Goal: Task Accomplishment & Management: Manage account settings

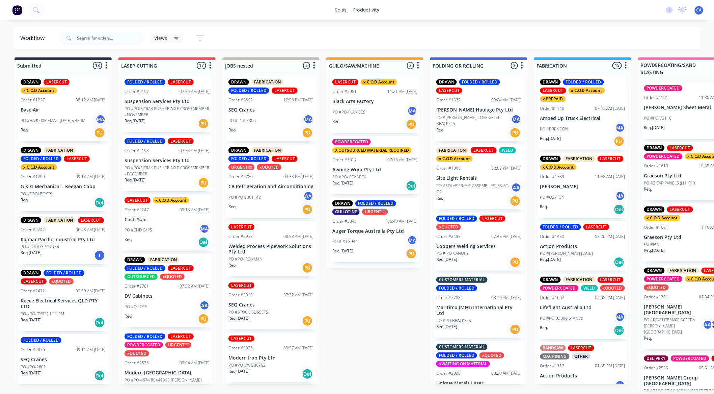
click at [380, 235] on div "PO #PO-8944 MA" at bounding box center [374, 241] width 85 height 13
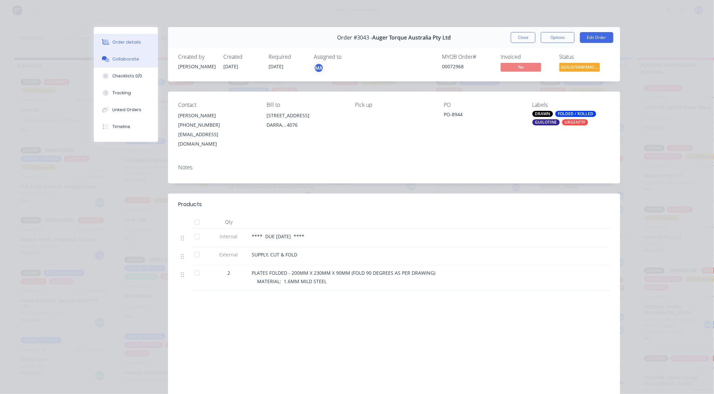
click at [127, 57] on div "Collaborate" at bounding box center [126, 59] width 27 height 6
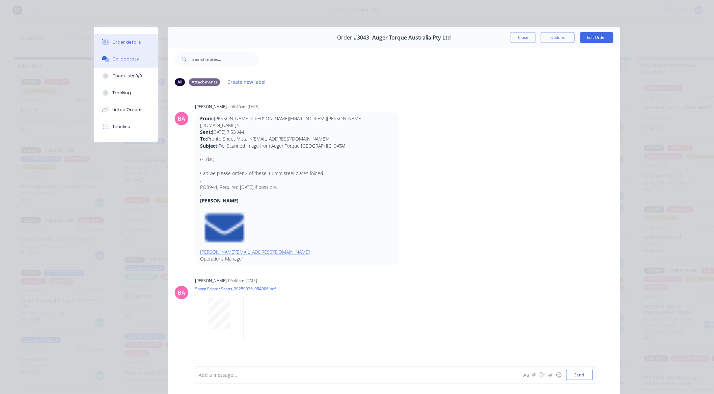
click at [113, 43] on div "Order details" at bounding box center [127, 42] width 29 height 6
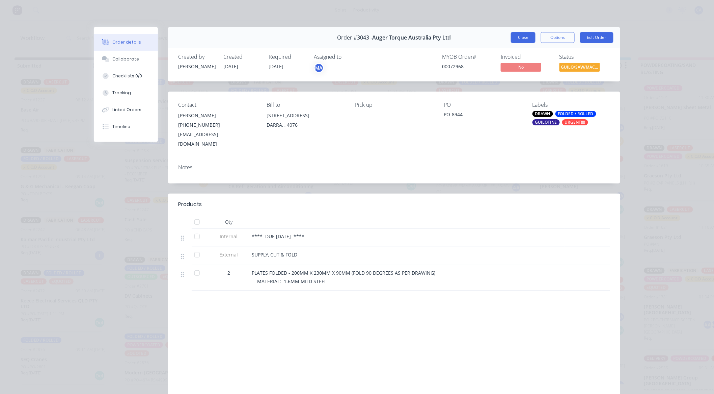
click at [519, 35] on button "Close" at bounding box center [523, 37] width 25 height 11
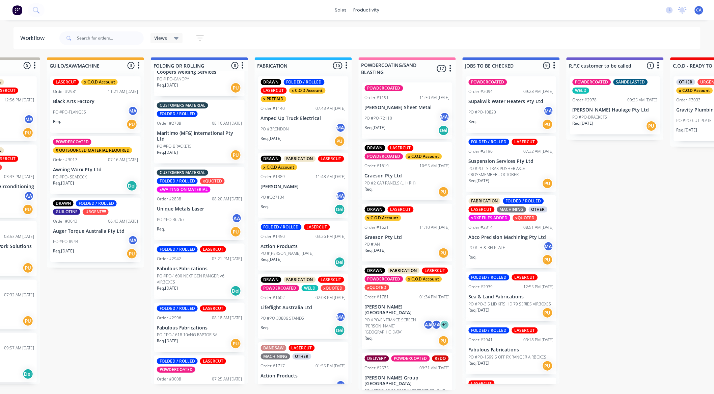
scroll to position [203, 0]
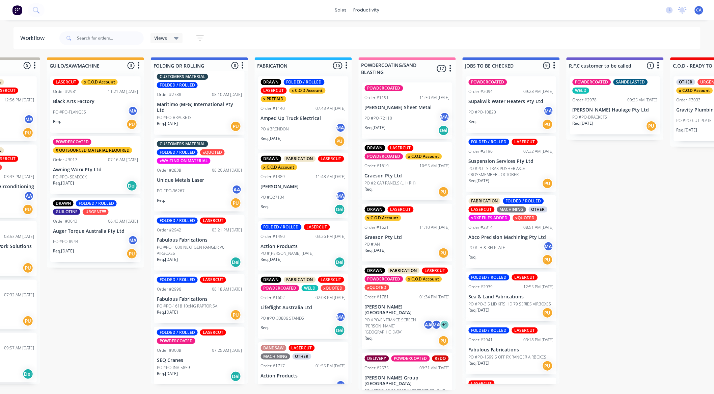
click at [200, 184] on div "PO #PO-36267 AA" at bounding box center [199, 190] width 85 height 13
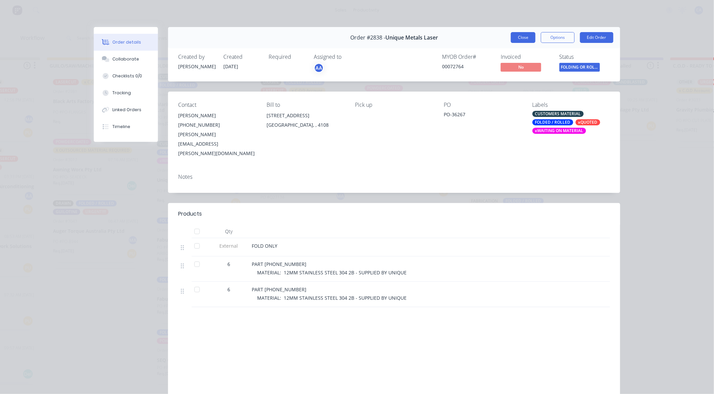
click at [529, 36] on button "Close" at bounding box center [523, 37] width 25 height 11
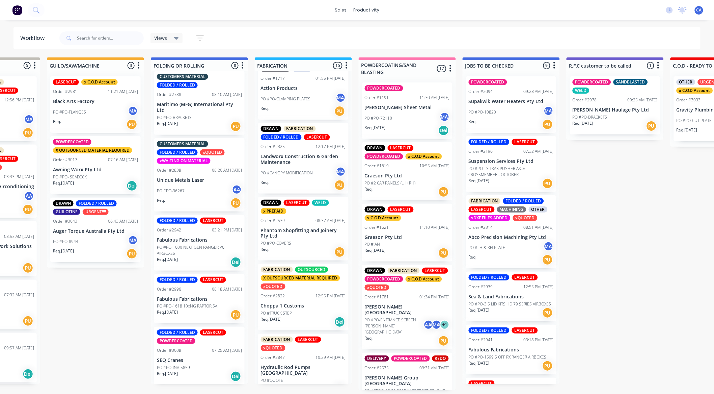
scroll to position [262, 0]
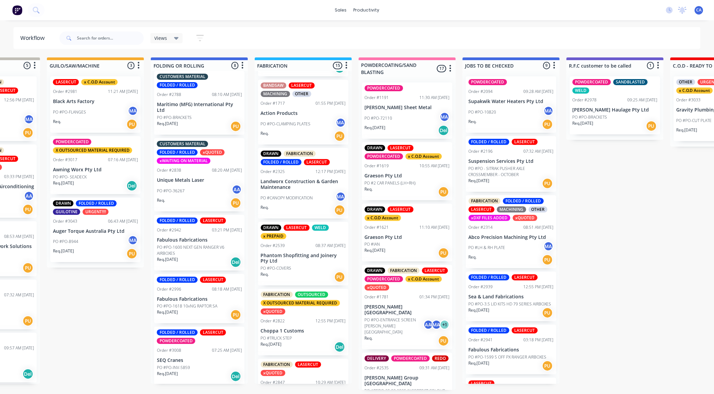
click at [291, 263] on p "Phantom Shopfitting and Joinery Pty Ltd" at bounding box center [303, 257] width 85 height 11
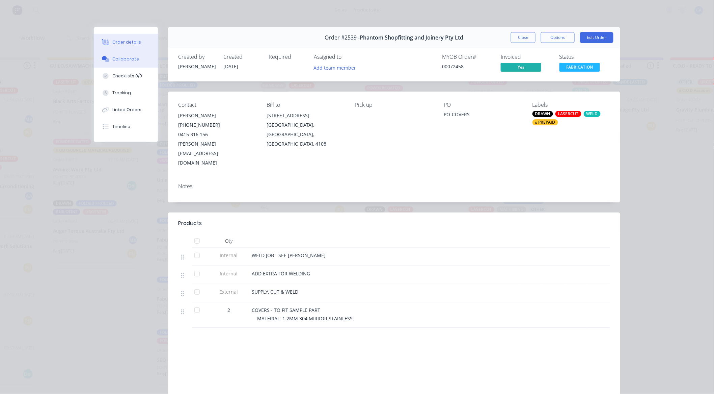
click at [132, 61] on div "Collaborate" at bounding box center [126, 59] width 27 height 6
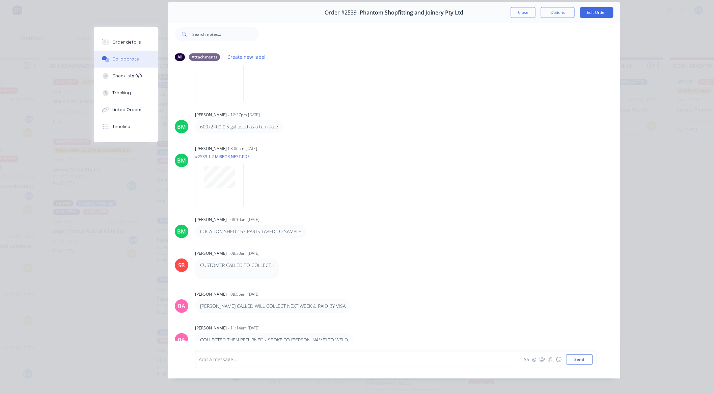
scroll to position [36, 0]
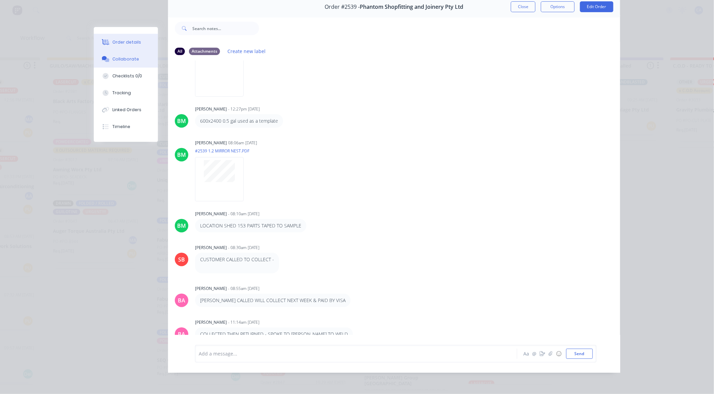
click at [121, 47] on button "Order details" at bounding box center [126, 42] width 64 height 17
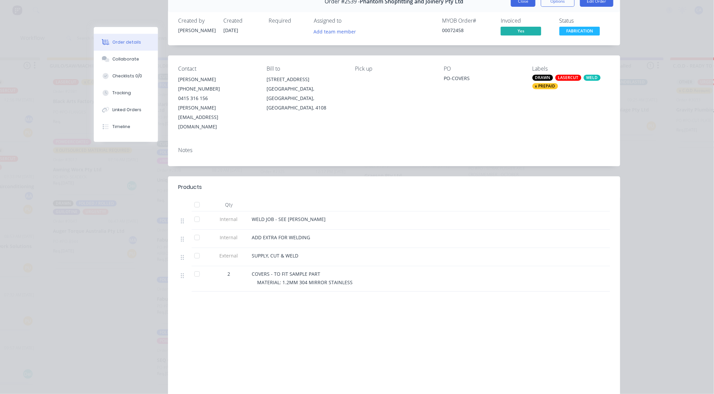
click at [525, 4] on button "Close" at bounding box center [523, 1] width 25 height 11
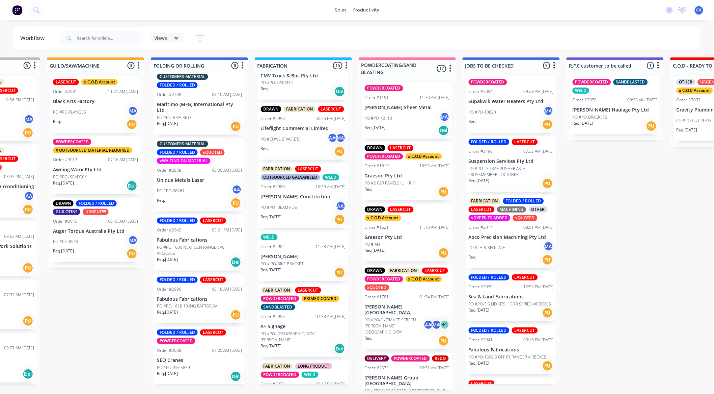
scroll to position [667, 0]
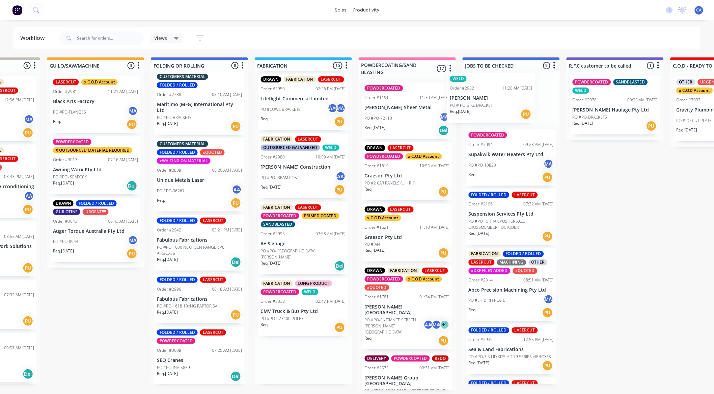
drag, startPoint x: 299, startPoint y: 233, endPoint x: 493, endPoint y: 102, distance: 234.0
click at [493, 102] on div "Submitted 13 Sort By Created date Required date Order number Customer name Most…" at bounding box center [620, 223] width 1811 height 332
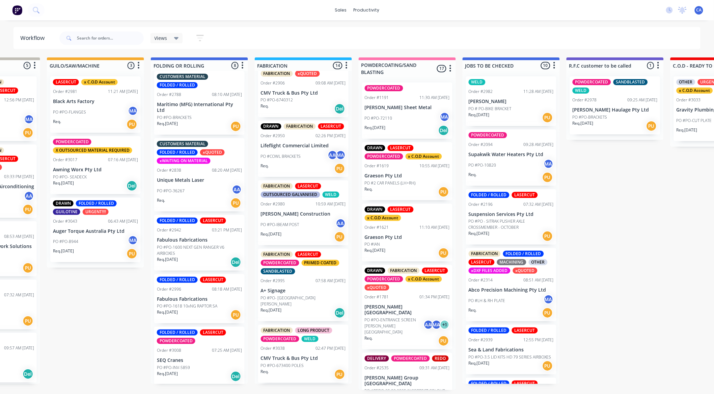
scroll to position [614, 0]
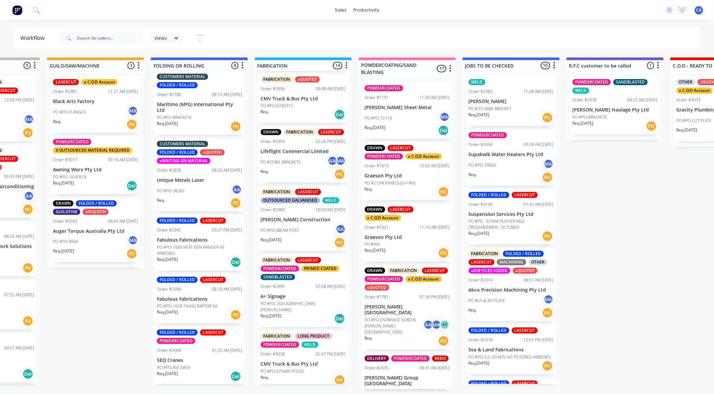
click at [508, 106] on p "PO # PO-BIKE BRACKET" at bounding box center [490, 109] width 43 height 6
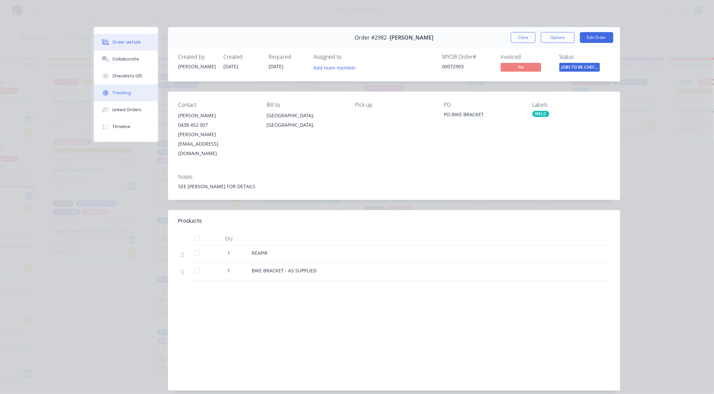
click at [126, 95] on div "Tracking" at bounding box center [122, 93] width 19 height 6
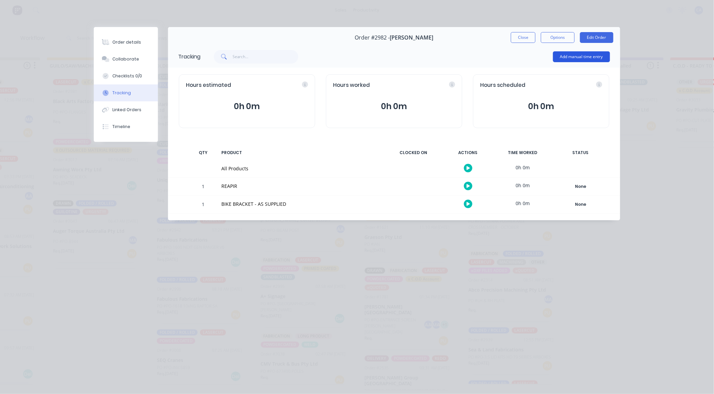
click at [582, 59] on button "Add manual time entry" at bounding box center [581, 56] width 57 height 11
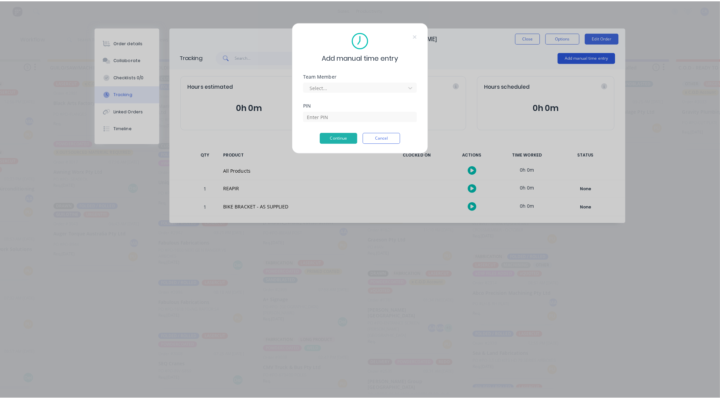
scroll to position [0, 279]
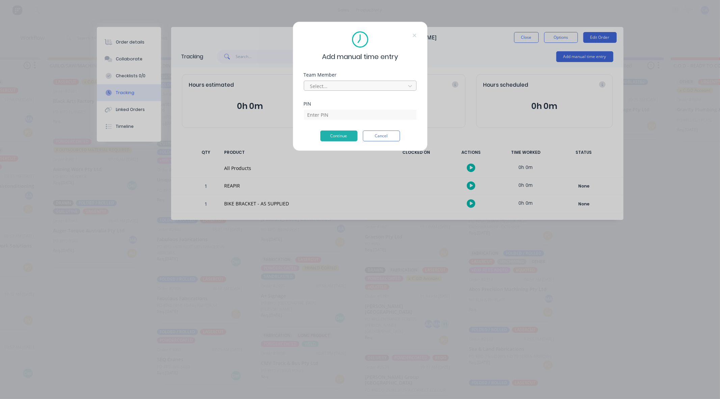
click at [363, 85] on div at bounding box center [356, 86] width 92 height 8
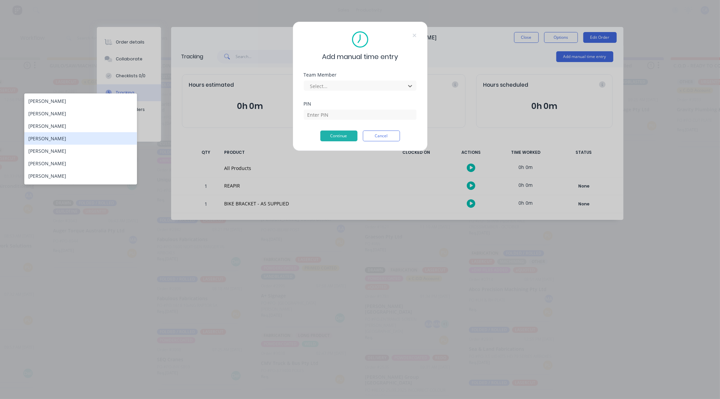
click at [78, 140] on div "[PERSON_NAME]" at bounding box center [80, 138] width 113 height 12
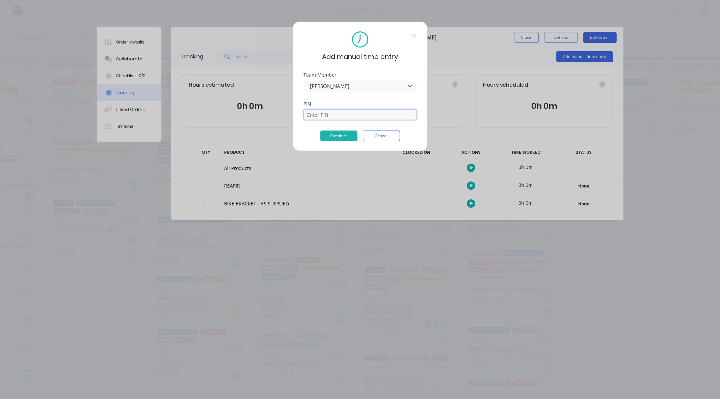
drag, startPoint x: 316, startPoint y: 115, endPoint x: 319, endPoint y: 118, distance: 4.8
click at [316, 115] on input at bounding box center [360, 115] width 113 height 10
type input "0000"
click at [334, 132] on button "Continue" at bounding box center [338, 136] width 37 height 11
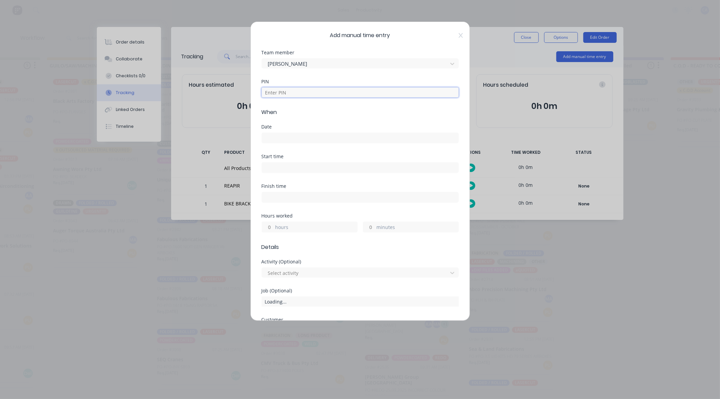
click at [316, 93] on input at bounding box center [360, 92] width 197 height 10
type input "0000"
click at [305, 137] on input at bounding box center [360, 138] width 196 height 10
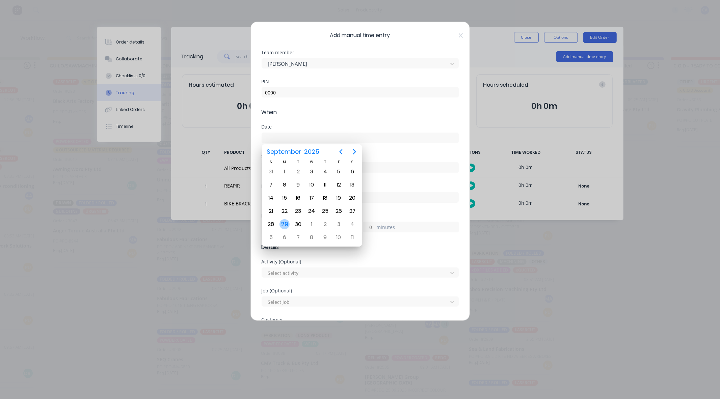
click at [285, 219] on div "29" at bounding box center [284, 224] width 10 height 10
type input "[DATE]"
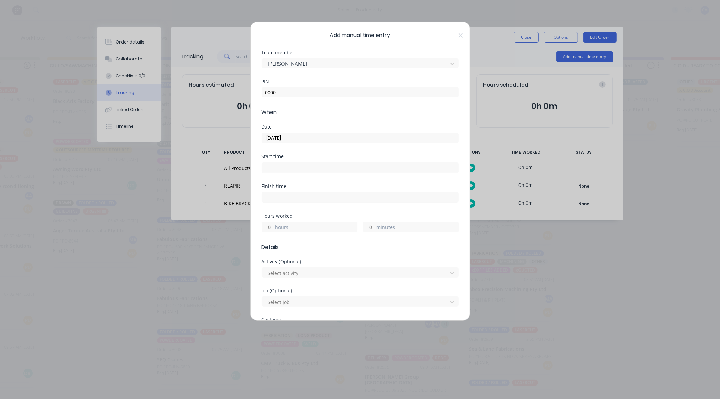
click at [366, 224] on input "minutes" at bounding box center [369, 227] width 12 height 10
type input "15"
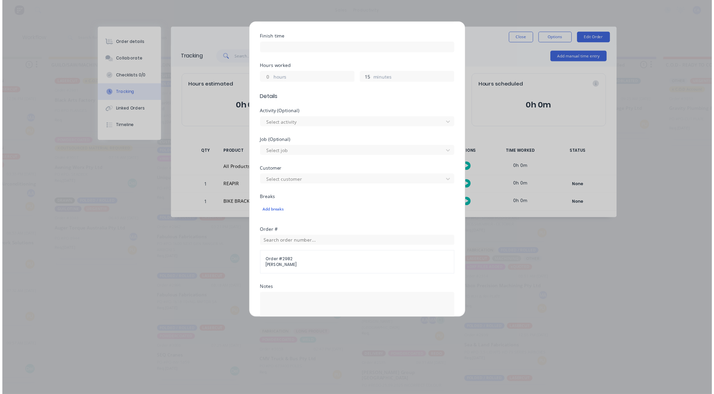
scroll to position [244, 0]
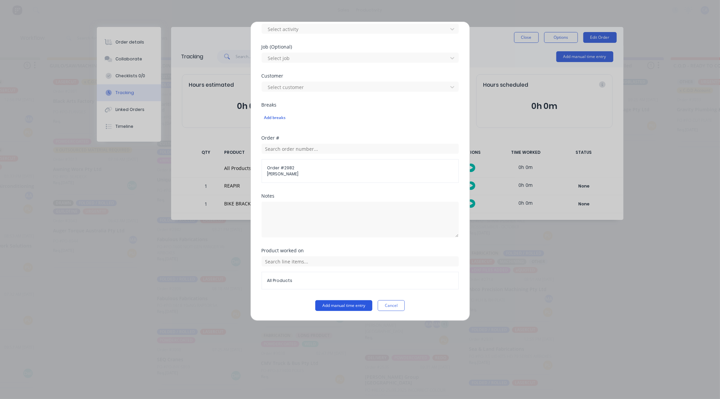
click at [331, 303] on button "Add manual time entry" at bounding box center [343, 305] width 57 height 11
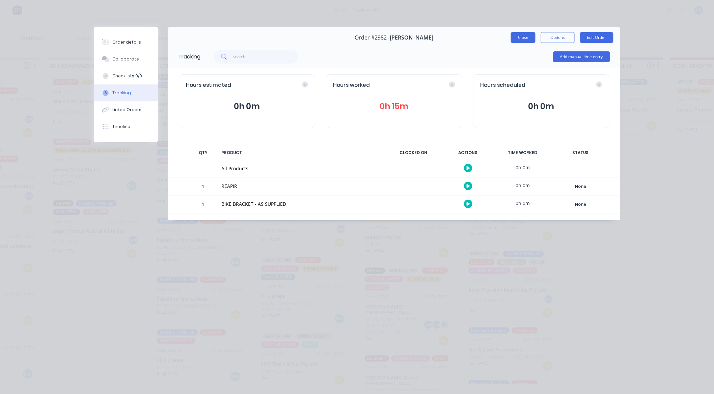
click at [524, 36] on button "Close" at bounding box center [523, 37] width 25 height 11
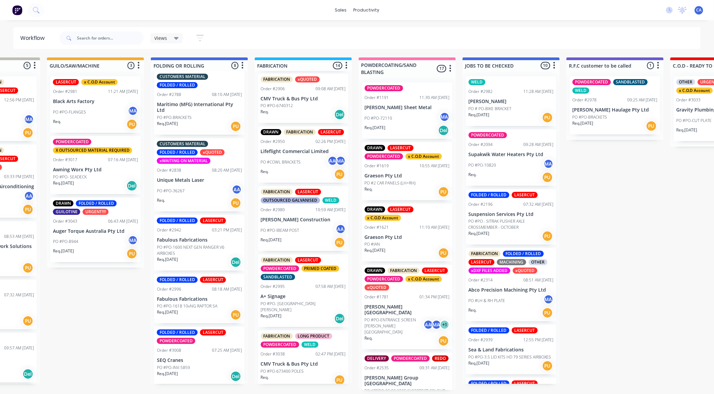
click at [303, 362] on p "CMV Truck & Bus Pty Ltd" at bounding box center [303, 364] width 85 height 6
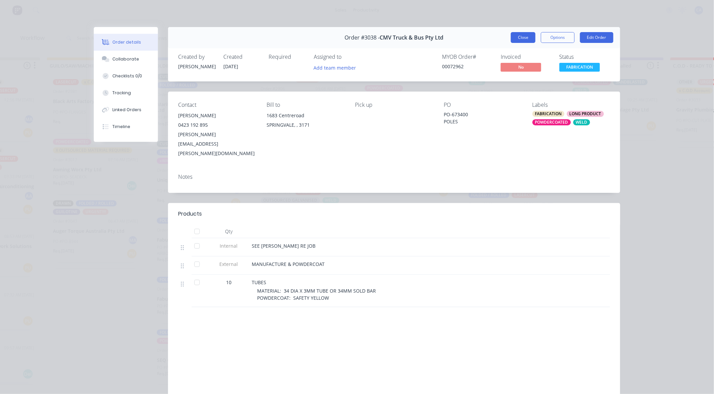
click at [524, 34] on button "Close" at bounding box center [523, 37] width 25 height 11
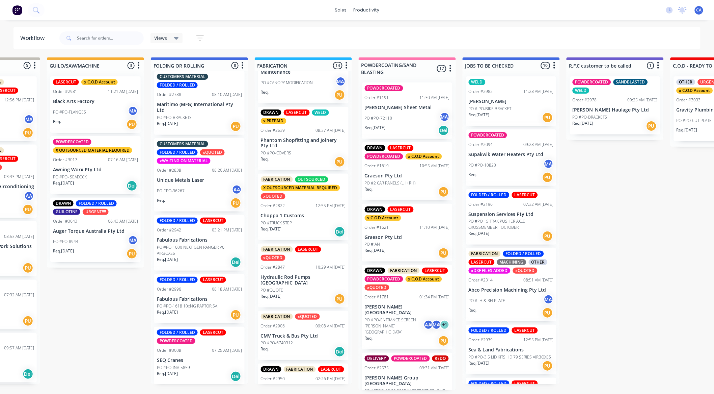
scroll to position [389, 0]
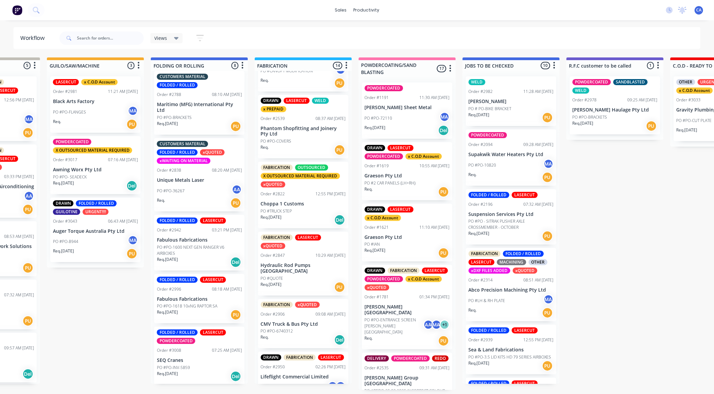
click at [306, 249] on div "FABRICATION LASERCUT xQUOTED" at bounding box center [303, 241] width 85 height 15
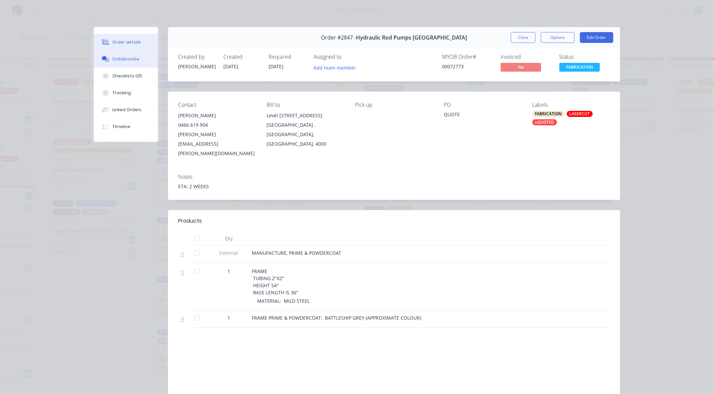
click at [124, 62] on button "Collaborate" at bounding box center [126, 59] width 64 height 17
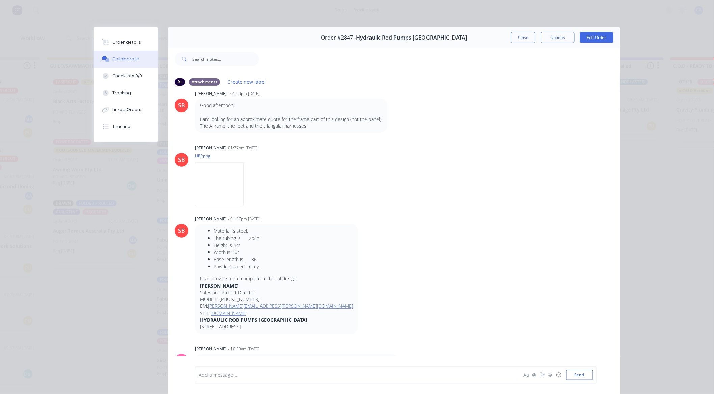
scroll to position [75, 0]
click at [518, 38] on button "Close" at bounding box center [523, 37] width 25 height 11
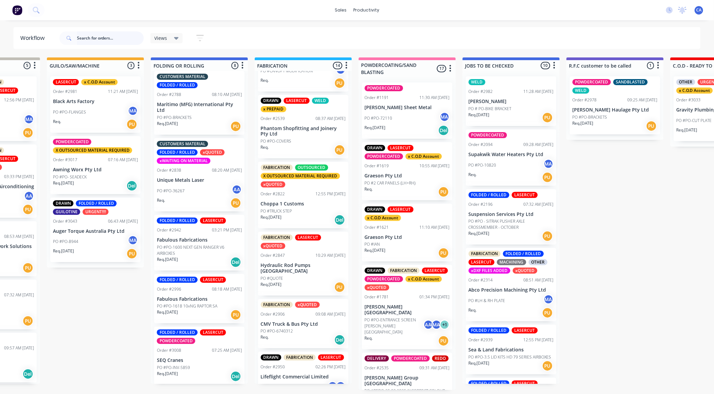
click at [102, 39] on input "text" at bounding box center [110, 38] width 67 height 14
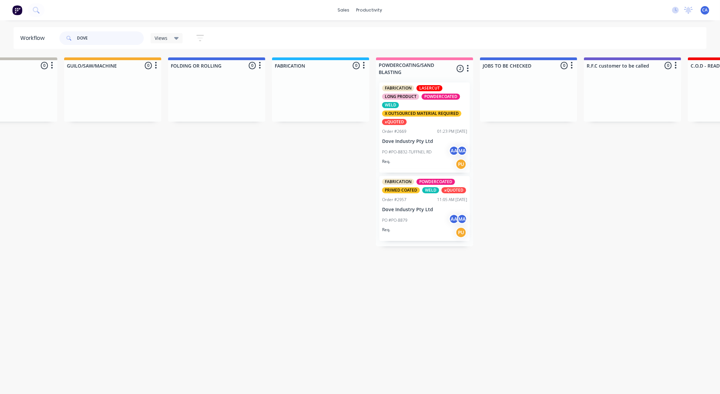
scroll to position [0, 305]
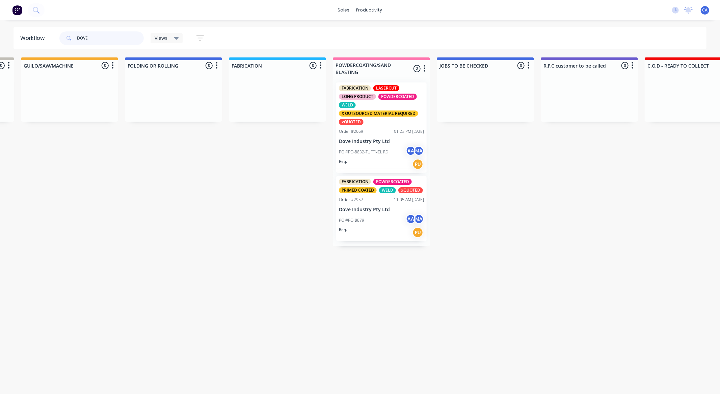
type input "DOVE"
click at [378, 151] on p "PO #PO-8832-TUFFNEL RD" at bounding box center [363, 152] width 49 height 6
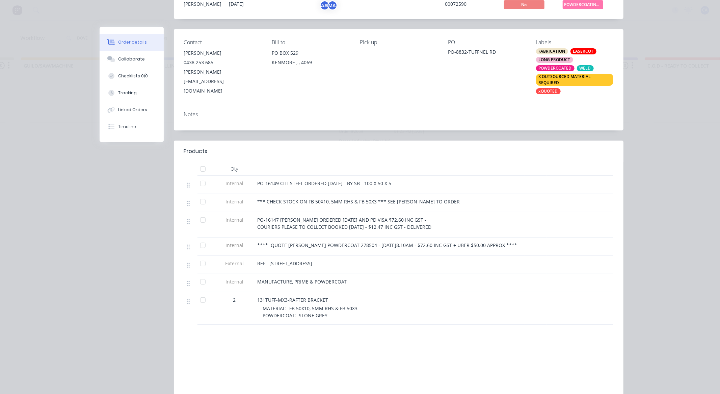
scroll to position [75, 0]
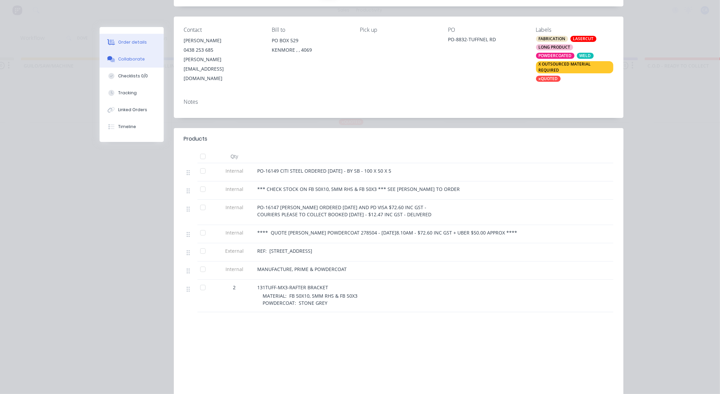
click at [143, 59] on button "Collaborate" at bounding box center [132, 59] width 64 height 17
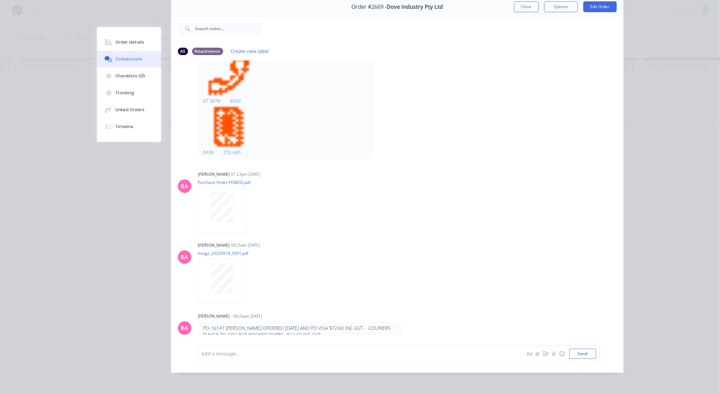
scroll to position [484, 0]
click at [521, 1] on button "Close" at bounding box center [526, 6] width 25 height 11
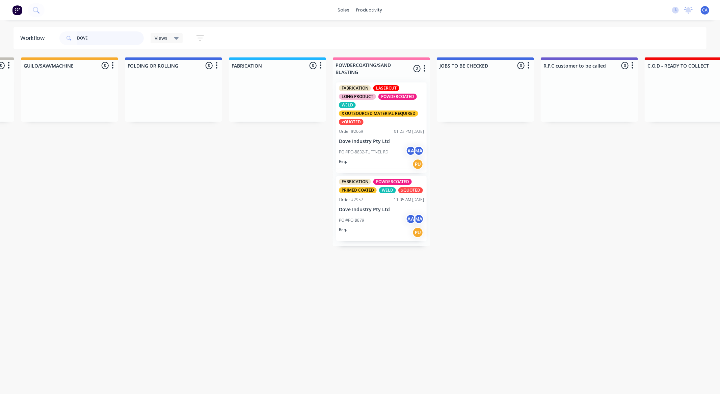
drag, startPoint x: 129, startPoint y: 42, endPoint x: 75, endPoint y: 43, distance: 54.4
click at [82, 43] on input "DOVE" at bounding box center [110, 38] width 67 height 14
click at [101, 36] on input "DOVE" at bounding box center [110, 38] width 67 height 14
drag, startPoint x: 101, startPoint y: 36, endPoint x: 44, endPoint y: 41, distance: 57.6
click at [44, 41] on header "Workflow DOVE Views Save new view None (Default) edit Show/Hide statuses Show l…" at bounding box center [360, 38] width 693 height 22
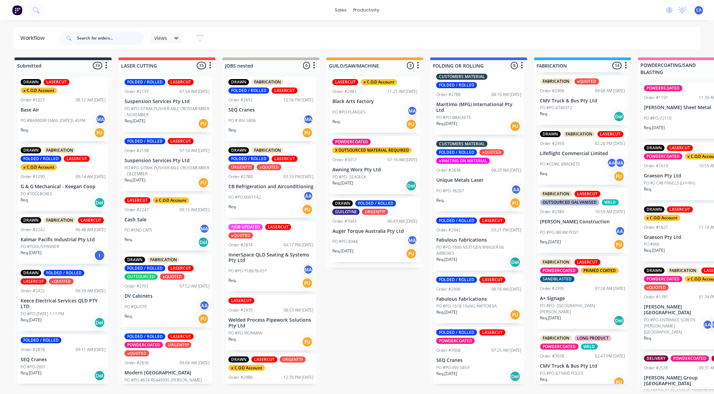
scroll to position [614, 0]
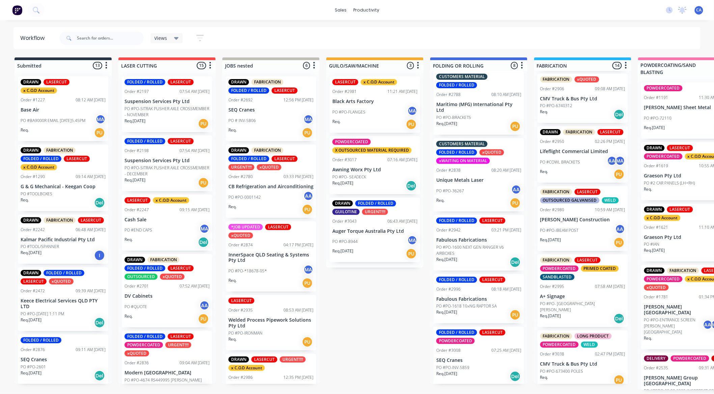
click at [578, 369] on p "PO #PO-673400 POLES" at bounding box center [561, 371] width 43 height 6
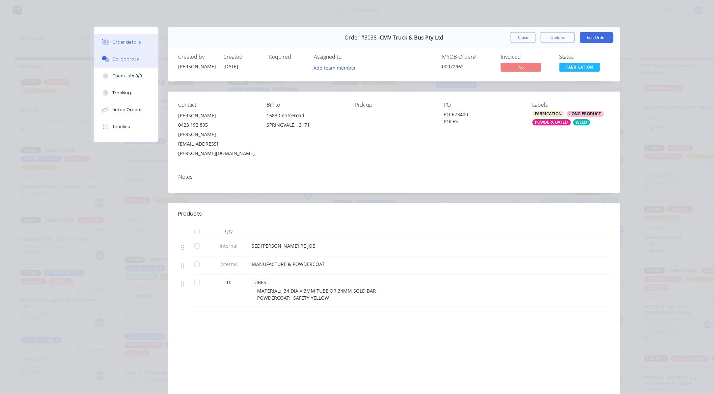
click at [139, 62] on button "Collaborate" at bounding box center [126, 59] width 64 height 17
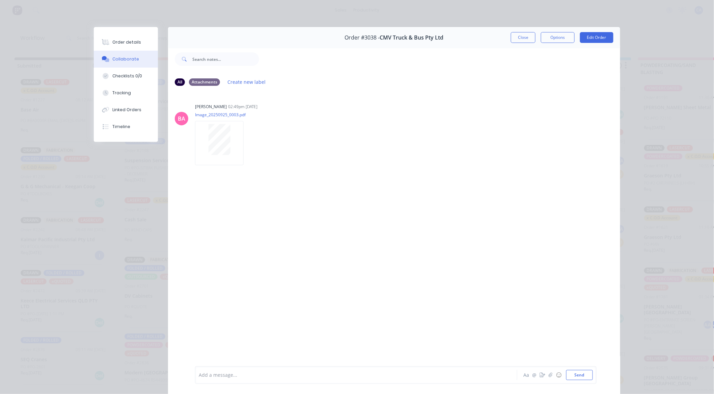
click at [524, 42] on button "Close" at bounding box center [523, 37] width 25 height 11
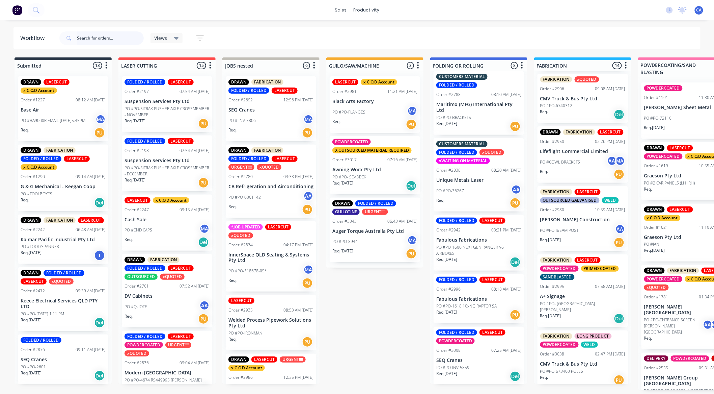
scroll to position [1, 0]
click at [484, 357] on p "SEQ Cranes" at bounding box center [478, 360] width 85 height 6
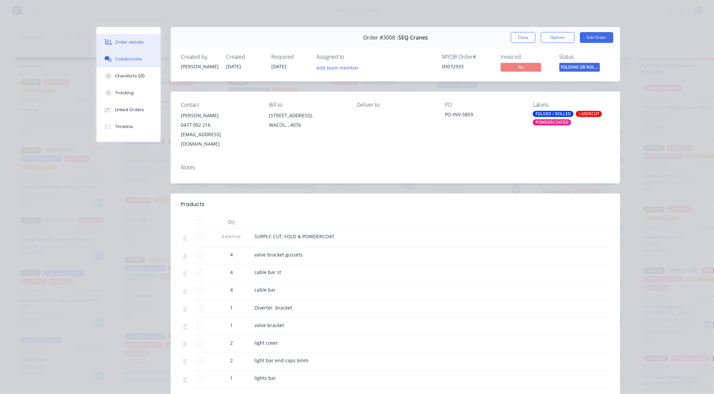
click at [135, 58] on div "Collaborate" at bounding box center [128, 59] width 27 height 6
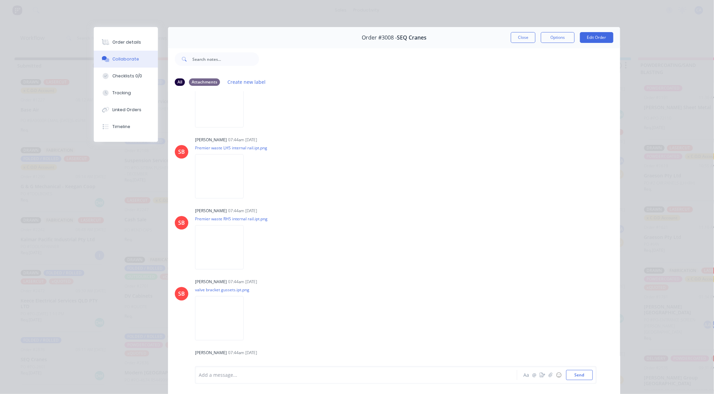
scroll to position [640, 0]
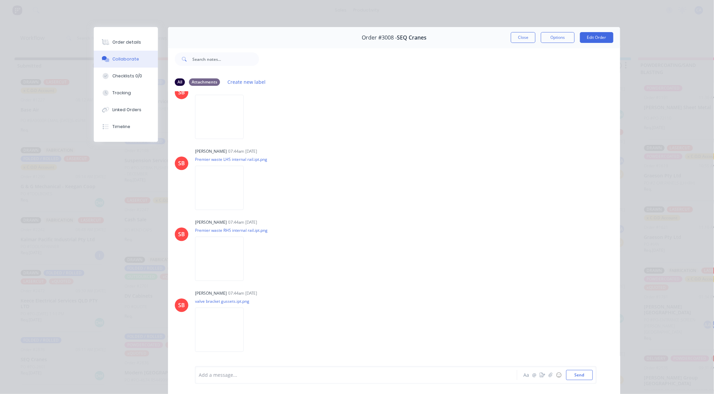
click at [532, 34] on button "Close" at bounding box center [523, 37] width 25 height 11
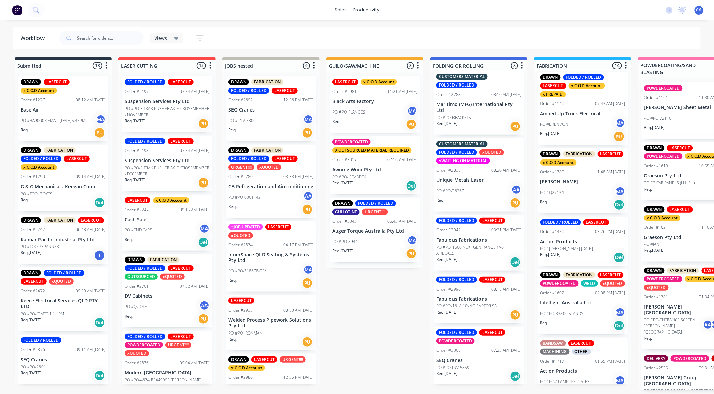
scroll to position [0, 0]
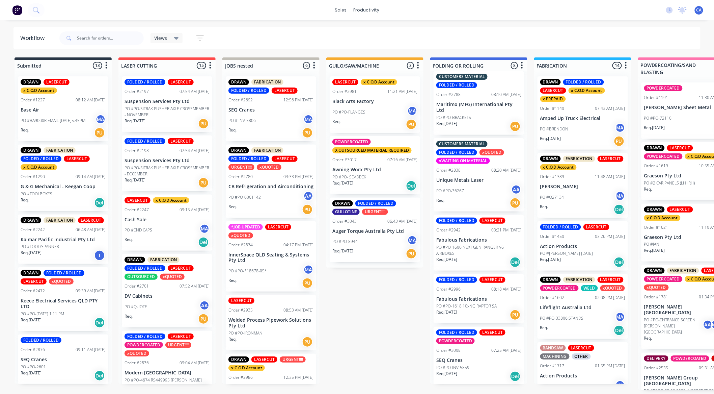
click at [382, 174] on div "PO #PO- SEADECK" at bounding box center [374, 177] width 85 height 6
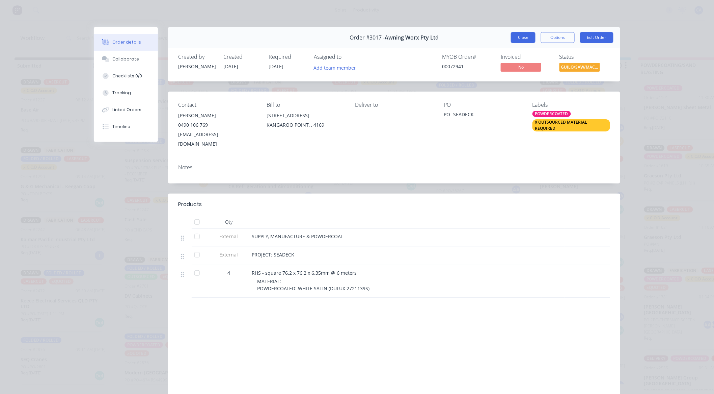
click at [520, 37] on button "Close" at bounding box center [523, 37] width 25 height 11
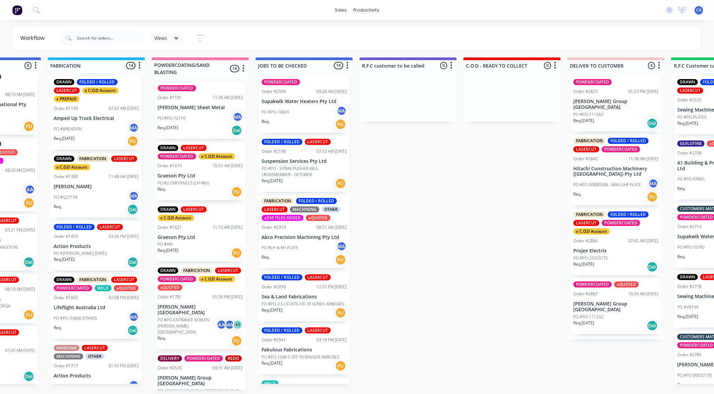
drag, startPoint x: 258, startPoint y: 114, endPoint x: 339, endPoint y: 119, distance: 81.5
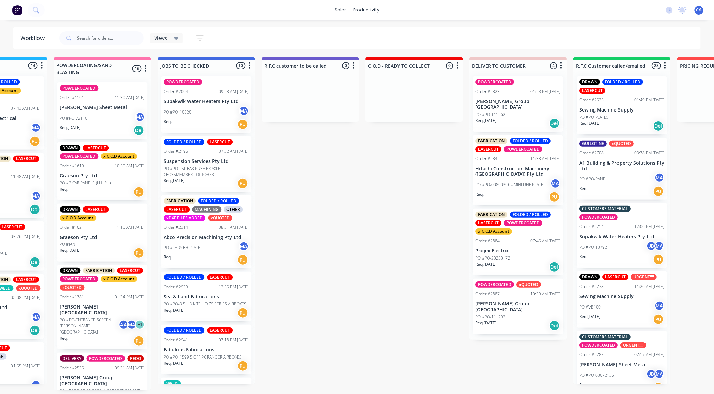
drag, startPoint x: 261, startPoint y: 144, endPoint x: 257, endPoint y: 144, distance: 3.7
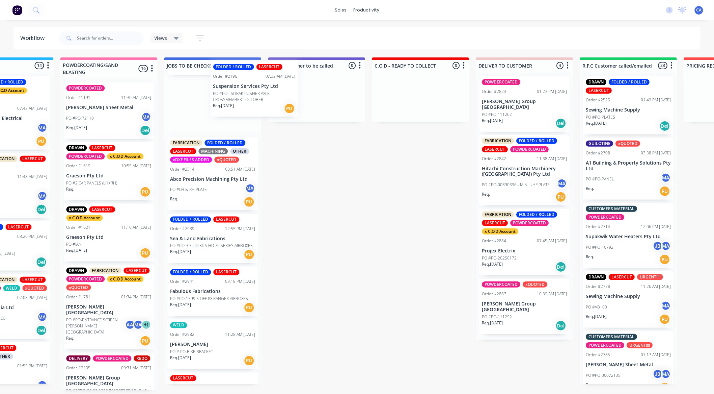
scroll to position [48, 0]
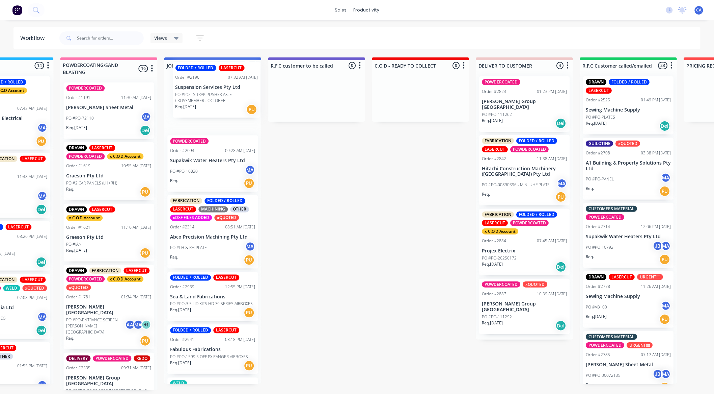
drag, startPoint x: 210, startPoint y: 97, endPoint x: 217, endPoint y: 99, distance: 7.9
click at [217, 99] on div "POWDERCOATED Order #2094 09:28 AM [DATE] Supakwik Water Heaters Pty Ltd PO #PO-…" at bounding box center [212, 227] width 97 height 313
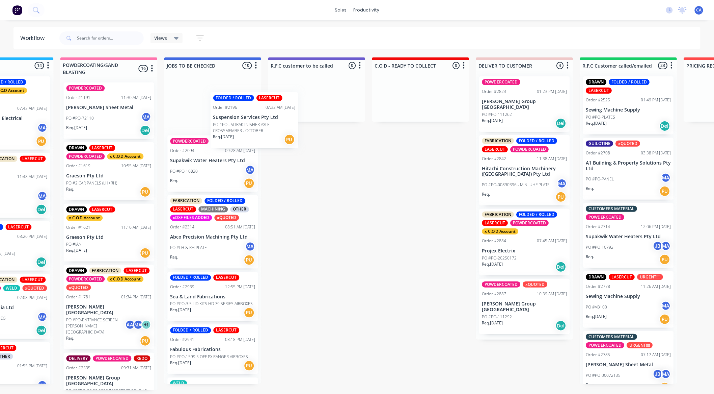
drag, startPoint x: 238, startPoint y: 157, endPoint x: 292, endPoint y: 112, distance: 69.8
click at [277, 114] on div "Submitted 13 Sort By Created date Required date Order number Customer name Most…" at bounding box center [322, 223] width 1811 height 332
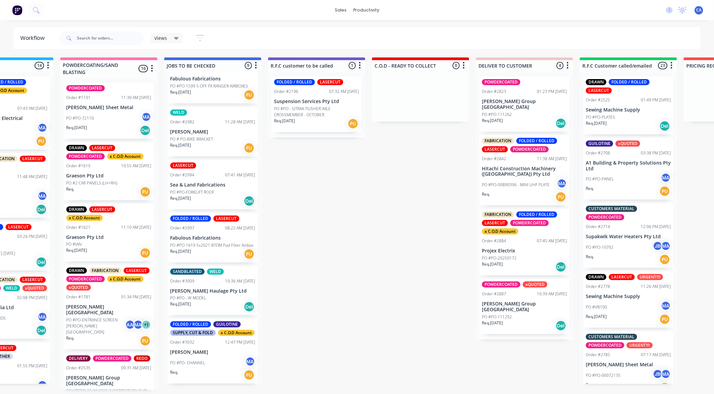
scroll to position [225, 0]
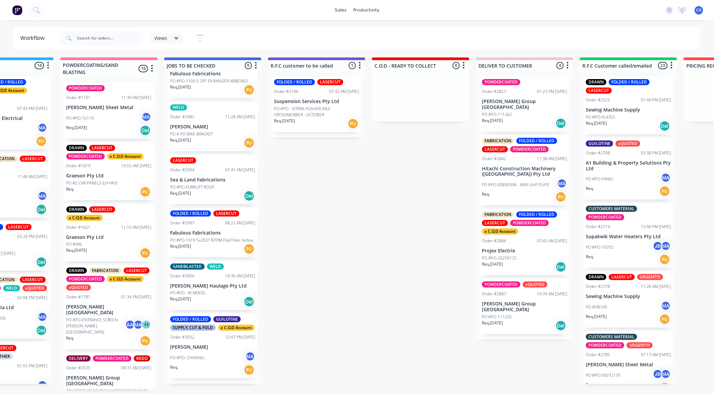
click at [203, 131] on p "PO # PO-BIKE BRACKET" at bounding box center [191, 134] width 43 height 6
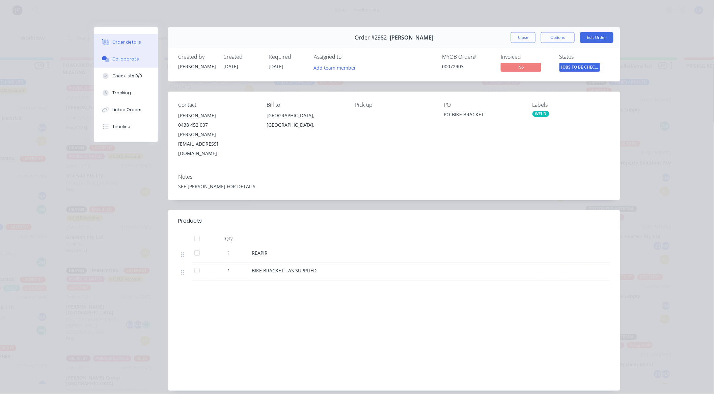
click at [113, 58] on div "Collaborate" at bounding box center [126, 59] width 27 height 6
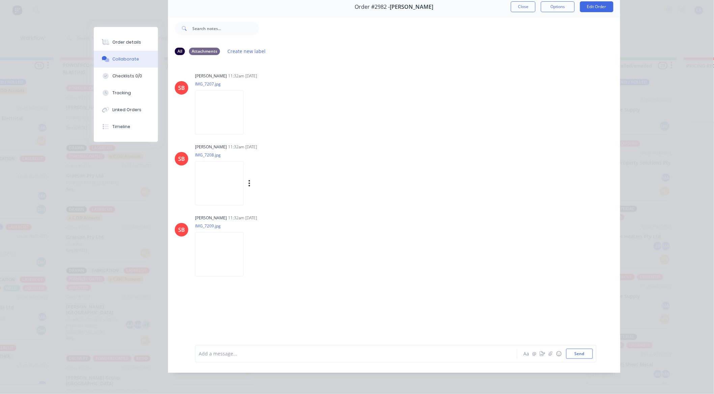
scroll to position [1, 578]
click at [225, 255] on img at bounding box center [219, 254] width 49 height 44
click at [232, 196] on img at bounding box center [219, 183] width 49 height 44
click at [512, 4] on button "Close" at bounding box center [523, 6] width 25 height 11
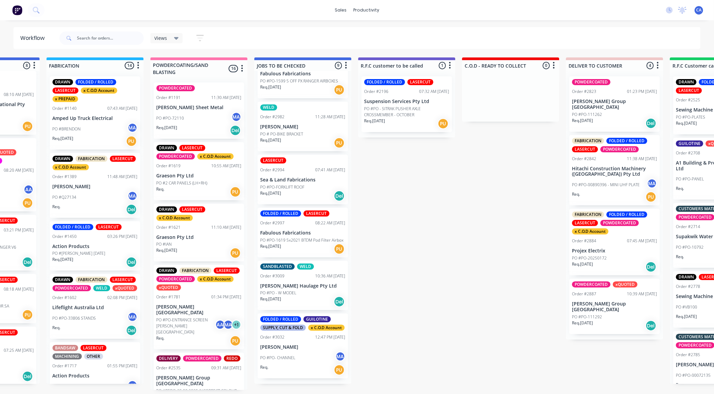
scroll to position [0, 71]
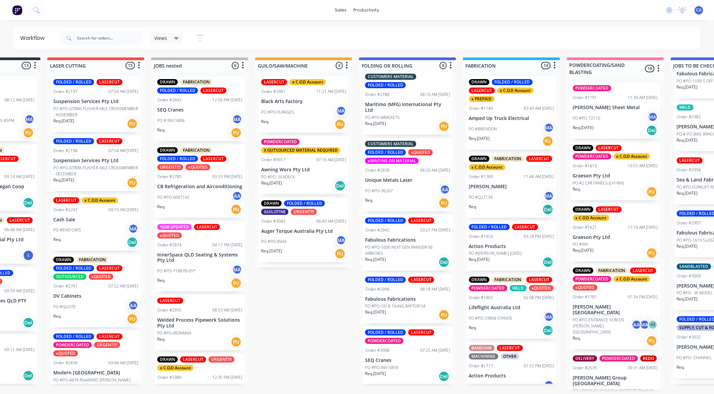
drag, startPoint x: 328, startPoint y: 177, endPoint x: 251, endPoint y: 168, distance: 78.1
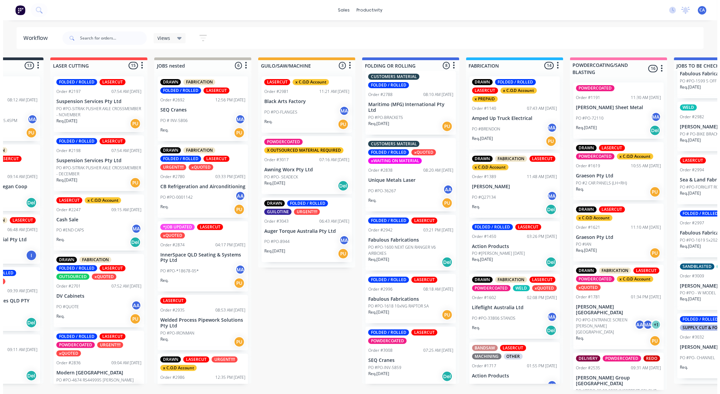
scroll to position [0, 0]
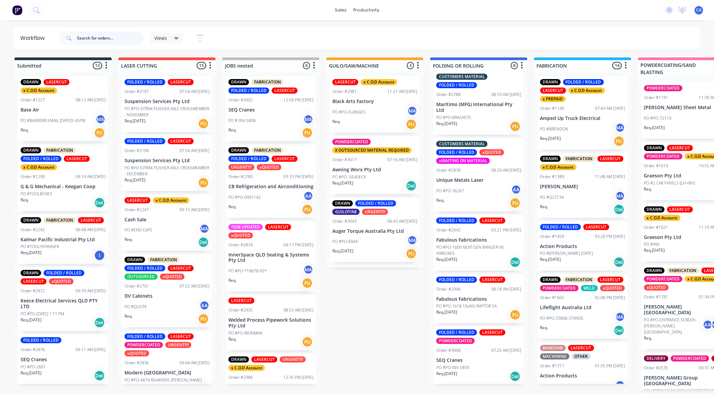
click at [87, 36] on input "text" at bounding box center [110, 38] width 67 height 14
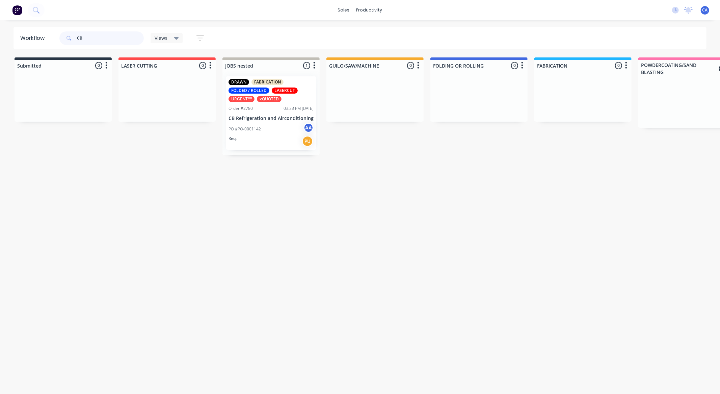
type input "CB"
click at [283, 126] on div "PO #PO-0001142 AA" at bounding box center [271, 129] width 85 height 13
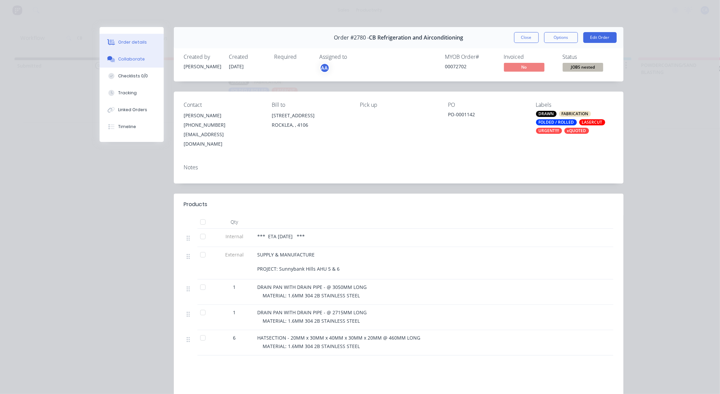
click at [133, 57] on div "Collaborate" at bounding box center [131, 59] width 27 height 6
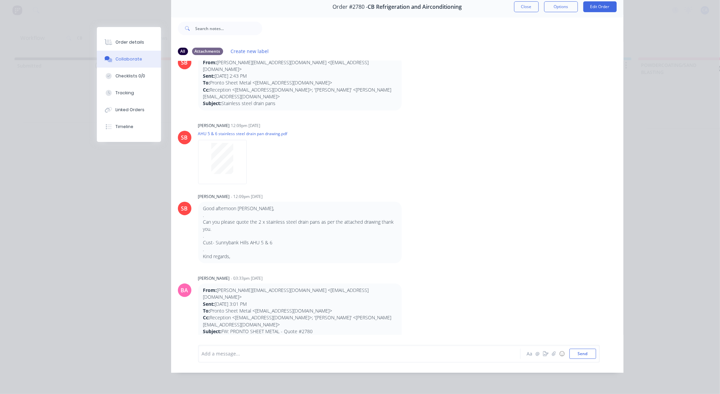
scroll to position [57, 0]
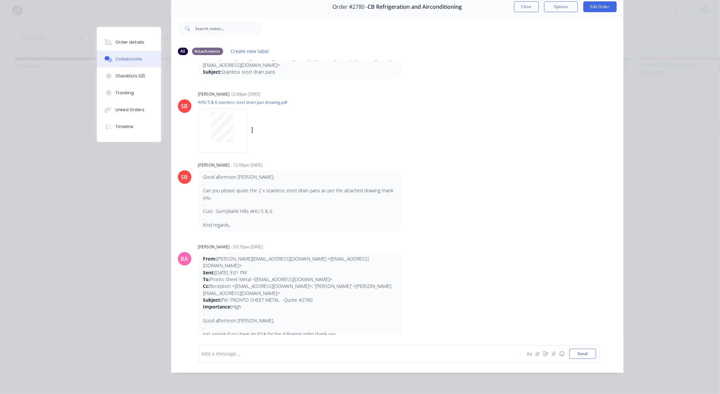
click at [211, 132] on div at bounding box center [222, 130] width 49 height 44
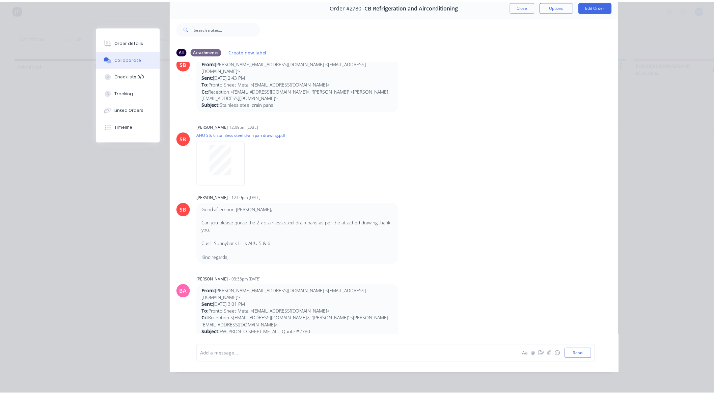
scroll to position [37, 0]
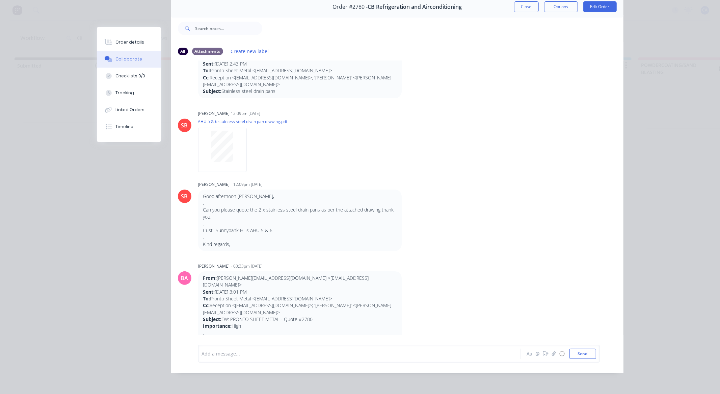
click at [522, 8] on div "Order #2780 - CB Refrigeration and Airconditioning Close Options Edit Order" at bounding box center [397, 6] width 452 height 21
click at [517, 4] on button "Close" at bounding box center [526, 6] width 25 height 11
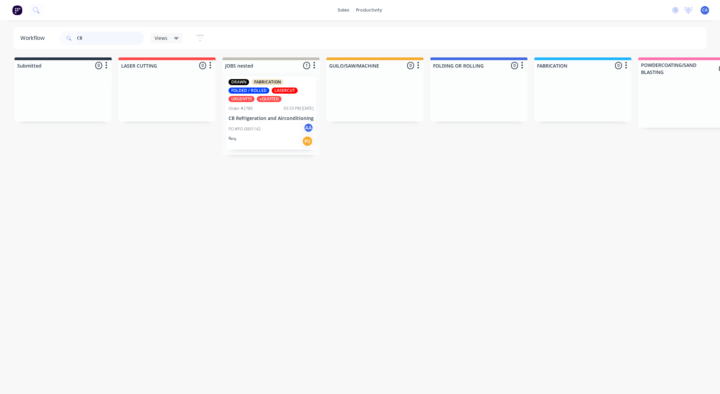
drag, startPoint x: 116, startPoint y: 35, endPoint x: 64, endPoint y: 40, distance: 52.2
click at [64, 40] on div "CB" at bounding box center [101, 38] width 84 height 14
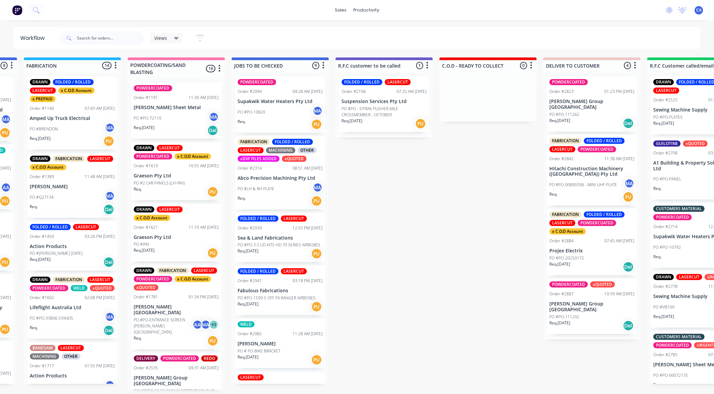
drag, startPoint x: 508, startPoint y: 201, endPoint x: 563, endPoint y: 200, distance: 54.7
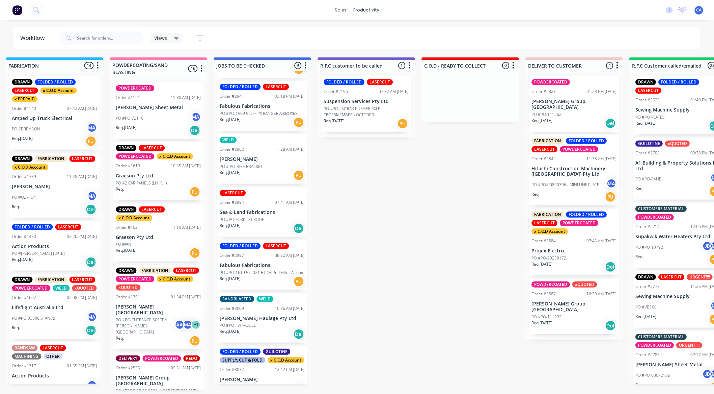
scroll to position [187, 0]
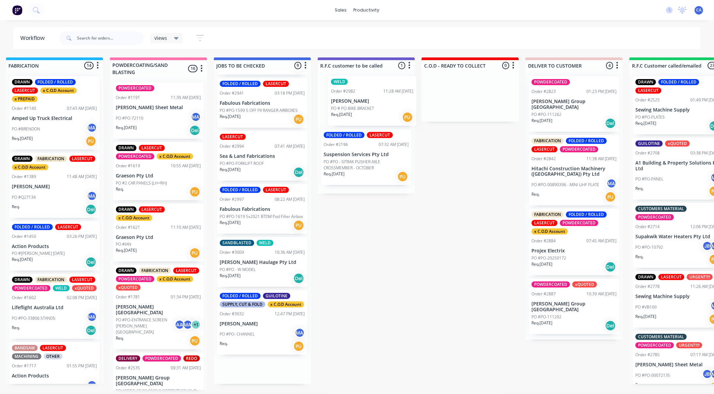
drag, startPoint x: 348, startPoint y: 151, endPoint x: 360, endPoint y: 114, distance: 38.9
click at [371, 110] on div "Submitted 13 Sort By Created date Required date Order number Customer name Most…" at bounding box center [372, 223] width 1811 height 332
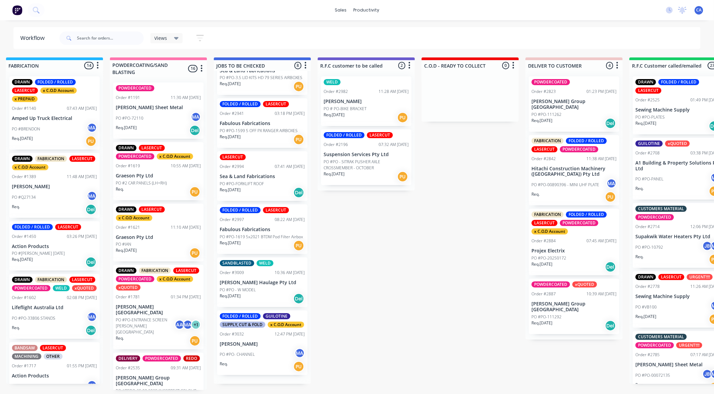
scroll to position [172, 0]
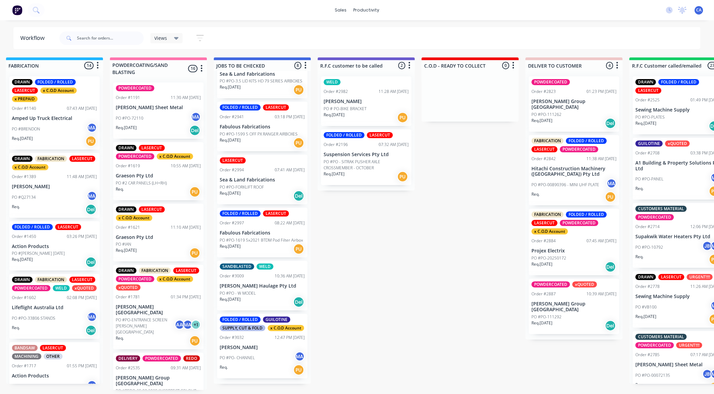
click at [351, 104] on p "[PERSON_NAME]" at bounding box center [366, 102] width 85 height 6
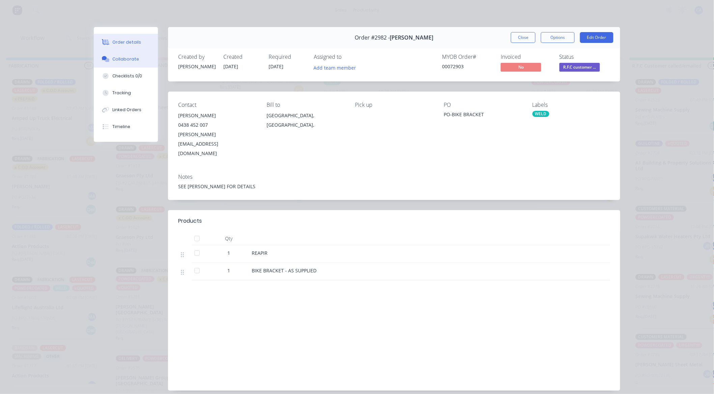
click at [117, 60] on div "Collaborate" at bounding box center [126, 59] width 27 height 6
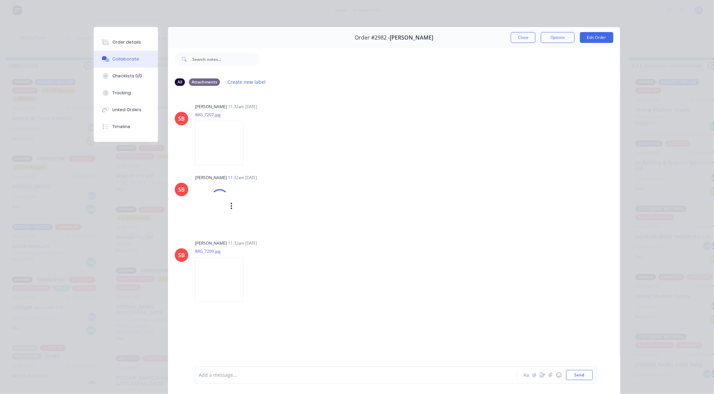
scroll to position [36, 0]
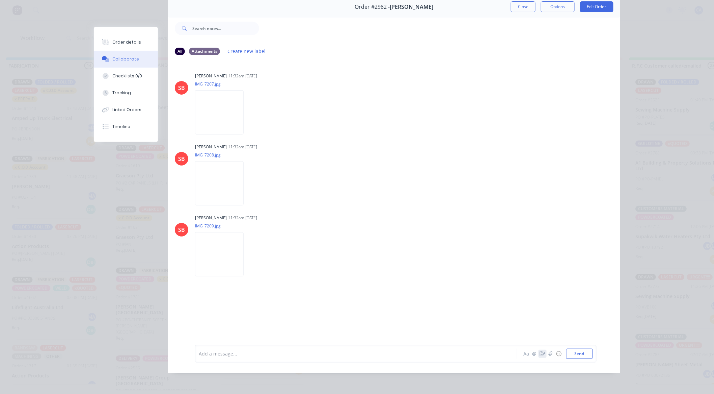
click at [540, 351] on icon "button" at bounding box center [542, 353] width 5 height 5
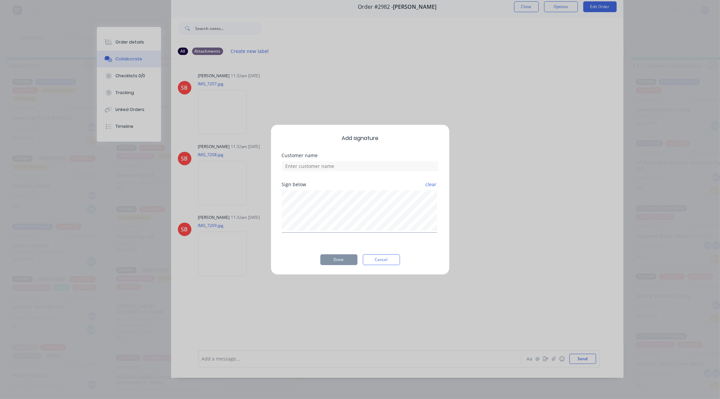
click at [362, 172] on div "Customer name" at bounding box center [360, 167] width 157 height 29
click at [360, 168] on input at bounding box center [360, 166] width 157 height 10
type input "[PERSON_NAME] CHECKED"
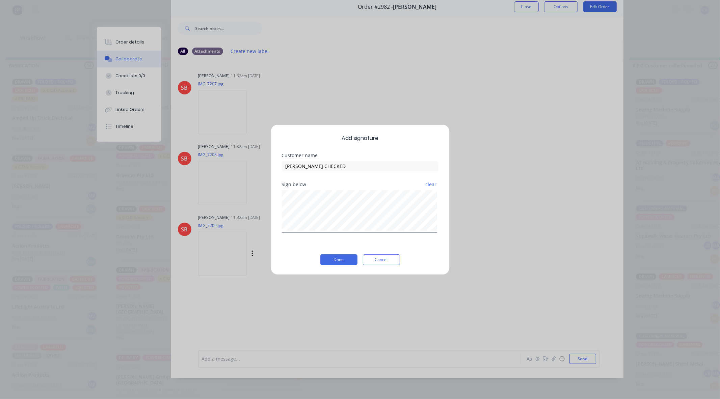
click at [326, 259] on button "Done" at bounding box center [338, 260] width 37 height 11
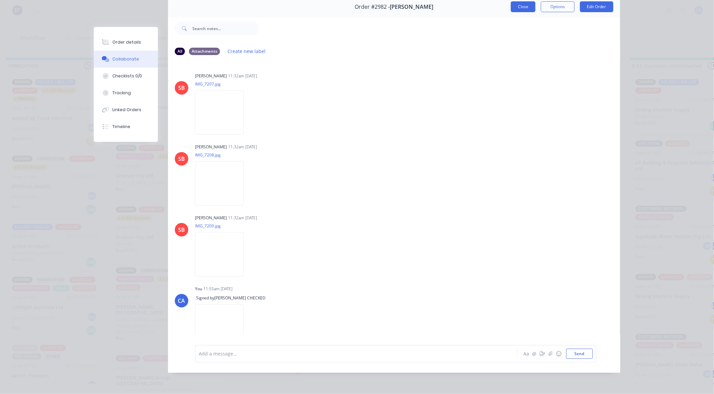
click at [522, 10] on button "Close" at bounding box center [523, 6] width 25 height 11
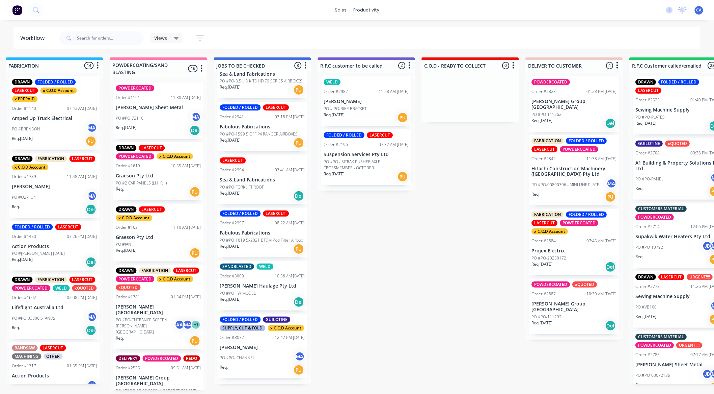
scroll to position [0, 120]
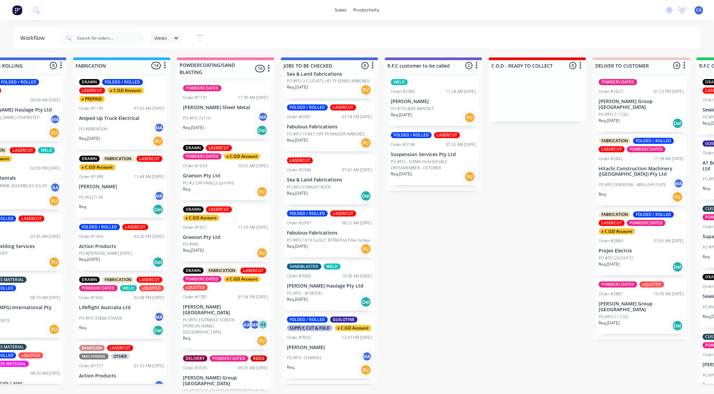
drag, startPoint x: 456, startPoint y: 187, endPoint x: 522, endPoint y: 191, distance: 66.6
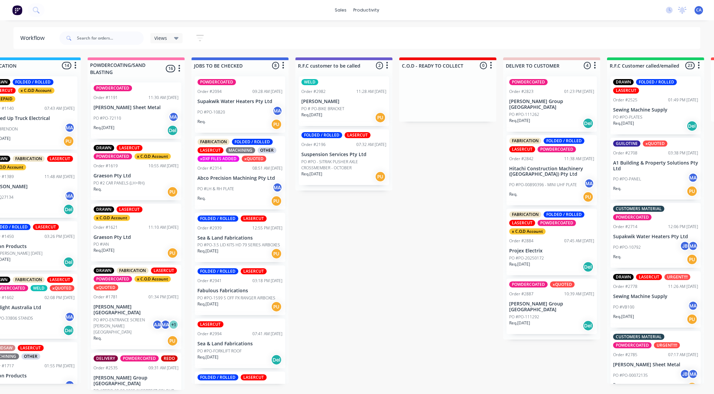
scroll to position [172, 0]
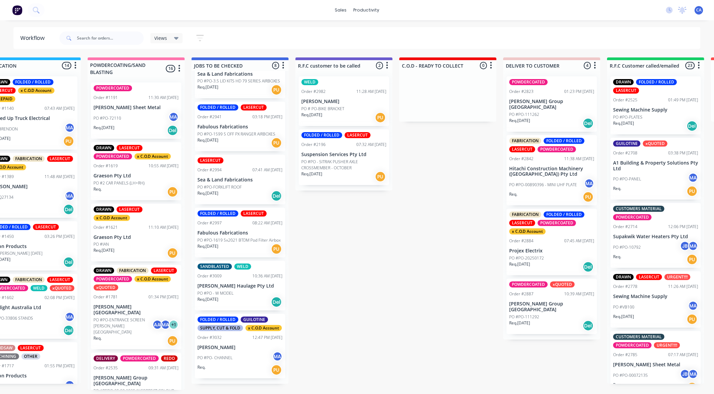
click at [218, 290] on p "PO #PO - W MODEL" at bounding box center [215, 293] width 36 height 6
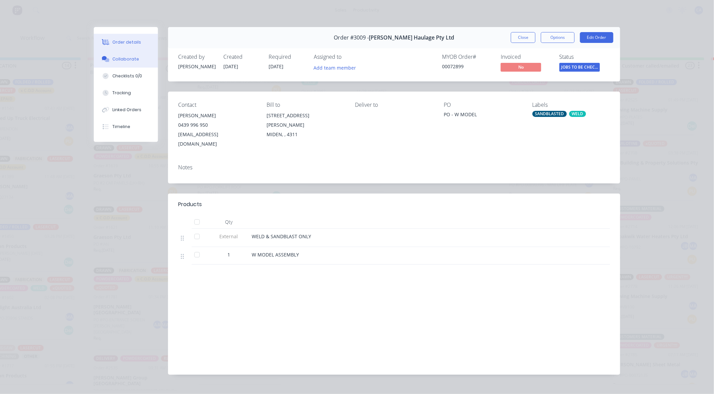
click at [113, 55] on button "Collaborate" at bounding box center [126, 59] width 64 height 17
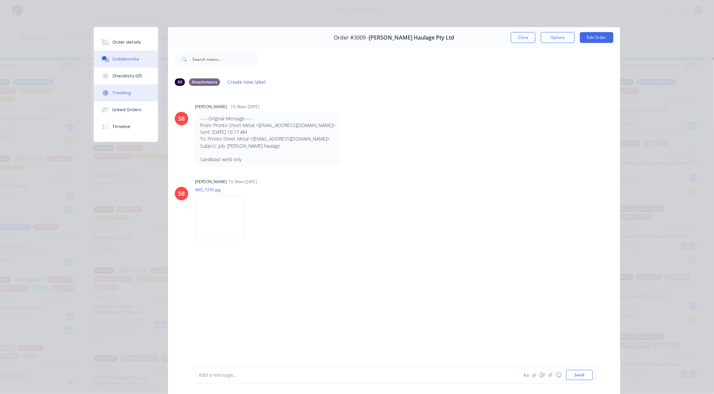
click at [123, 92] on div "Tracking" at bounding box center [122, 93] width 19 height 6
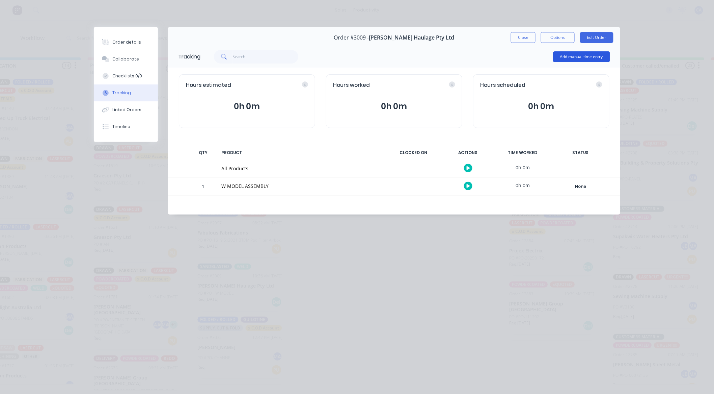
click at [585, 56] on button "Add manual time entry" at bounding box center [581, 56] width 57 height 11
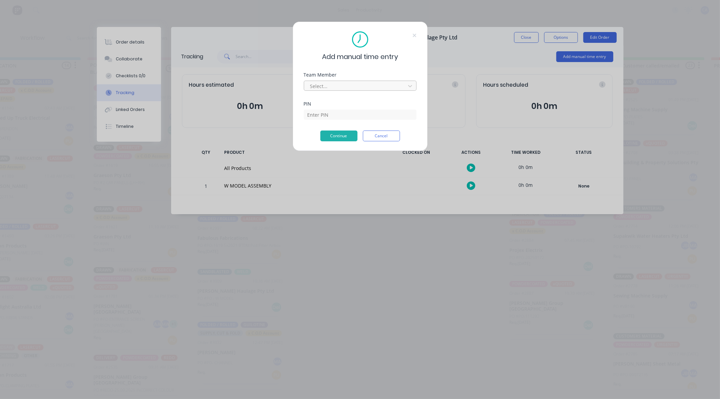
click at [339, 88] on div at bounding box center [356, 86] width 92 height 8
click at [410, 84] on icon at bounding box center [410, 86] width 7 height 7
drag, startPoint x: 318, startPoint y: 250, endPoint x: 197, endPoint y: 251, distance: 120.2
drag, startPoint x: 458, startPoint y: 282, endPoint x: 484, endPoint y: 149, distance: 135.7
click at [413, 36] on icon at bounding box center [413, 35] width 3 height 3
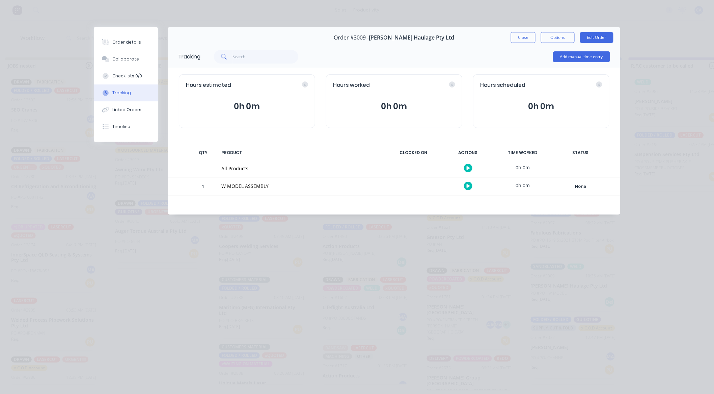
scroll to position [1, 0]
drag, startPoint x: 363, startPoint y: 246, endPoint x: 180, endPoint y: 263, distance: 183.7
click at [568, 50] on div "Add manual time entry" at bounding box center [581, 57] width 57 height 20
click at [566, 55] on button "Add manual time entry" at bounding box center [581, 56] width 57 height 11
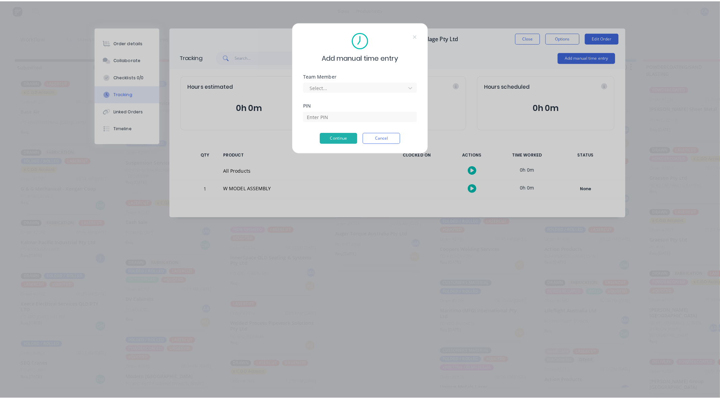
scroll to position [0, 0]
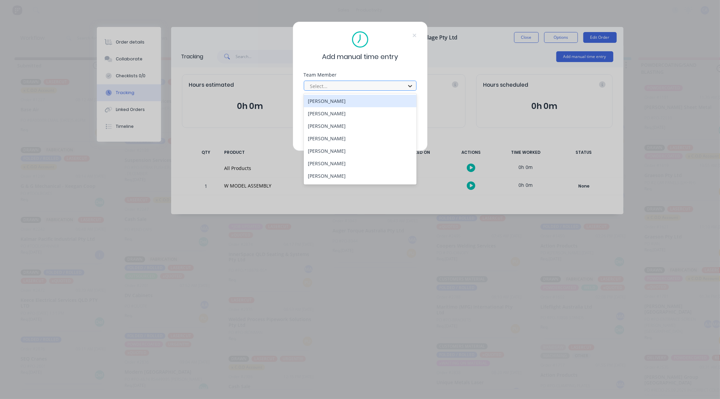
click at [406, 84] on div at bounding box center [410, 86] width 12 height 11
click at [376, 104] on div "[PERSON_NAME]" at bounding box center [360, 101] width 113 height 12
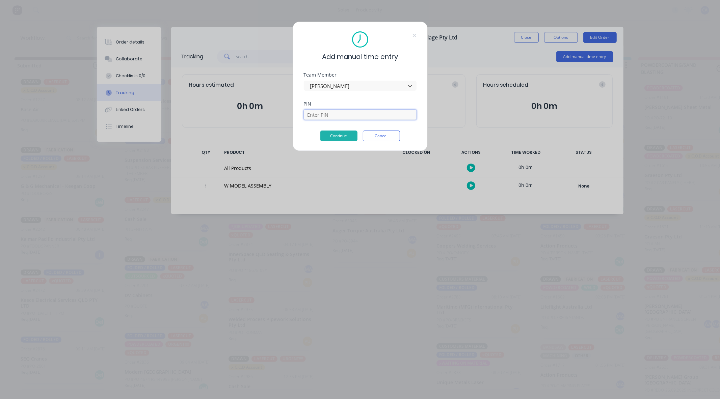
click at [346, 115] on input at bounding box center [360, 115] width 113 height 10
type input "0403"
click at [344, 137] on button "Continue" at bounding box center [338, 136] width 37 height 11
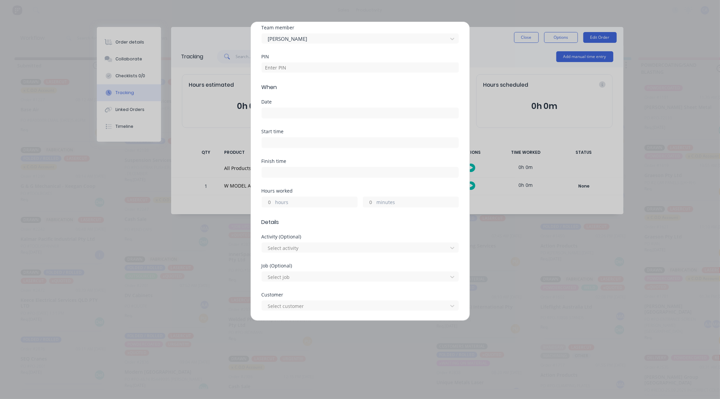
scroll to position [75, 0]
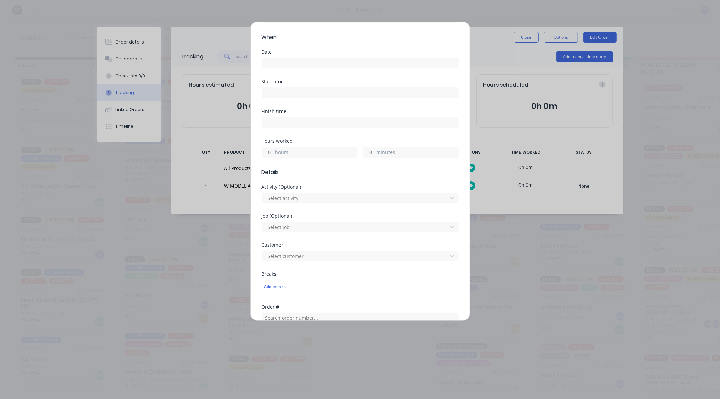
click at [307, 66] on input at bounding box center [360, 63] width 196 height 10
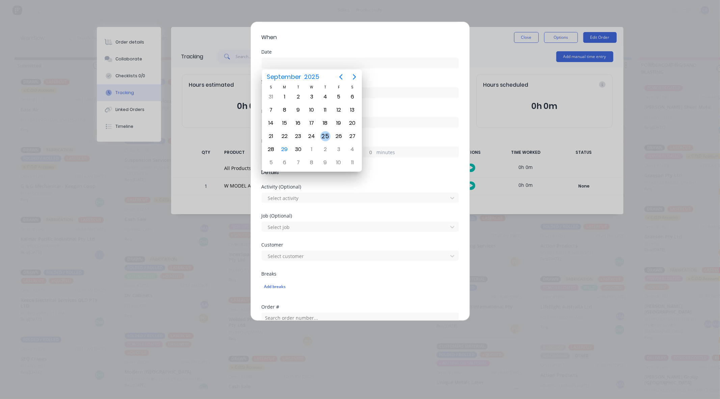
click at [323, 133] on div "25" at bounding box center [325, 136] width 10 height 10
type input "[DATE]"
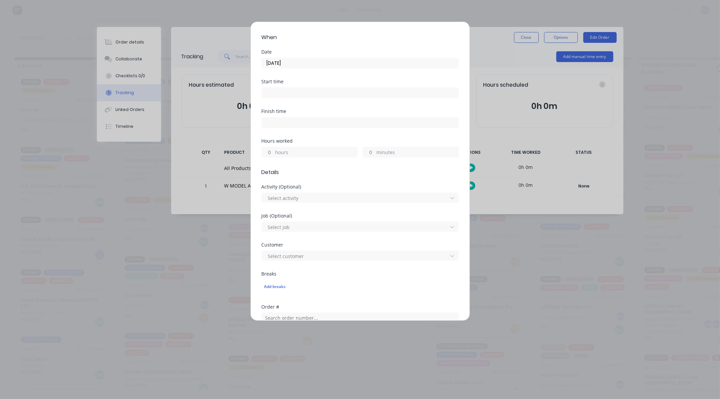
click at [292, 155] on label "hours" at bounding box center [316, 153] width 82 height 8
click at [274, 155] on input "hours" at bounding box center [268, 152] width 12 height 10
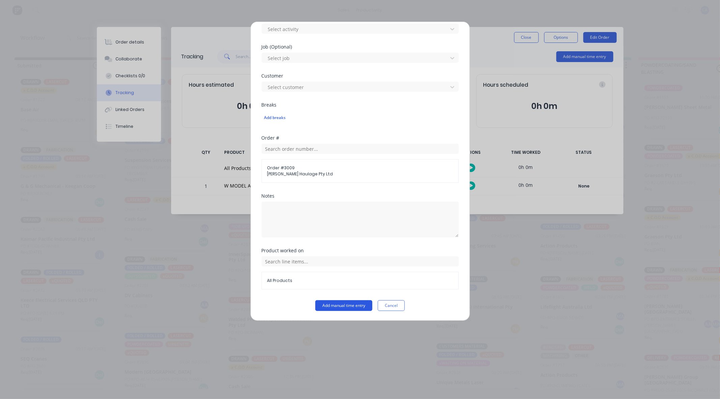
type input "1"
click at [356, 303] on button "Add manual time entry" at bounding box center [343, 305] width 57 height 11
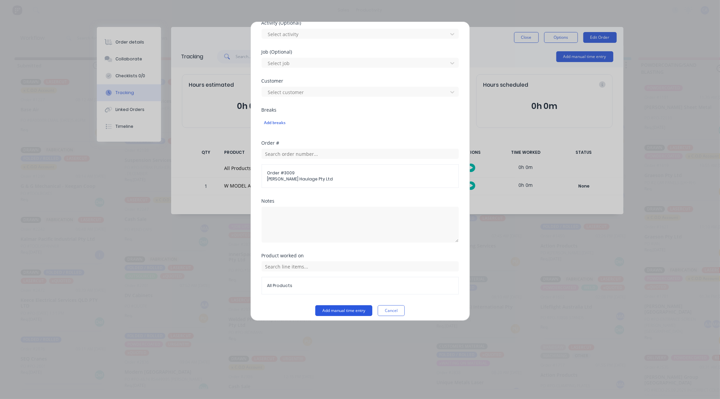
scroll to position [249, 0]
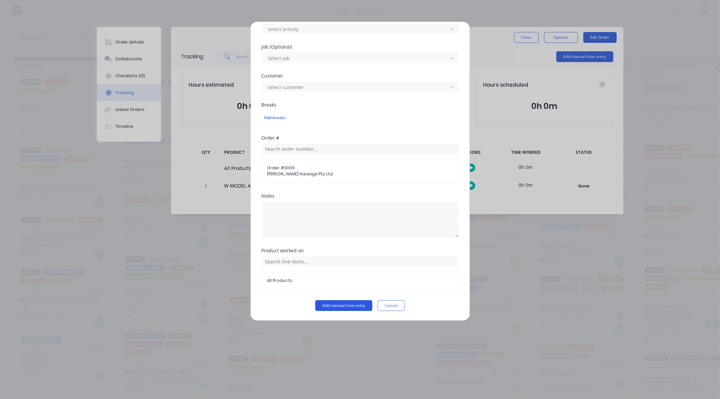
click at [354, 308] on button "Add manual time entry" at bounding box center [343, 305] width 57 height 11
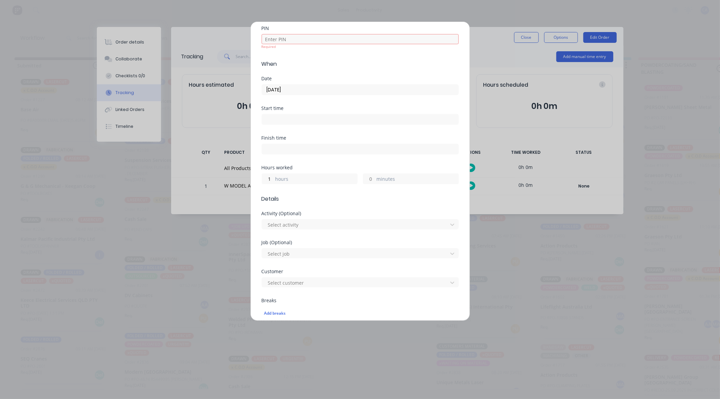
scroll to position [0, 0]
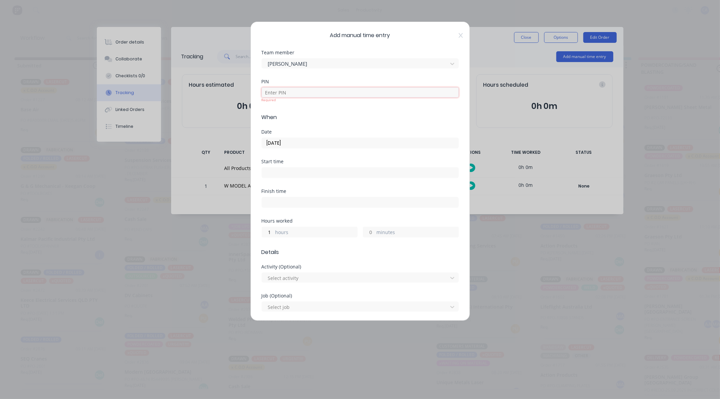
click at [317, 90] on input at bounding box center [360, 92] width 197 height 10
type input "0403"
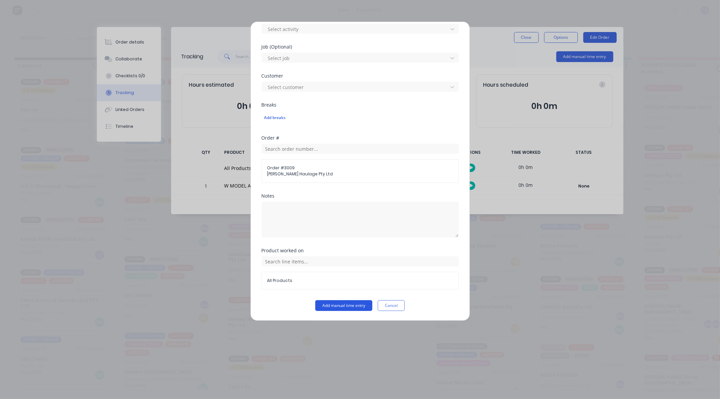
click at [363, 301] on form "Team member [PERSON_NAME] PIN 0403 Required When Date [DATE] Start time Finish …" at bounding box center [360, 56] width 197 height 510
click at [360, 305] on button "Add manual time entry" at bounding box center [343, 305] width 57 height 11
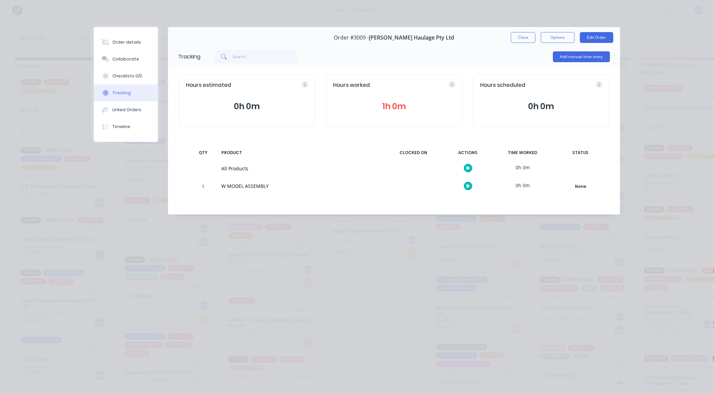
click at [421, 100] on button "1h 0m" at bounding box center [394, 106] width 122 height 13
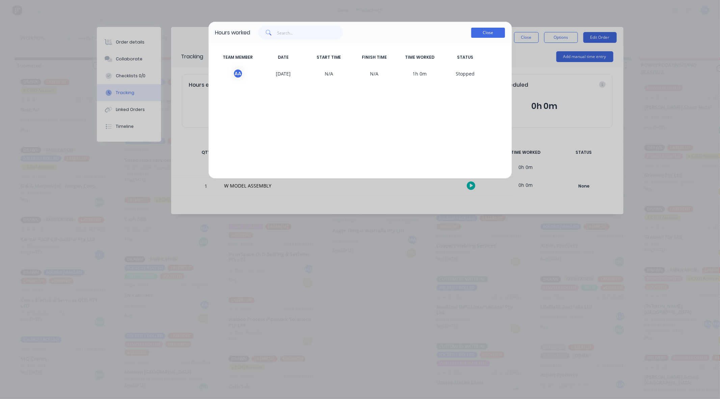
click at [497, 34] on button "Close" at bounding box center [488, 33] width 34 height 10
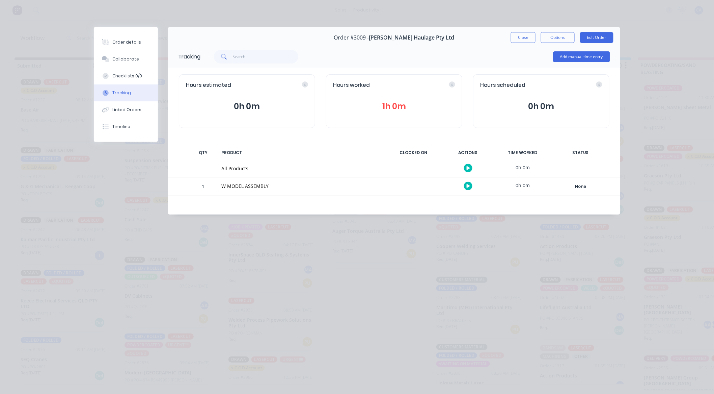
click at [584, 66] on div "Add manual time entry" at bounding box center [581, 57] width 57 height 20
click at [581, 55] on button "Add manual time entry" at bounding box center [581, 56] width 57 height 11
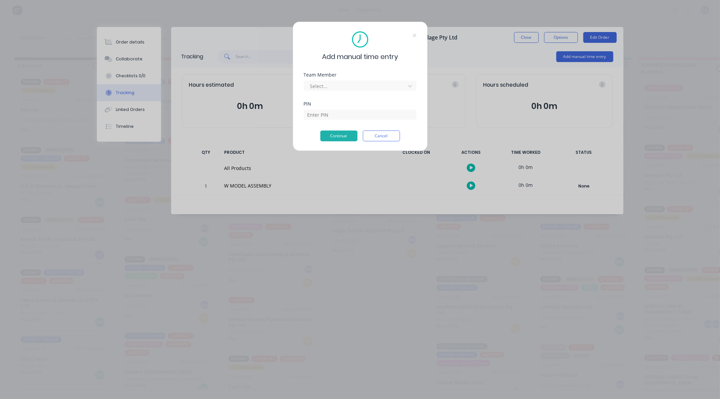
click at [375, 74] on div "Team Member" at bounding box center [360, 75] width 113 height 5
click at [380, 89] on div at bounding box center [356, 86] width 92 height 8
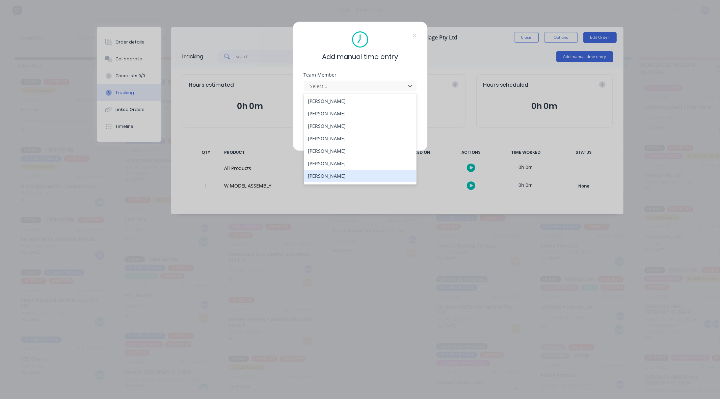
scroll to position [36, 0]
click at [333, 154] on div "[PERSON_NAME]" at bounding box center [360, 152] width 113 height 12
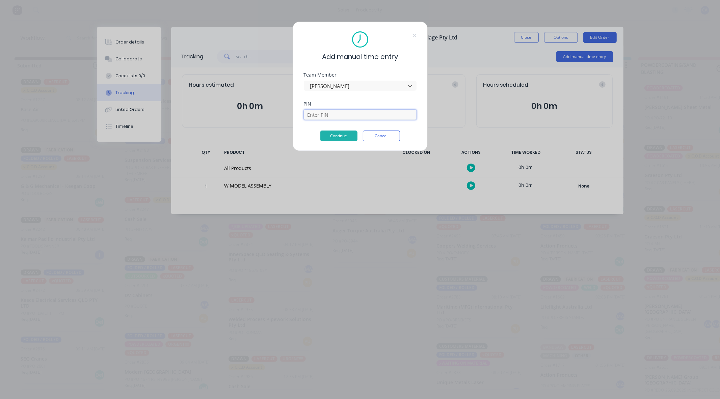
click at [337, 113] on input at bounding box center [360, 115] width 113 height 10
type input "0000"
click at [352, 131] on button "Continue" at bounding box center [338, 136] width 37 height 11
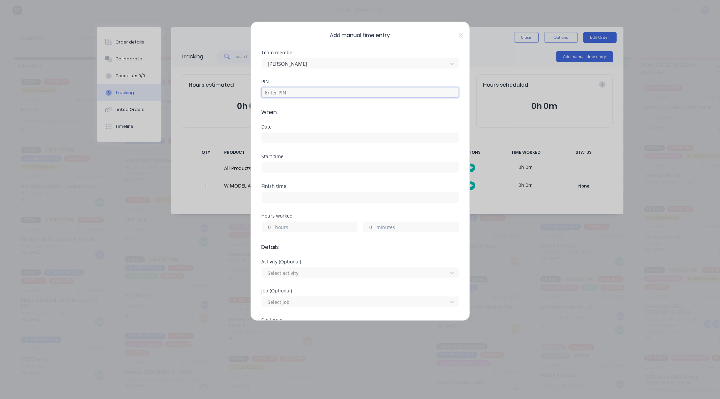
click at [316, 97] on input at bounding box center [360, 92] width 197 height 10
type input "0000"
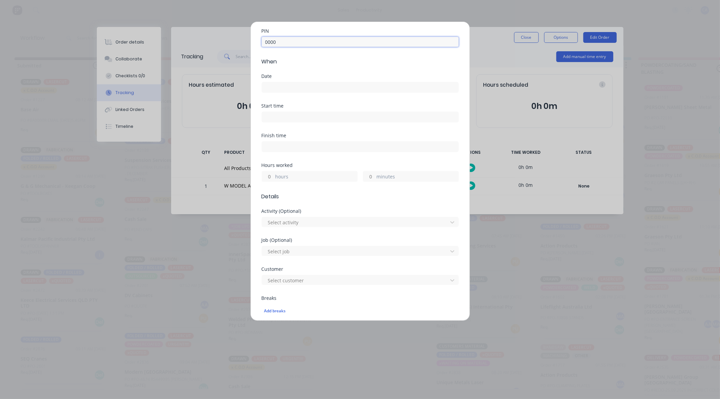
scroll to position [37, 0]
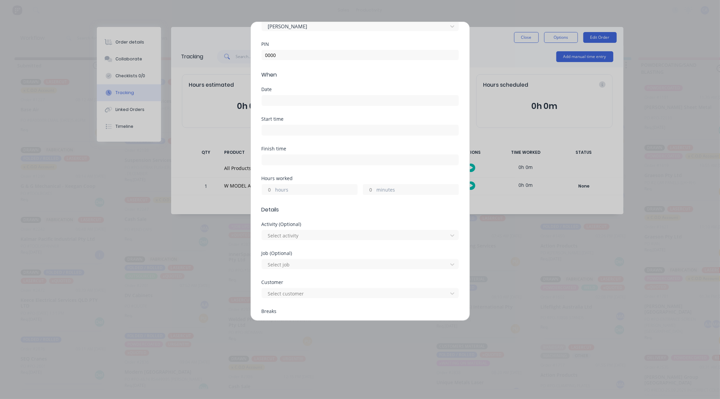
click at [297, 101] on input at bounding box center [360, 101] width 196 height 10
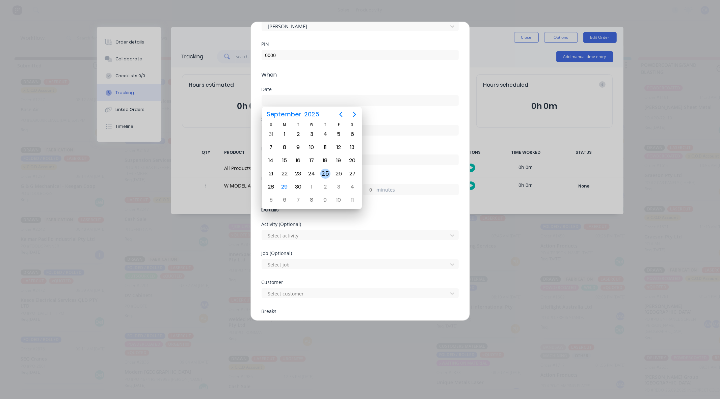
click at [326, 171] on div "25" at bounding box center [325, 174] width 10 height 10
type input "[DATE]"
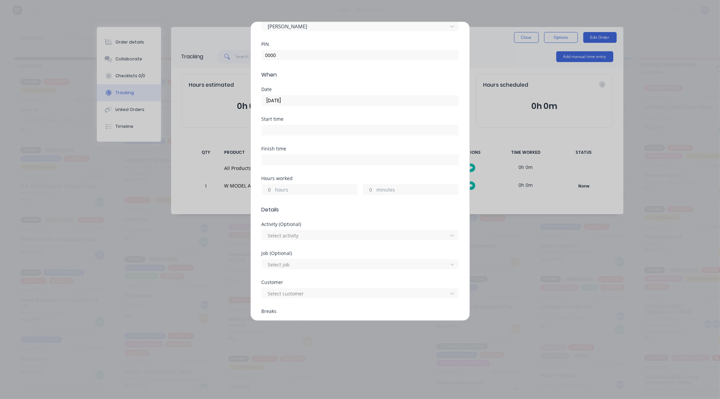
click at [305, 126] on input at bounding box center [360, 130] width 196 height 10
type input "11:56 AM"
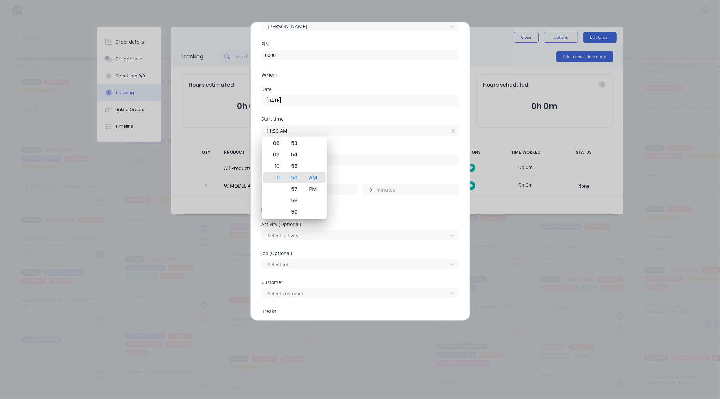
click at [360, 150] on div "Finish time" at bounding box center [360, 148] width 197 height 5
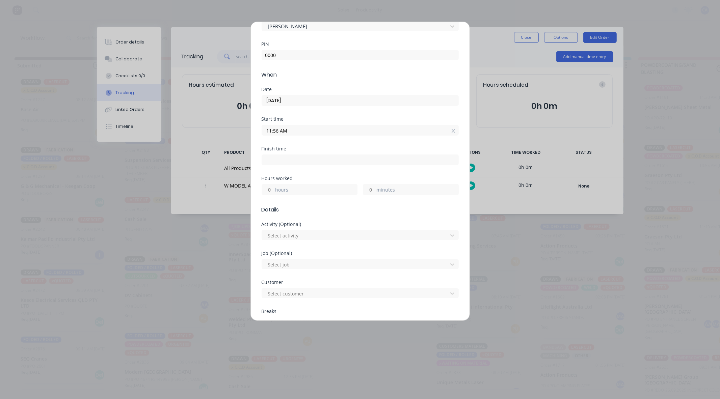
click at [294, 189] on label "hours" at bounding box center [316, 190] width 82 height 8
click at [274, 189] on input "hours" at bounding box center [268, 190] width 12 height 10
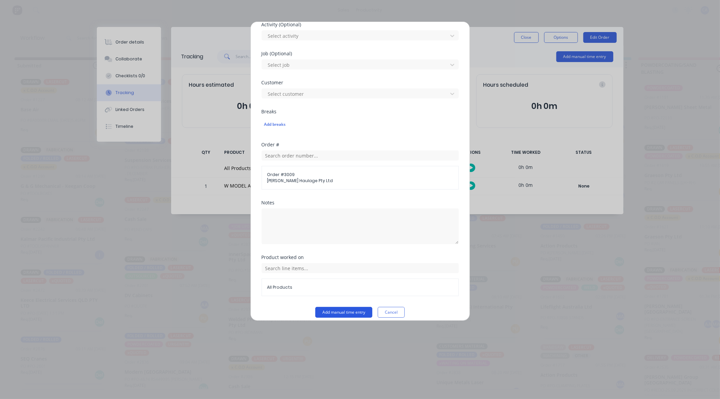
scroll to position [244, 0]
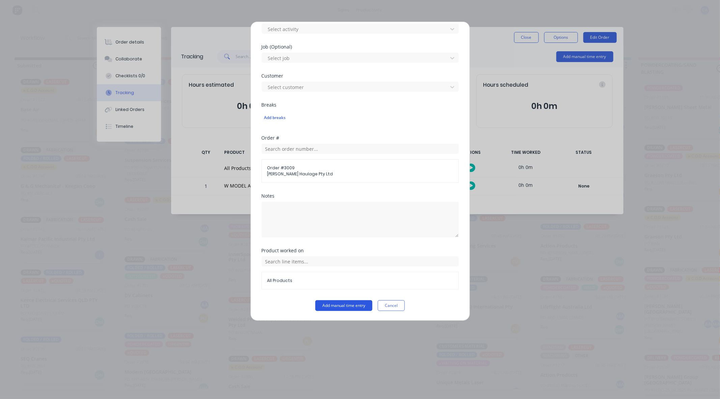
type input "1"
type input "12:56 PM"
type input "0"
click at [357, 305] on button "Add manual time entry" at bounding box center [343, 305] width 57 height 11
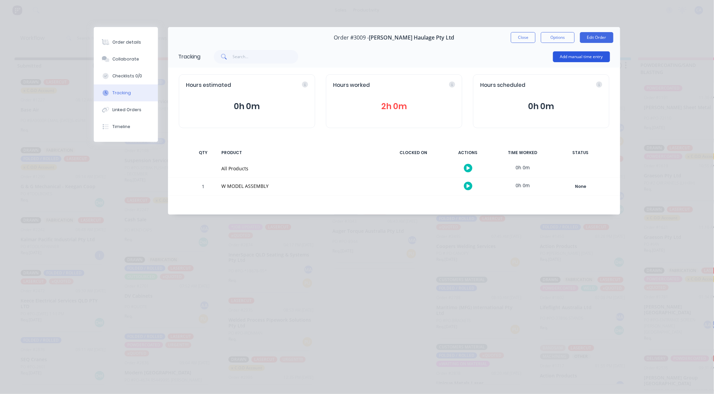
click at [577, 52] on button "Add manual time entry" at bounding box center [581, 56] width 57 height 11
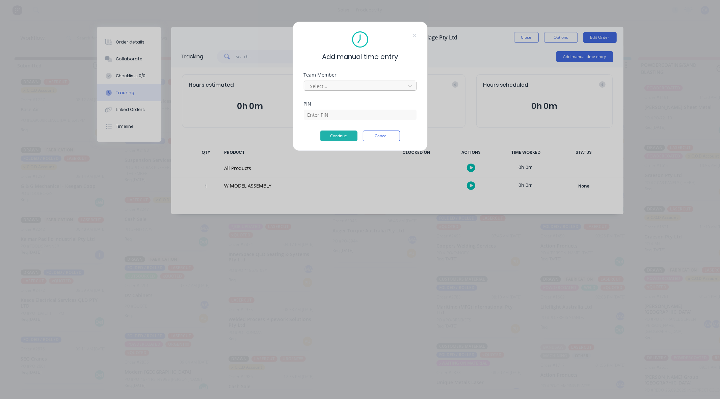
click at [346, 85] on div at bounding box center [356, 86] width 92 height 8
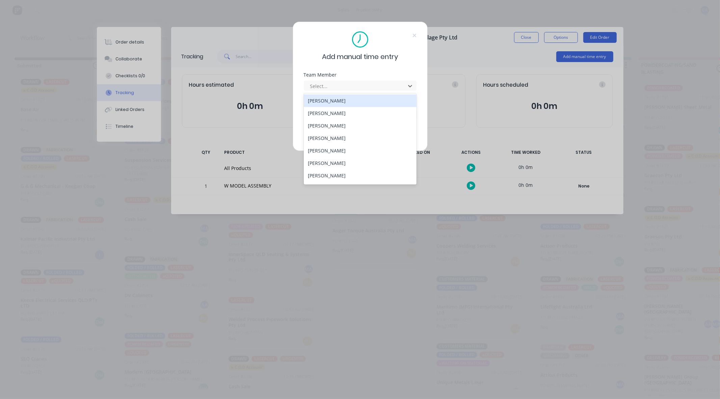
scroll to position [36, 0]
click at [331, 129] on div "[PERSON_NAME]" at bounding box center [360, 127] width 113 height 12
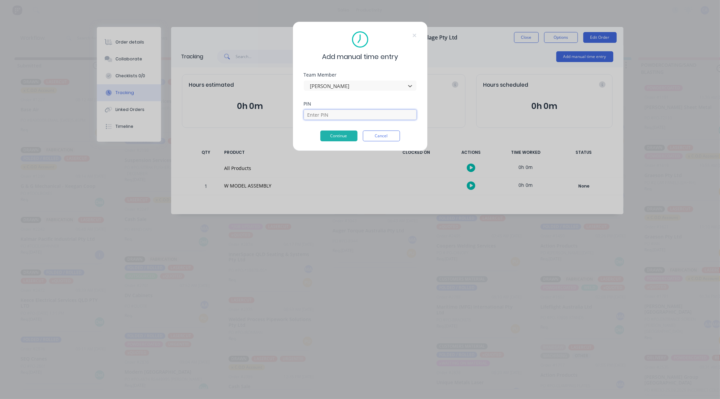
click at [332, 116] on input at bounding box center [360, 115] width 113 height 10
type input "0000"
click at [345, 139] on button "Continue" at bounding box center [338, 136] width 37 height 11
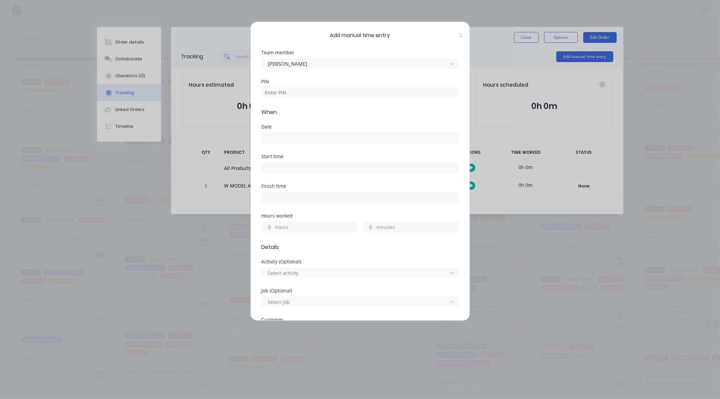
click at [322, 103] on div "PIN" at bounding box center [360, 93] width 197 height 29
click at [322, 95] on input at bounding box center [360, 92] width 197 height 10
type input "0000"
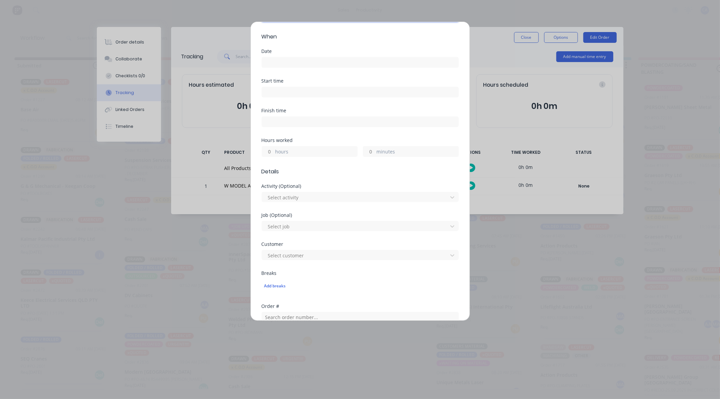
scroll to position [75, 0]
click at [289, 154] on label "hours" at bounding box center [316, 153] width 82 height 8
click at [274, 154] on input "hours" at bounding box center [268, 152] width 12 height 10
click at [383, 154] on label "minutes" at bounding box center [418, 153] width 82 height 8
click at [375, 154] on input "minutes" at bounding box center [369, 152] width 12 height 10
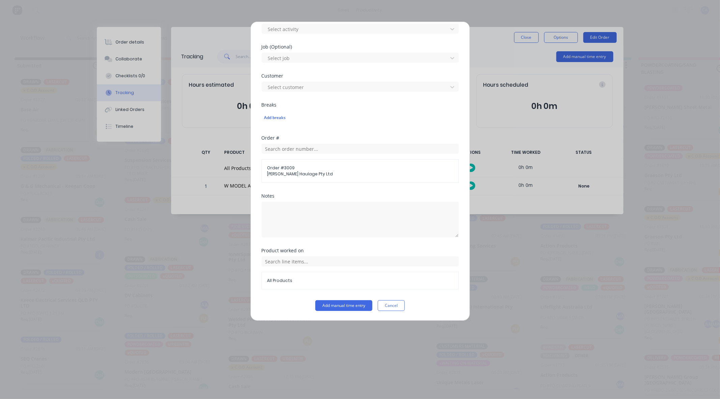
type input "30"
click at [335, 296] on div "Product worked on All Products" at bounding box center [360, 274] width 197 height 52
click at [337, 305] on button "Add manual time entry" at bounding box center [343, 305] width 57 height 11
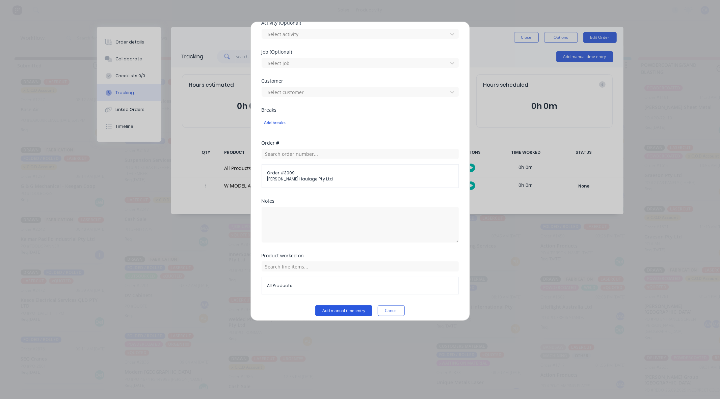
scroll to position [249, 0]
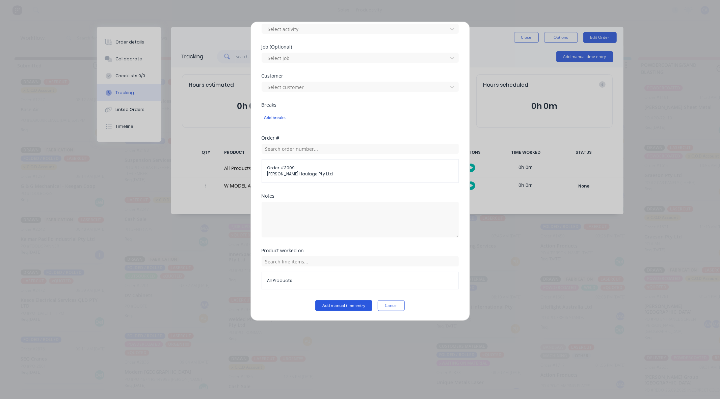
click at [338, 306] on button "Add manual time entry" at bounding box center [343, 305] width 57 height 11
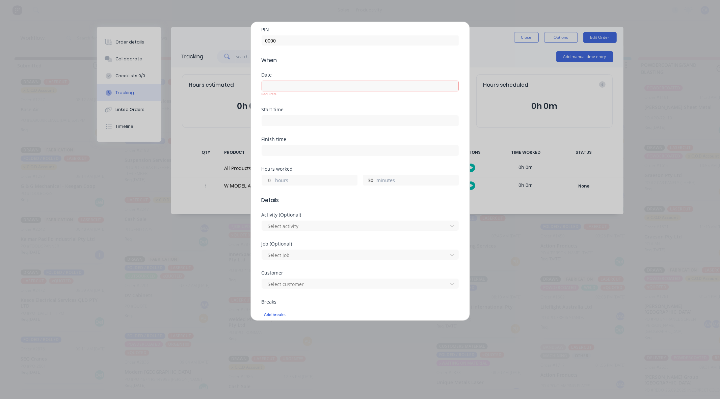
scroll to position [24, 0]
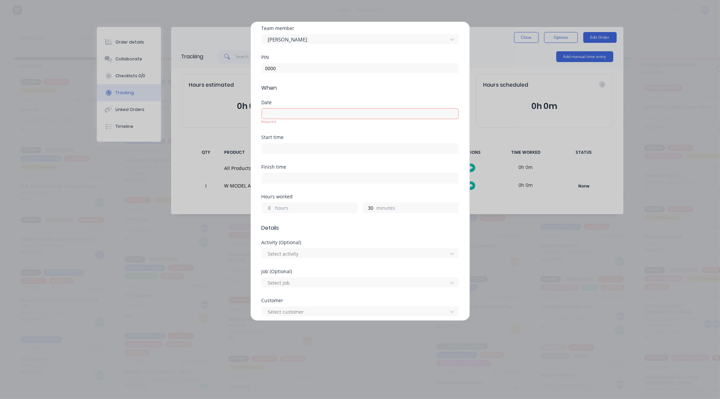
click at [308, 117] on input at bounding box center [360, 114] width 196 height 10
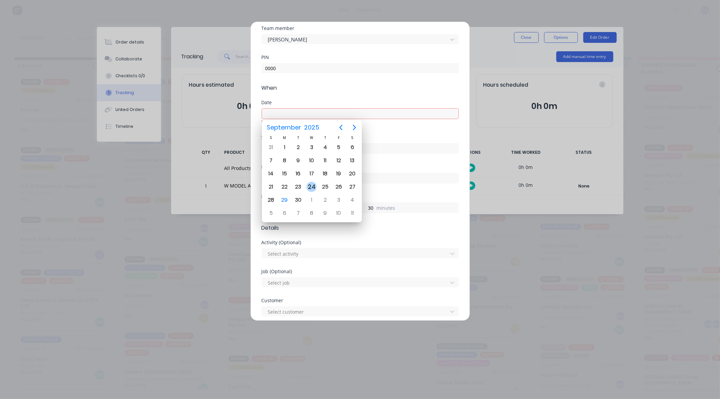
click at [311, 185] on div "24" at bounding box center [311, 187] width 10 height 10
type input "[DATE]"
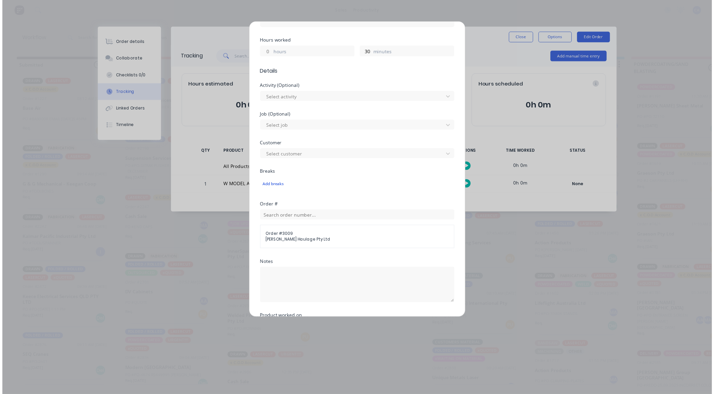
scroll to position [244, 0]
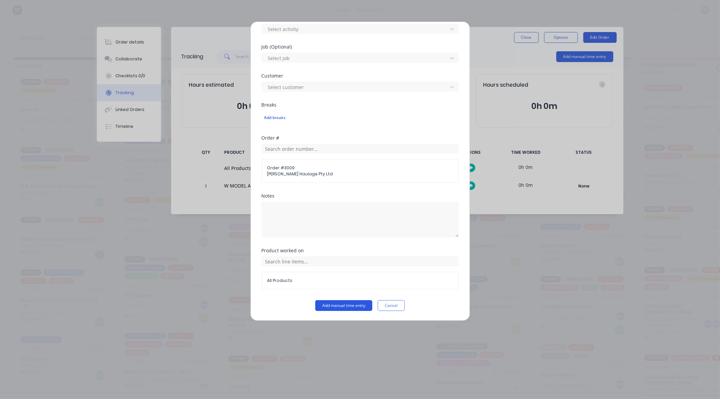
click at [352, 301] on button "Add manual time entry" at bounding box center [343, 305] width 57 height 11
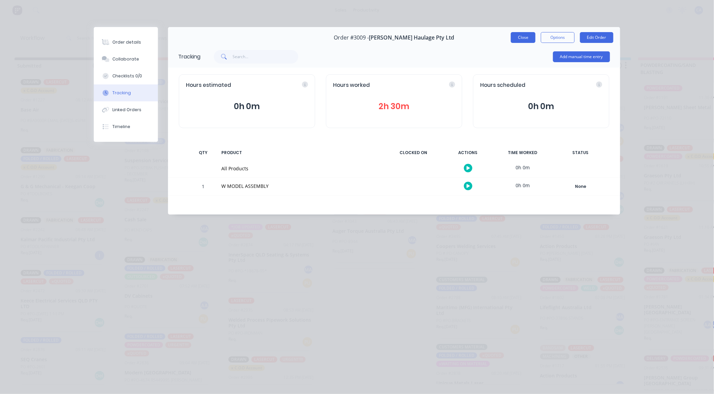
click at [519, 40] on button "Close" at bounding box center [523, 37] width 25 height 11
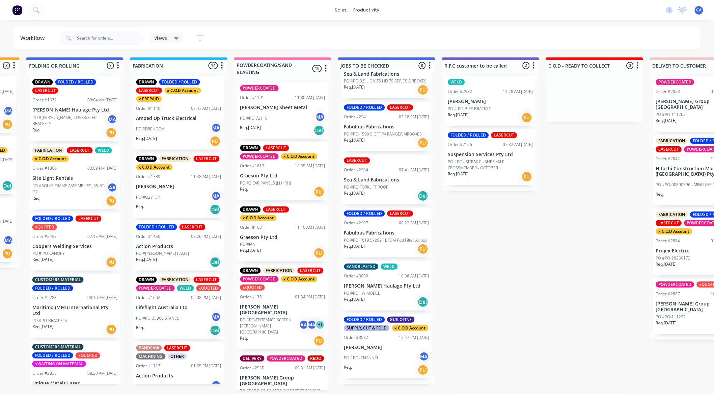
drag, startPoint x: 481, startPoint y: 126, endPoint x: 518, endPoint y: 123, distance: 36.6
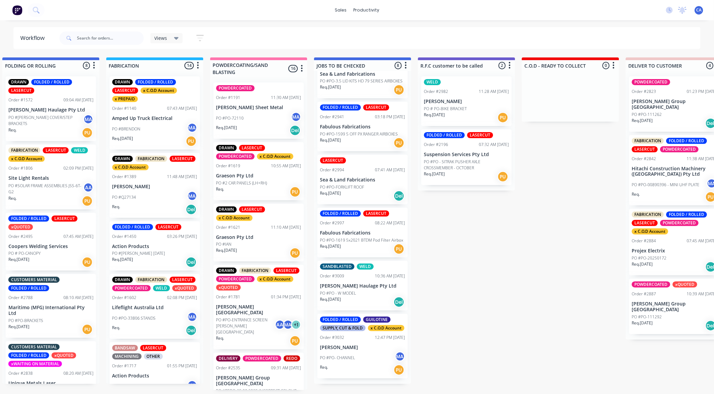
scroll to position [1, 428]
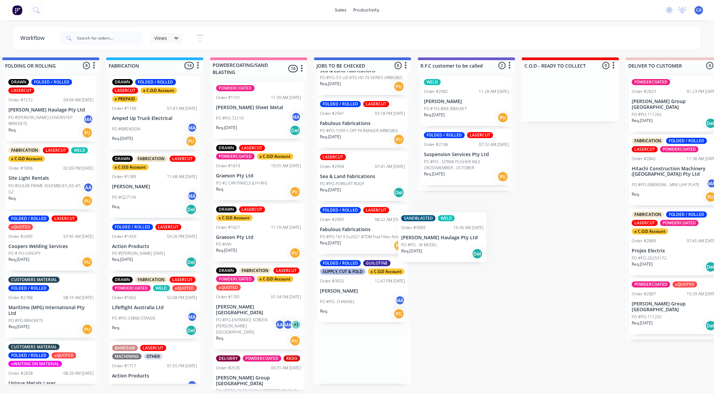
drag, startPoint x: 354, startPoint y: 291, endPoint x: 461, endPoint y: 228, distance: 124.6
click at [461, 229] on div "Submitted 13 Sort By Created date Required date Order number Customer name Most…" at bounding box center [472, 223] width 1811 height 332
drag, startPoint x: 383, startPoint y: 270, endPoint x: 457, endPoint y: 211, distance: 95.4
click at [457, 211] on div "Submitted 13 Sort By Created date Required date Order number Customer name Most…" at bounding box center [472, 223] width 1811 height 332
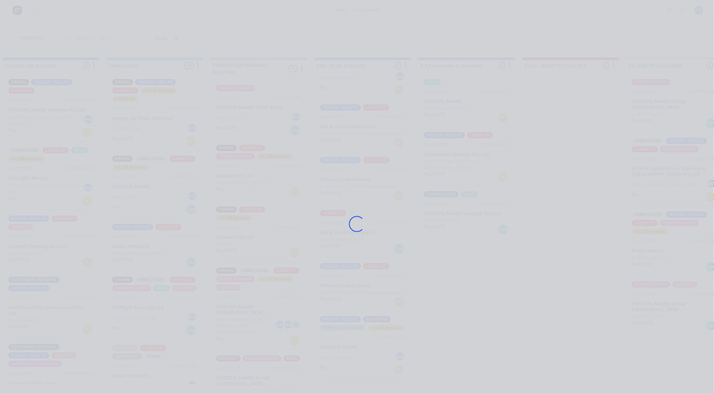
scroll to position [119, 0]
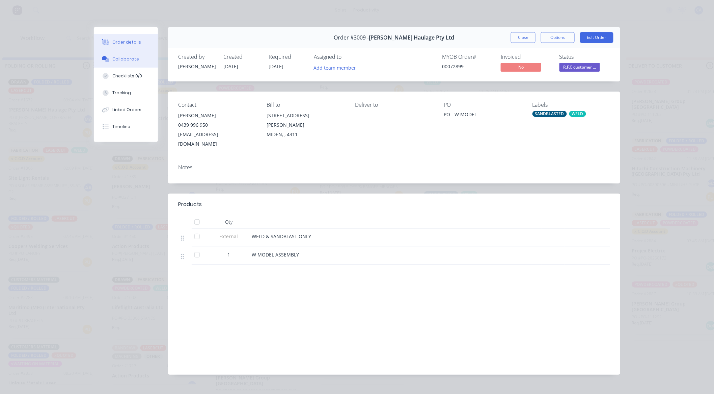
click at [134, 65] on button "Collaborate" at bounding box center [126, 59] width 64 height 17
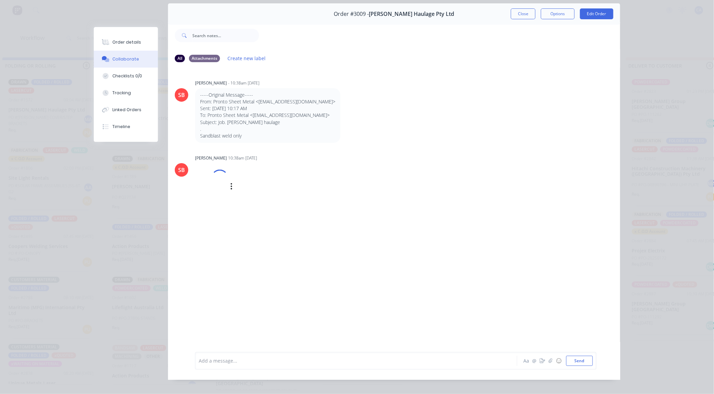
scroll to position [36, 0]
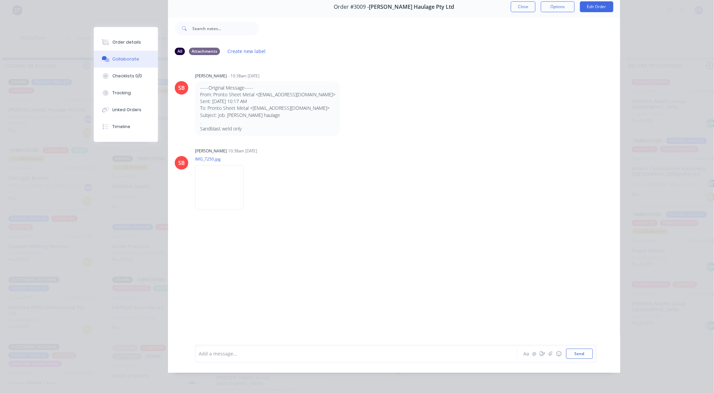
click at [289, 349] on div "Add a message..." at bounding box center [347, 353] width 296 height 10
click at [539, 353] on button "button" at bounding box center [543, 353] width 8 height 8
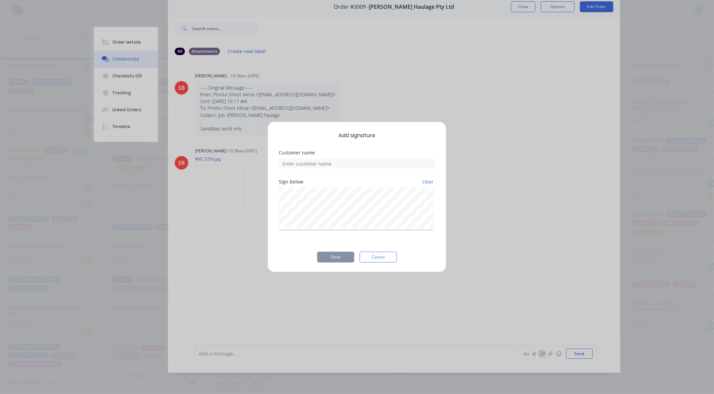
scroll to position [0, 428]
click at [363, 160] on div at bounding box center [360, 166] width 157 height 12
click at [362, 169] on input at bounding box center [360, 166] width 157 height 10
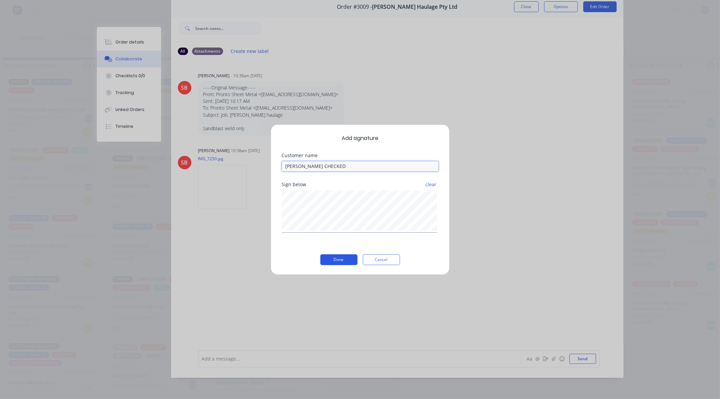
type input "[PERSON_NAME] CHECKED"
click at [332, 263] on div "Add signature Customer name [PERSON_NAME] CHECKED Sign below clear Done Cancel" at bounding box center [360, 200] width 179 height 151
click at [335, 258] on button "Done" at bounding box center [338, 260] width 37 height 11
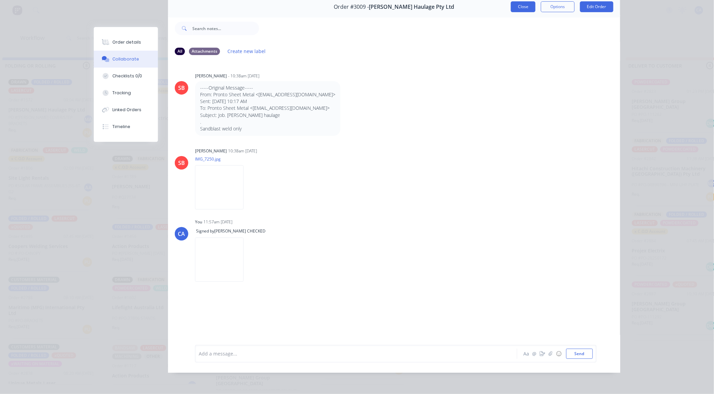
click at [522, 8] on button "Close" at bounding box center [523, 6] width 25 height 11
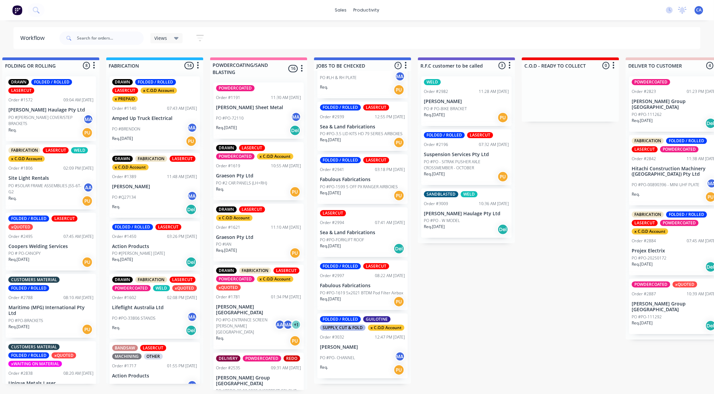
scroll to position [1, 428]
click at [359, 350] on p "[PERSON_NAME]" at bounding box center [362, 347] width 85 height 6
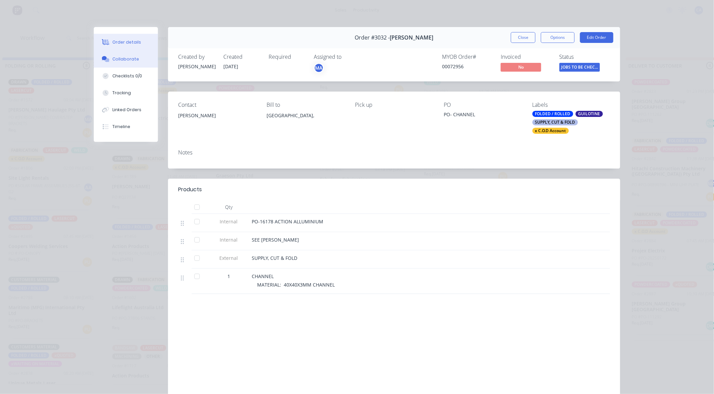
click at [100, 55] on button "Collaborate" at bounding box center [126, 59] width 64 height 17
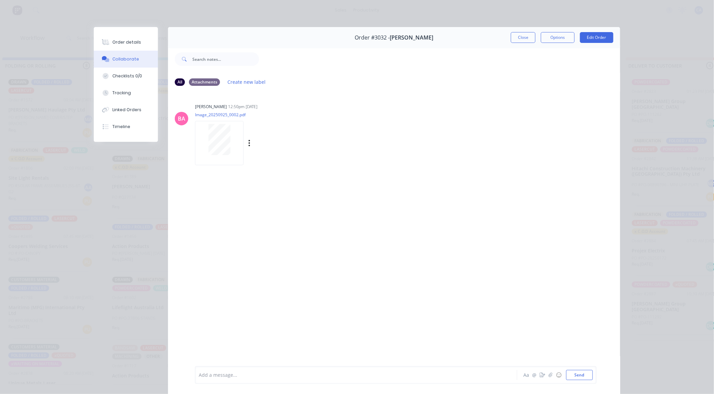
click at [228, 157] on div at bounding box center [219, 143] width 49 height 44
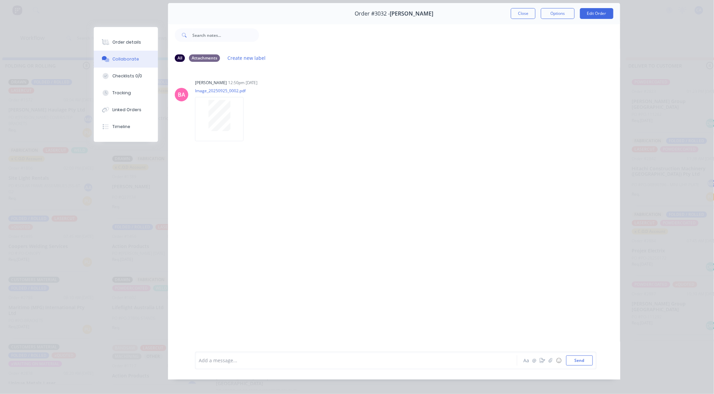
scroll to position [36, 0]
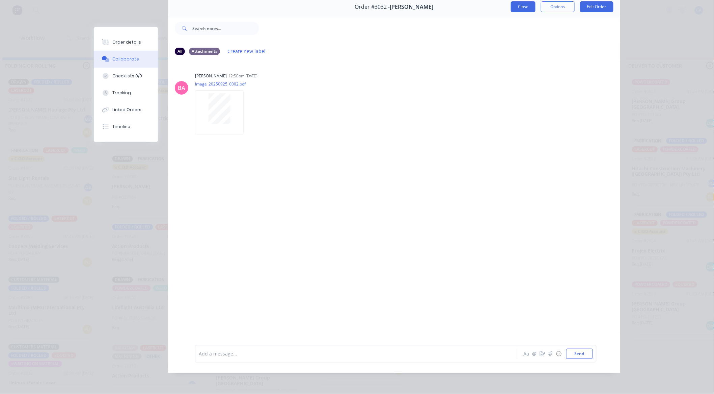
click at [511, 5] on button "Close" at bounding box center [523, 6] width 25 height 11
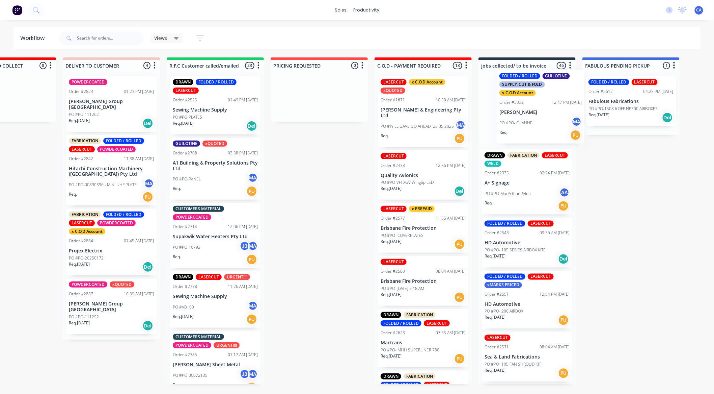
drag, startPoint x: 371, startPoint y: 339, endPoint x: 502, endPoint y: 149, distance: 231.0
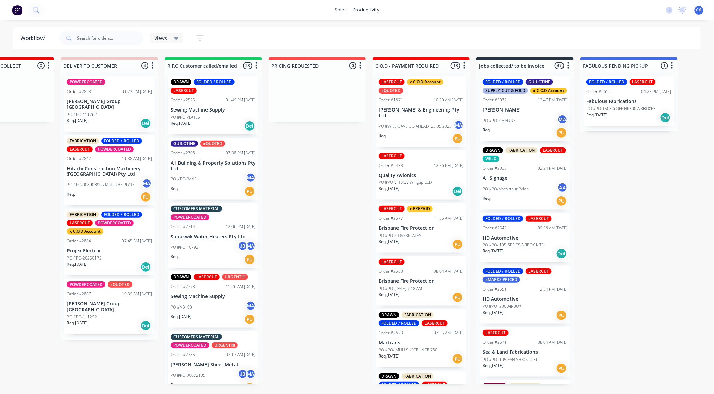
scroll to position [43, 0]
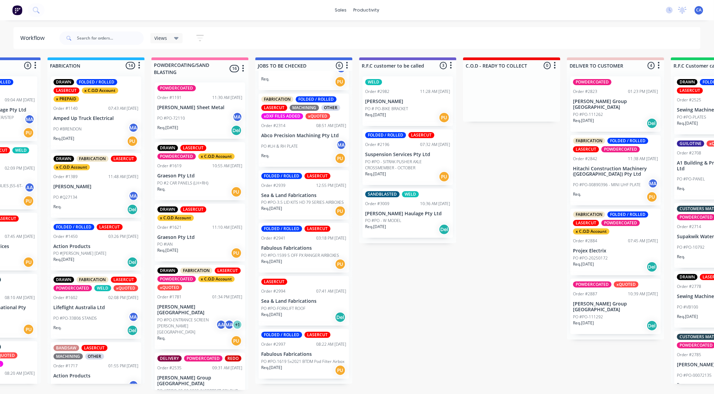
drag, startPoint x: 351, startPoint y: 207, endPoint x: 284, endPoint y: 206, distance: 67.5
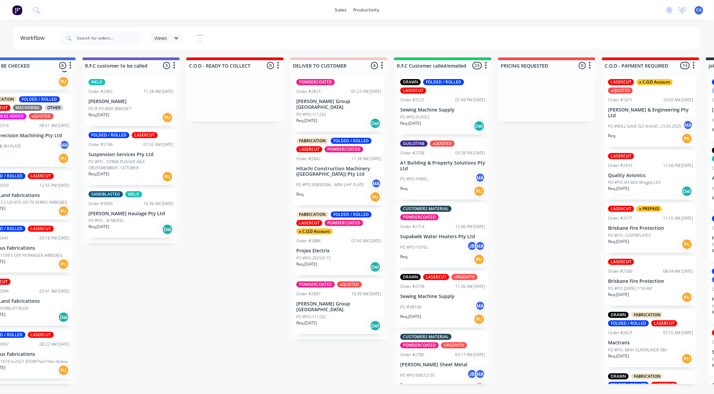
drag, startPoint x: 556, startPoint y: 262, endPoint x: 564, endPoint y: 262, distance: 8.4
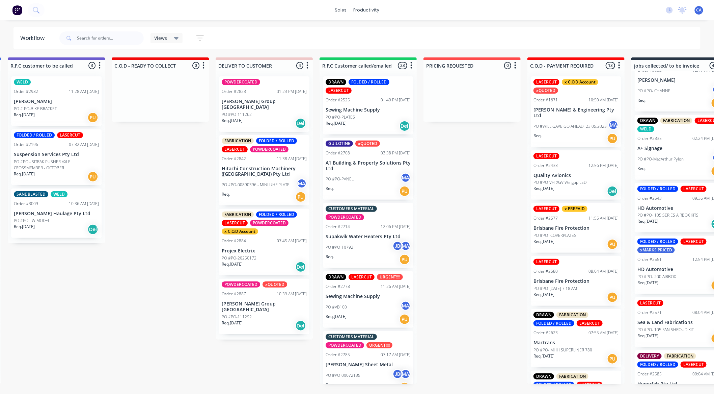
scroll to position [69, 0]
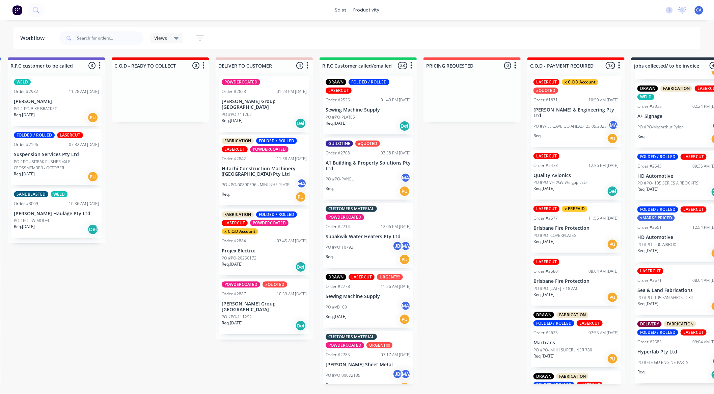
drag, startPoint x: 615, startPoint y: 178, endPoint x: 635, endPoint y: 191, distance: 24.2
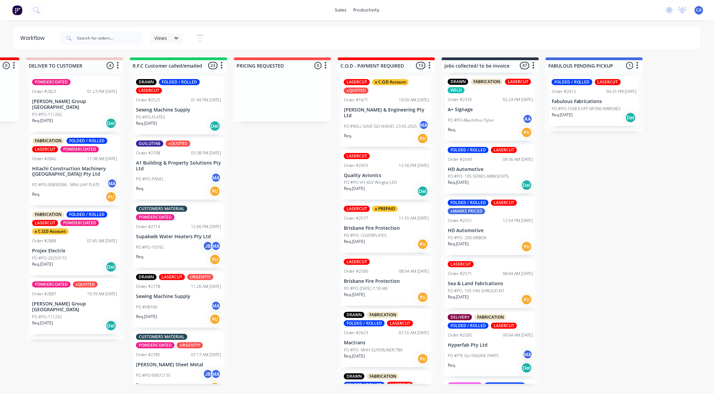
scroll to position [1, 1096]
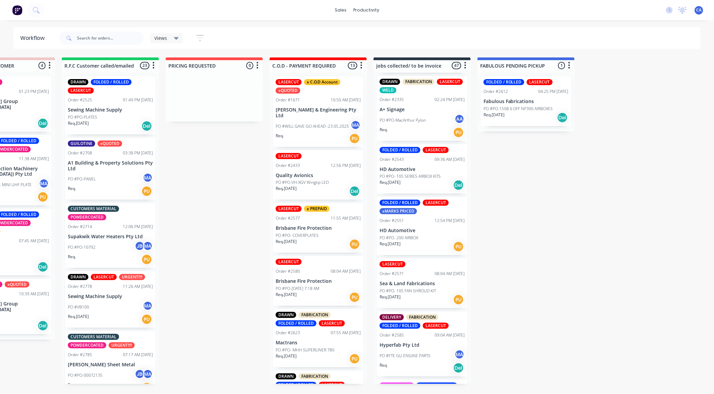
drag, startPoint x: 651, startPoint y: 205, endPoint x: 644, endPoint y: 175, distance: 31.4
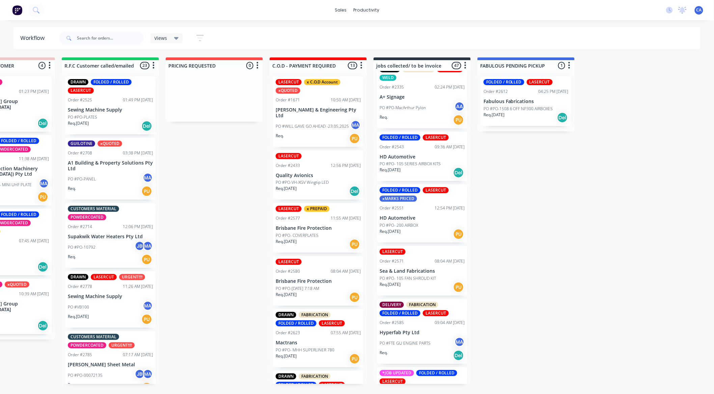
scroll to position [0, 0]
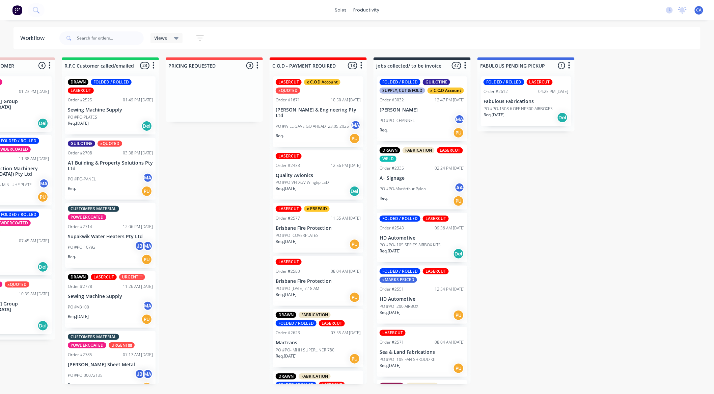
click at [423, 138] on div "Req. PU" at bounding box center [422, 132] width 85 height 11
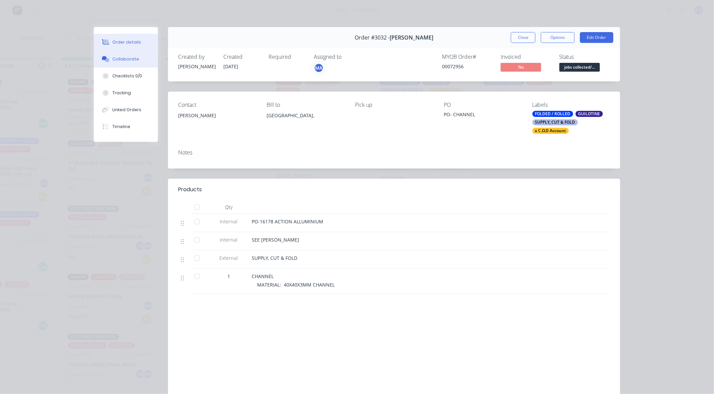
click at [139, 65] on button "Collaborate" at bounding box center [126, 59] width 64 height 17
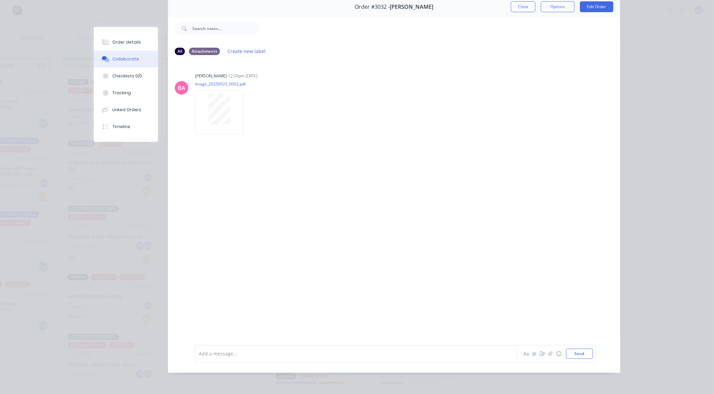
click at [282, 355] on div at bounding box center [346, 353] width 295 height 7
click at [581, 350] on button "Send" at bounding box center [579, 353] width 27 height 10
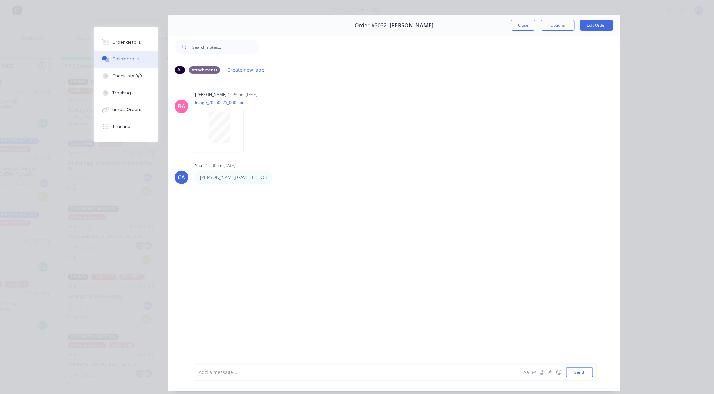
scroll to position [0, 0]
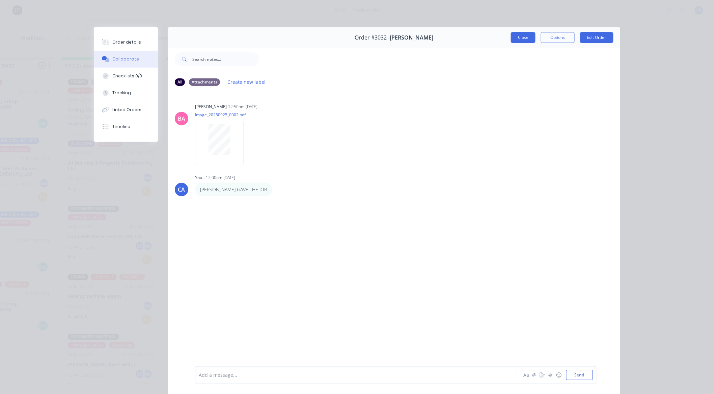
click at [515, 33] on button "Close" at bounding box center [523, 37] width 25 height 11
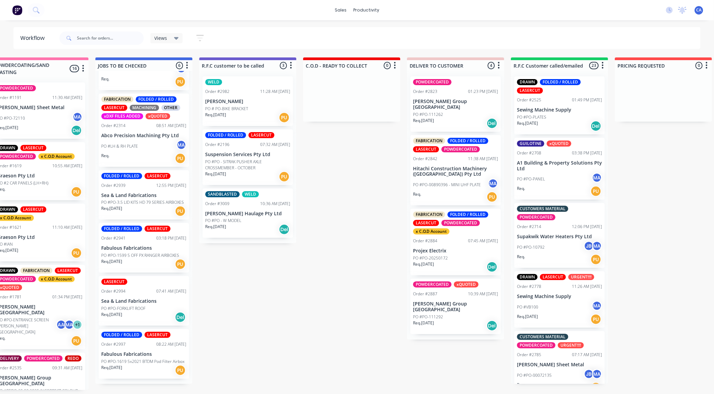
drag, startPoint x: 248, startPoint y: 184, endPoint x: 185, endPoint y: 191, distance: 63.5
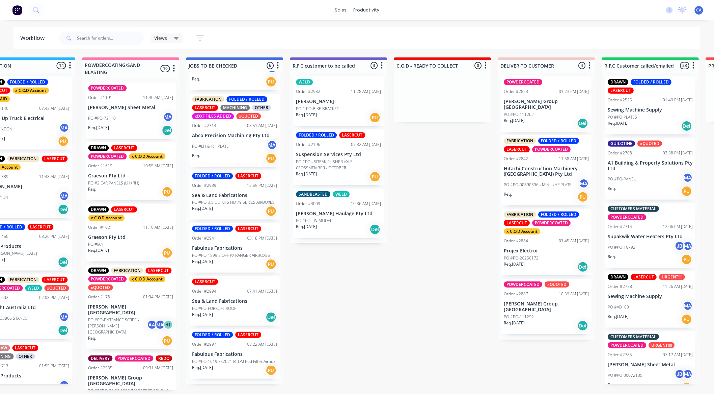
drag, startPoint x: 229, startPoint y: 180, endPoint x: 207, endPoint y: 182, distance: 22.1
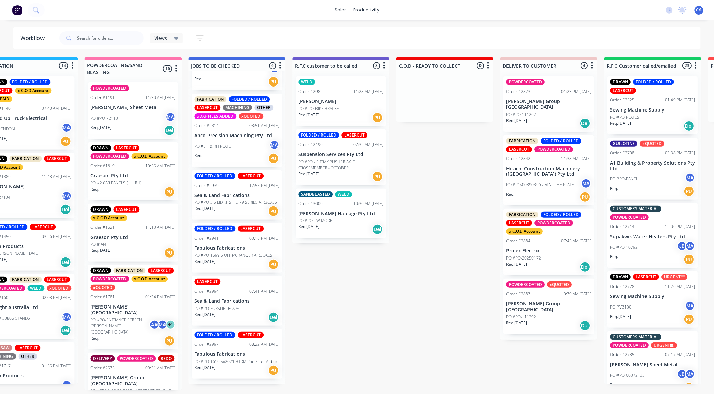
scroll to position [1, 554]
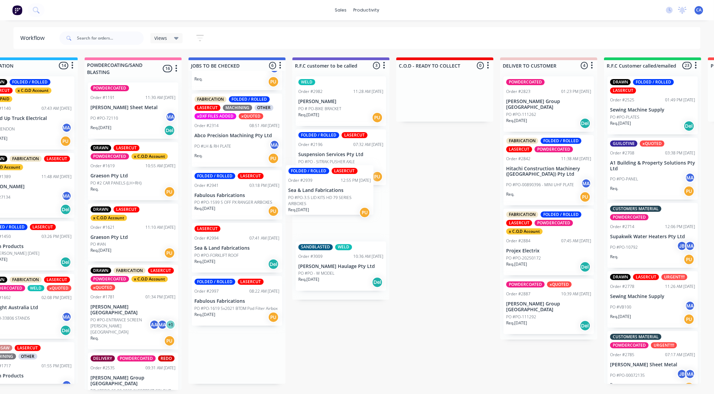
drag, startPoint x: 225, startPoint y: 199, endPoint x: 326, endPoint y: 196, distance: 100.6
click at [326, 196] on div "Submitted 13 Sort By Created date Required date Order number Customer name Most…" at bounding box center [346, 223] width 1811 height 332
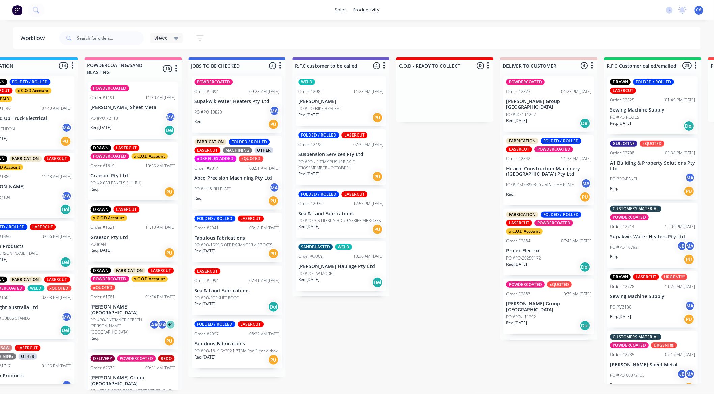
scroll to position [0, 0]
drag, startPoint x: 304, startPoint y: 285, endPoint x: 330, endPoint y: 275, distance: 27.5
click at [330, 275] on div "Submitted 13 Sort By Created date Required date Order number Customer name Most…" at bounding box center [346, 223] width 1811 height 332
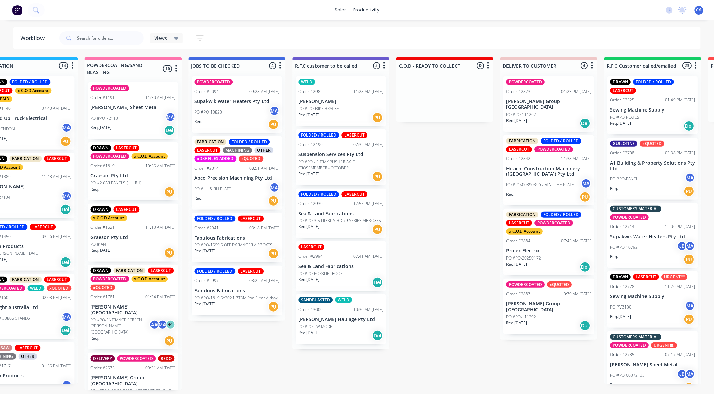
drag, startPoint x: 232, startPoint y: 243, endPoint x: 316, endPoint y: 261, distance: 86.5
click at [312, 258] on div "Submitted 13 Sort By Created date Required date Order number Customer name Most…" at bounding box center [346, 223] width 1811 height 332
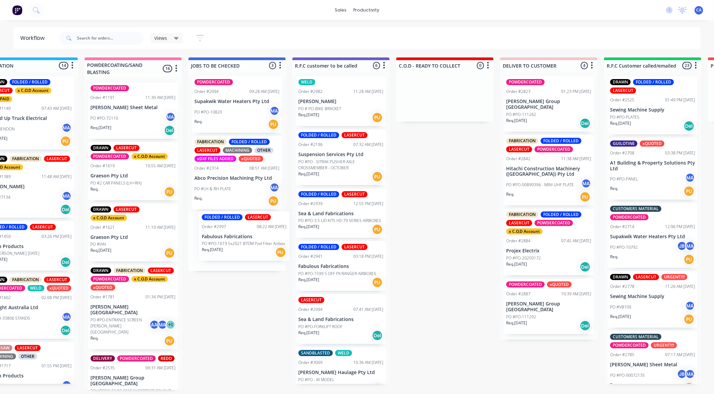
drag, startPoint x: 237, startPoint y: 238, endPoint x: 328, endPoint y: 245, distance: 90.7
click at [328, 245] on div "Submitted 13 Sort By Created date Required date Order number Customer name Most…" at bounding box center [346, 223] width 1811 height 332
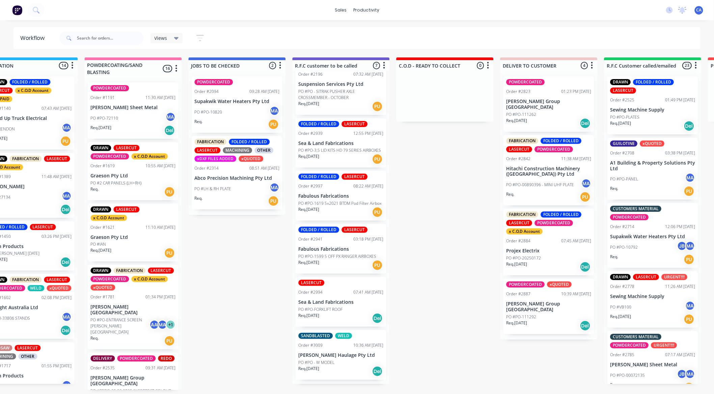
scroll to position [71, 0]
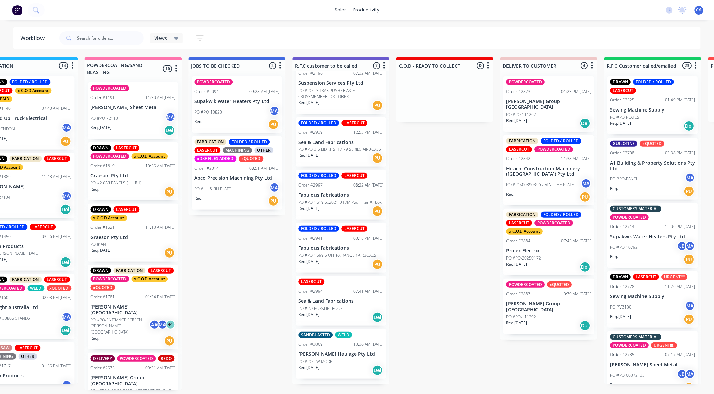
click at [339, 361] on div "SANDBLASTED WELD Order #3009 10:36 AM [DATE] [PERSON_NAME] Haulage Pty Ltd PO #…" at bounding box center [341, 354] width 90 height 50
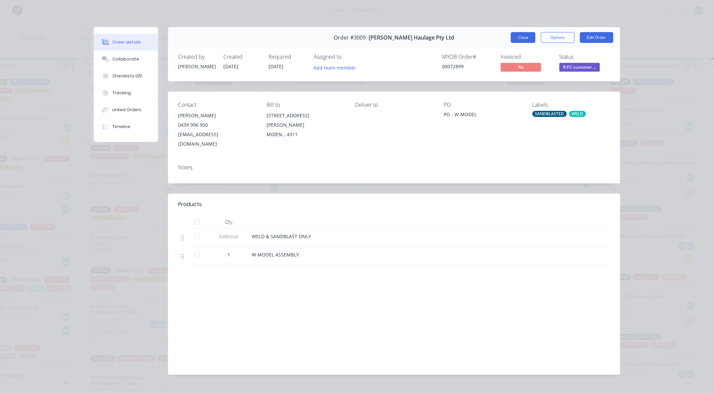
click at [528, 37] on button "Close" at bounding box center [523, 37] width 25 height 11
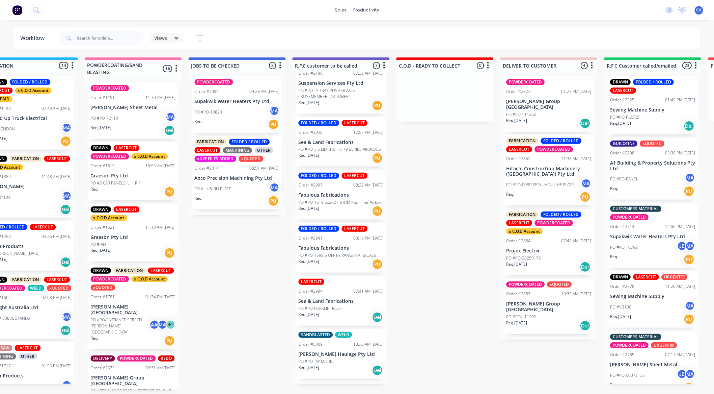
click at [346, 303] on p "Sea & Land Fabrications" at bounding box center [340, 301] width 85 height 6
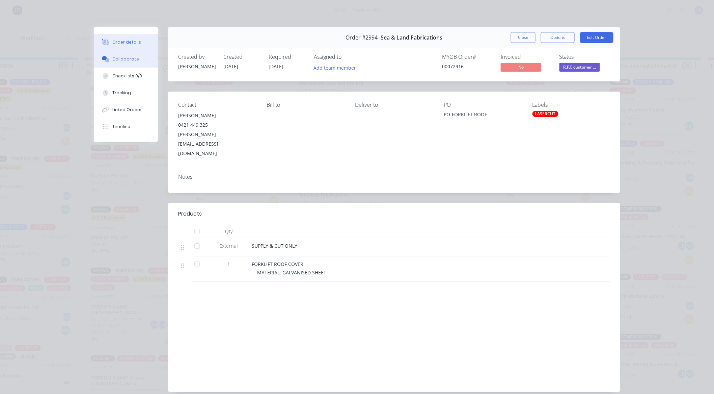
click at [146, 57] on button "Collaborate" at bounding box center [126, 59] width 64 height 17
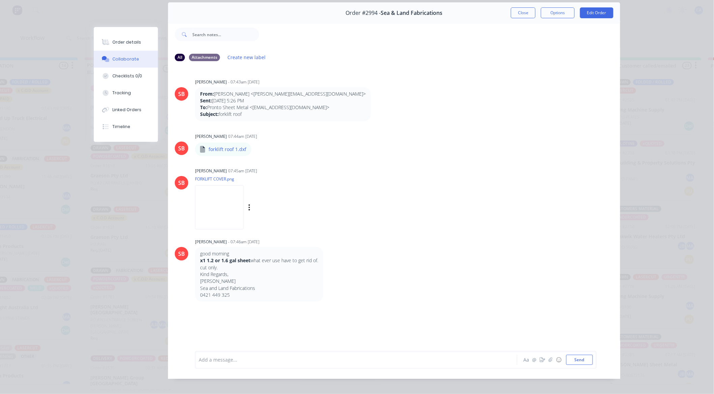
scroll to position [36, 0]
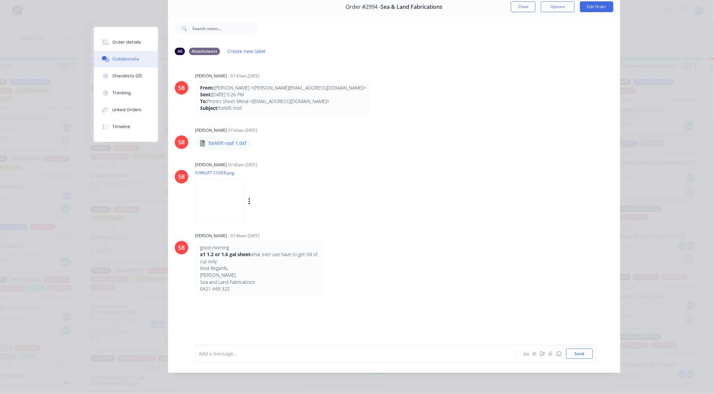
click at [222, 191] on img at bounding box center [219, 201] width 49 height 44
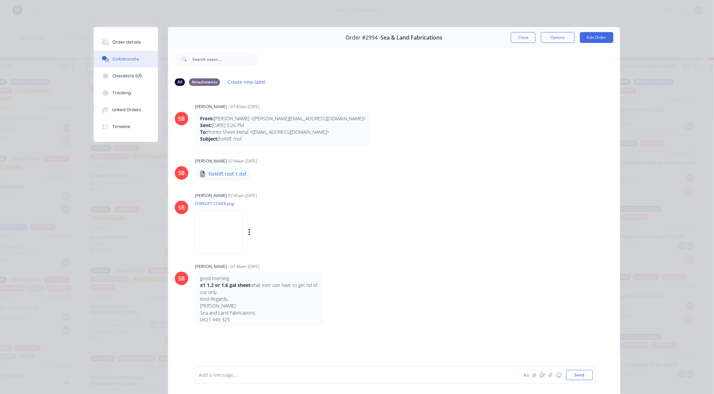
scroll to position [0, 554]
click at [507, 37] on div "Order #2994 - Sea & Land Fabrications Close Options Edit Order" at bounding box center [394, 37] width 452 height 21
click at [511, 37] on button "Close" at bounding box center [523, 37] width 25 height 11
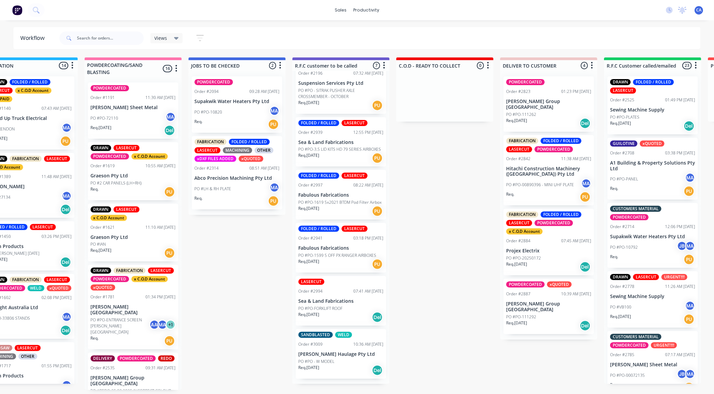
click at [510, 37] on div "Views Save new view None (Default) edit Show/Hide statuses Show line item cards…" at bounding box center [379, 38] width 643 height 20
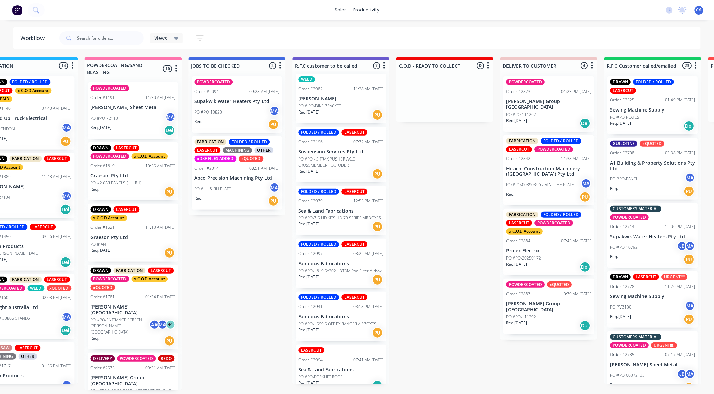
scroll to position [0, 0]
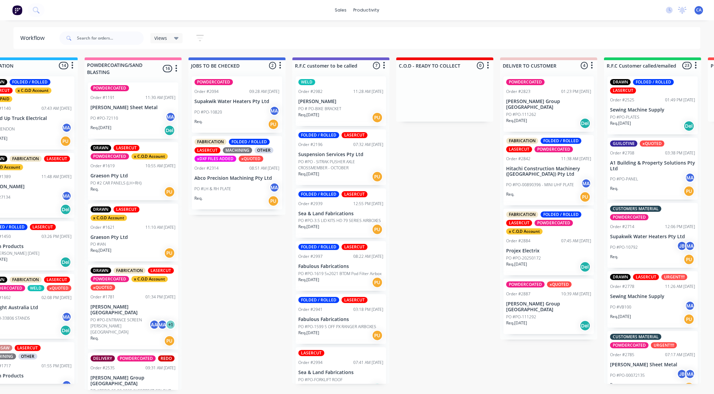
click at [337, 224] on div "Req. [DATE] PU" at bounding box center [340, 228] width 85 height 11
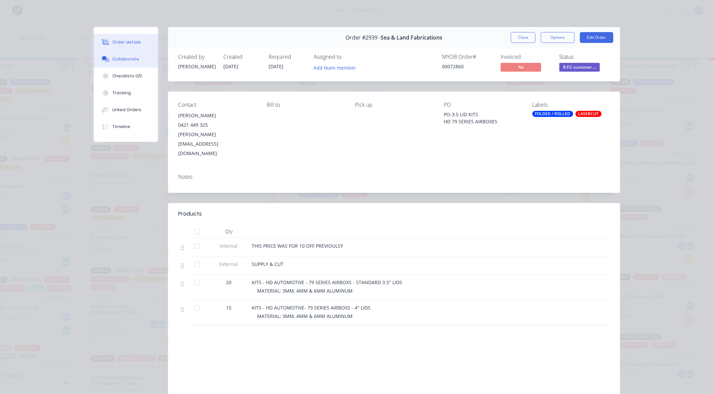
click at [140, 53] on button "Collaborate" at bounding box center [126, 59] width 64 height 17
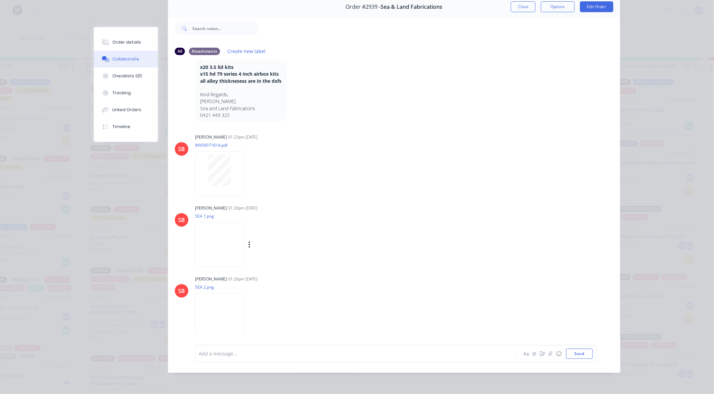
scroll to position [1, 554]
click at [244, 245] on img at bounding box center [219, 244] width 49 height 44
click at [117, 39] on div "Order details" at bounding box center [127, 42] width 29 height 6
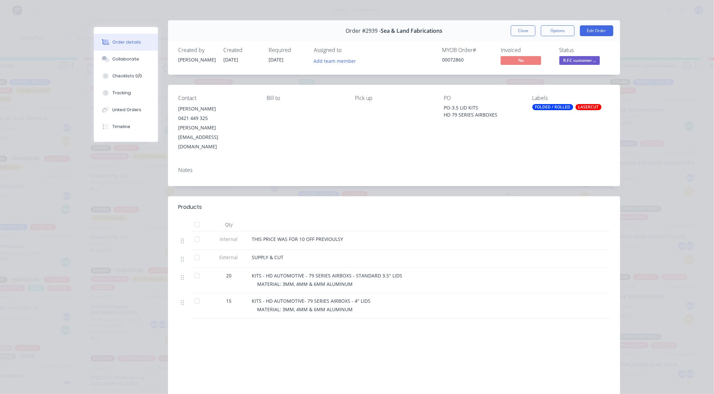
scroll to position [0, 0]
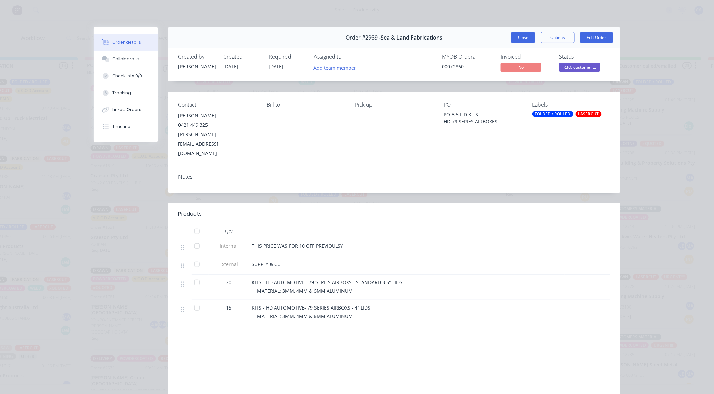
click at [526, 34] on button "Close" at bounding box center [523, 37] width 25 height 11
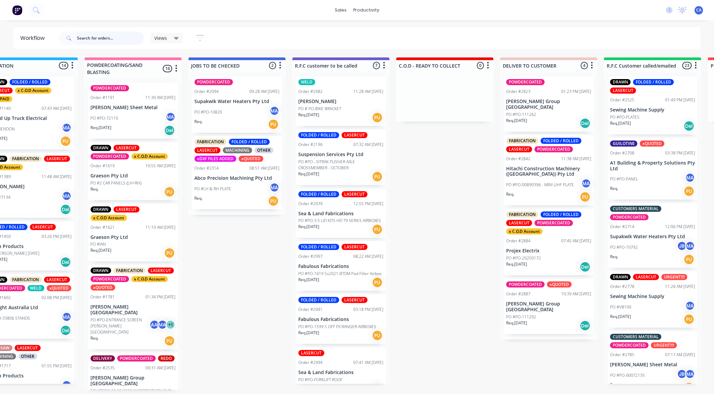
drag, startPoint x: 105, startPoint y: 37, endPoint x: 109, endPoint y: 33, distance: 6.0
click at [107, 35] on input "text" at bounding box center [110, 38] width 67 height 14
type input "DOVE"
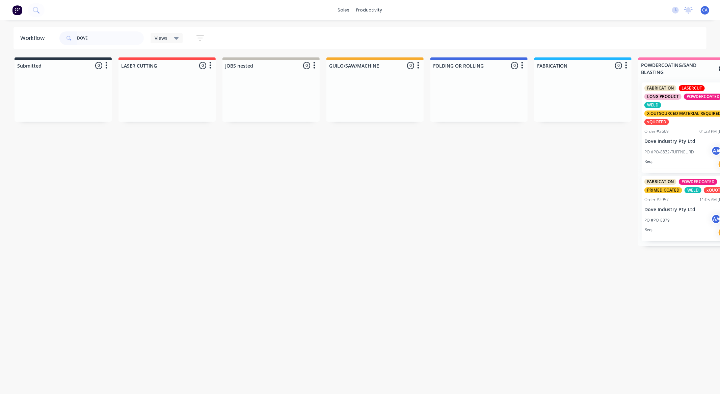
click at [694, 158] on div "Req. PU" at bounding box center [686, 163] width 85 height 11
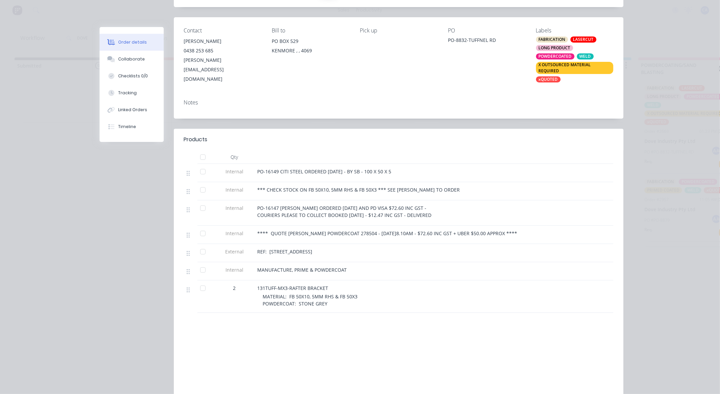
scroll to position [75, 0]
click at [142, 56] on button "Collaborate" at bounding box center [132, 59] width 64 height 17
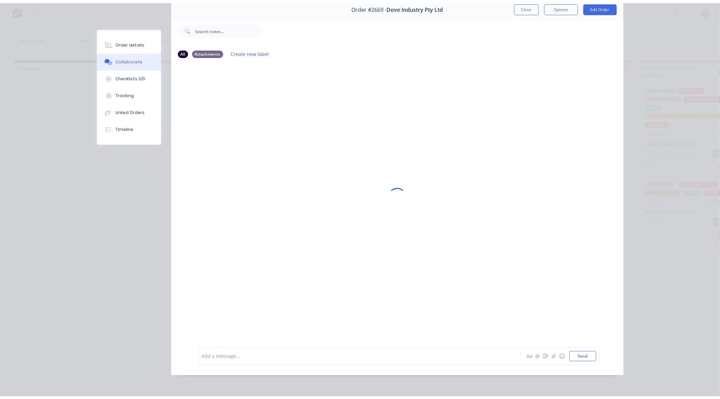
scroll to position [0, 0]
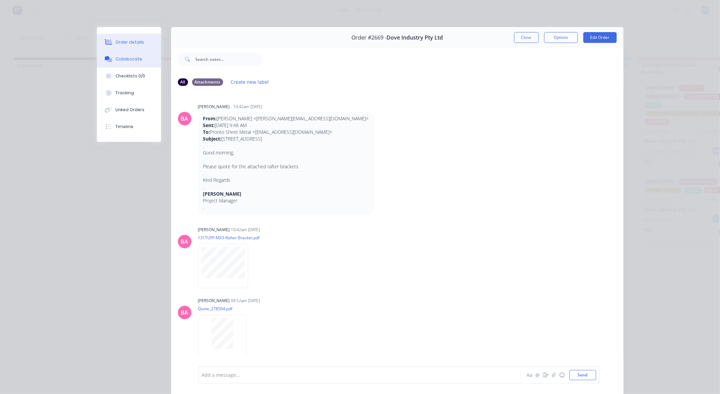
click at [145, 51] on button "Collaborate" at bounding box center [129, 59] width 64 height 17
click at [136, 83] on button "Checklists 0/0" at bounding box center [129, 76] width 64 height 17
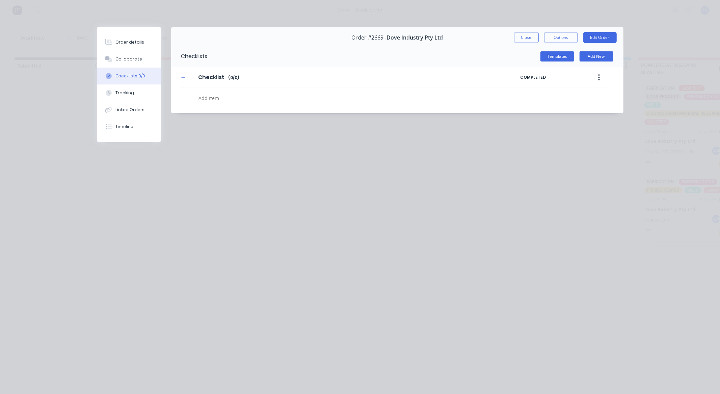
click at [138, 92] on button "Tracking" at bounding box center [129, 92] width 64 height 17
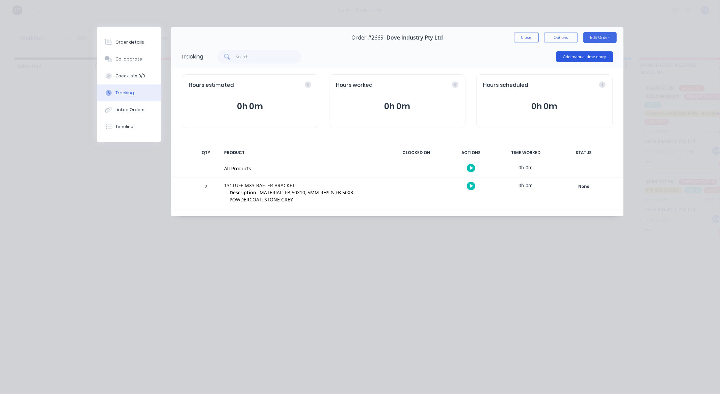
click at [585, 56] on button "Add manual time entry" at bounding box center [584, 56] width 57 height 11
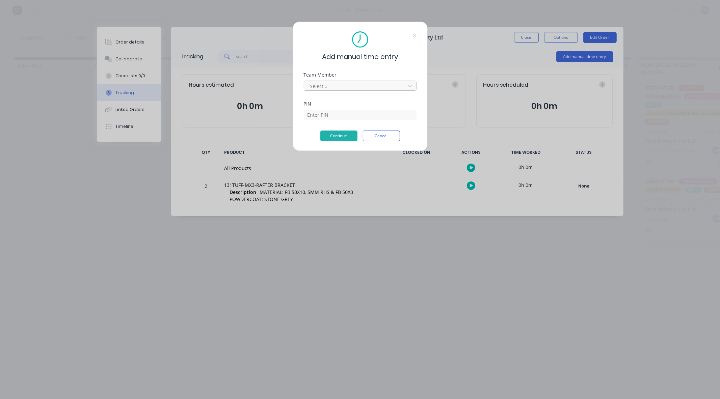
click at [332, 83] on div at bounding box center [356, 86] width 92 height 8
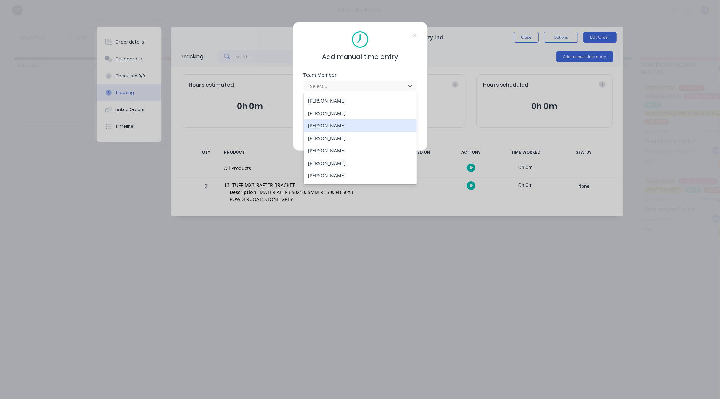
scroll to position [36, 0]
click at [335, 155] on div "[PERSON_NAME]" at bounding box center [360, 152] width 113 height 12
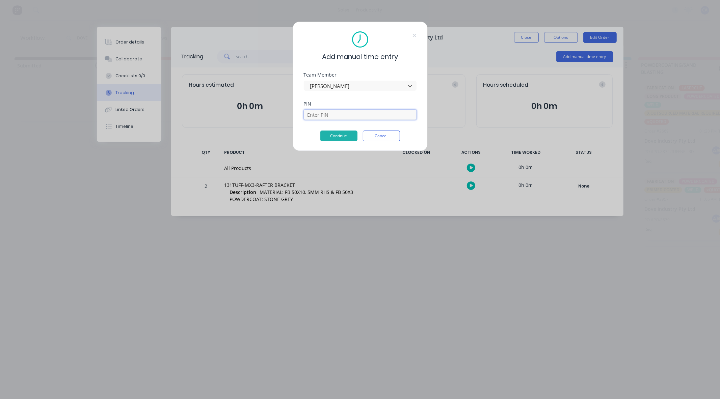
click at [332, 116] on input at bounding box center [360, 115] width 113 height 10
type input "0000"
click at [331, 135] on button "Continue" at bounding box center [338, 136] width 37 height 11
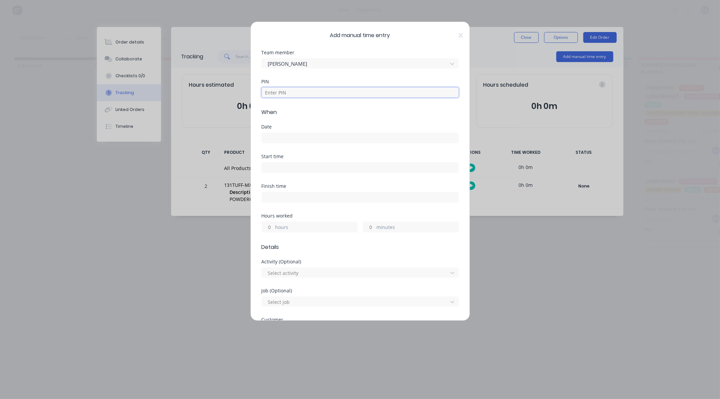
click at [291, 90] on input at bounding box center [360, 92] width 197 height 10
type input "0000"
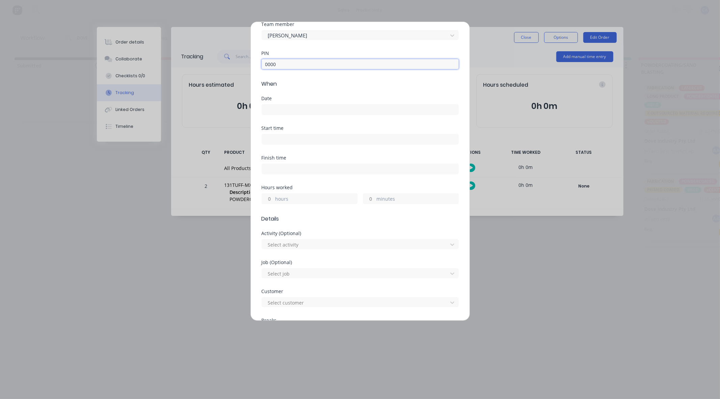
scroll to position [75, 0]
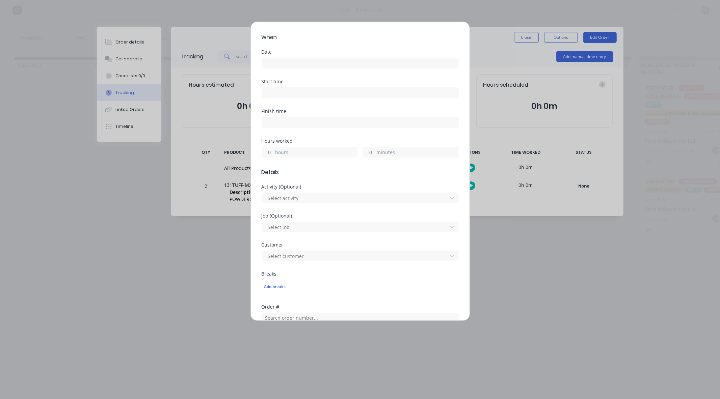
click at [273, 61] on input at bounding box center [360, 63] width 196 height 10
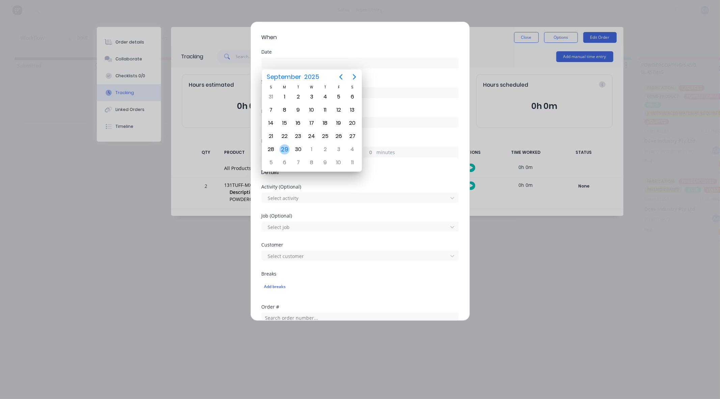
click at [284, 146] on div "29" at bounding box center [284, 149] width 10 height 10
type input "[DATE]"
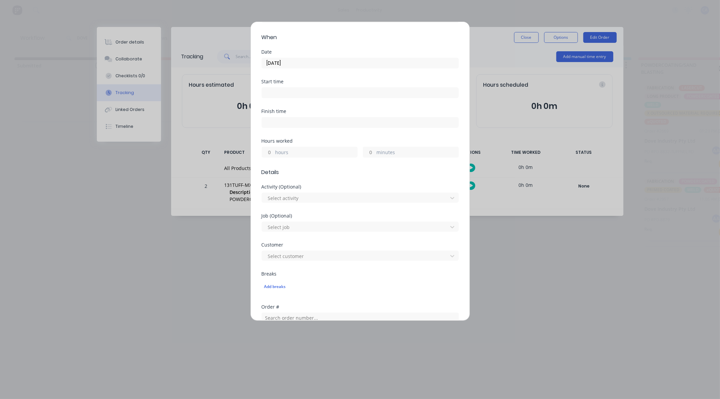
click at [272, 151] on input "hours" at bounding box center [268, 152] width 12 height 10
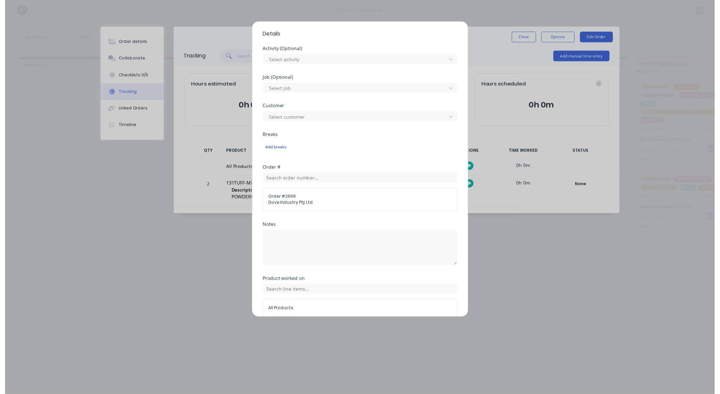
scroll to position [244, 0]
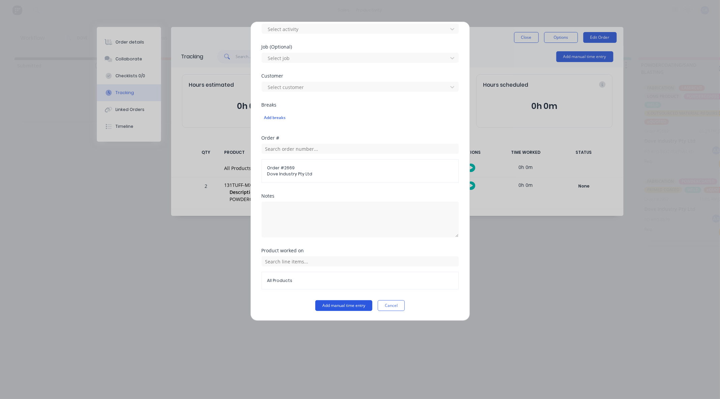
type input "2"
click at [341, 305] on button "Add manual time entry" at bounding box center [343, 305] width 57 height 11
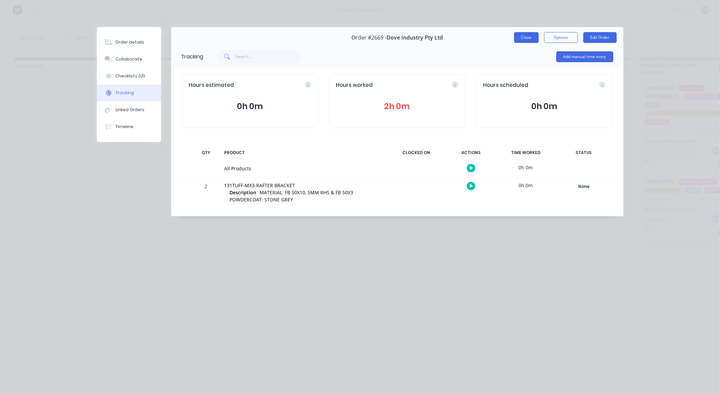
click at [529, 38] on button "Close" at bounding box center [526, 37] width 25 height 11
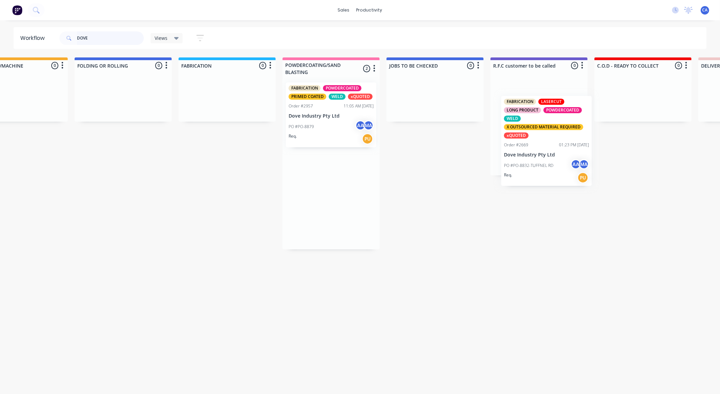
scroll to position [0, 358]
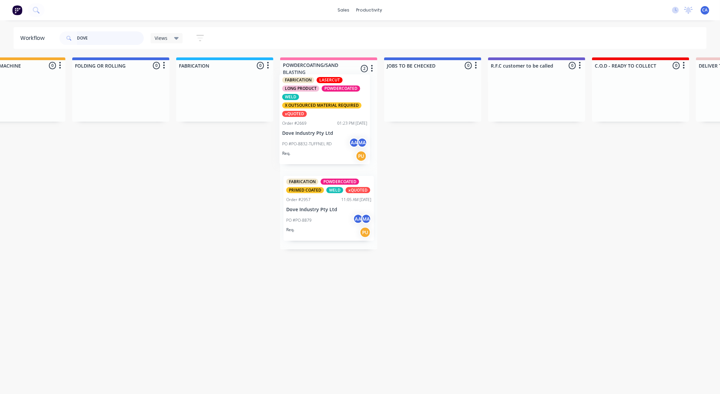
drag, startPoint x: 336, startPoint y: 131, endPoint x: 347, endPoint y: 159, distance: 29.7
click at [336, 125] on div "FABRICATION LASERCUT LONG PRODUCT POWDERCOATED WELD X OUTSOURCED MATERIAL REQUI…" at bounding box center [328, 163] width 97 height 172
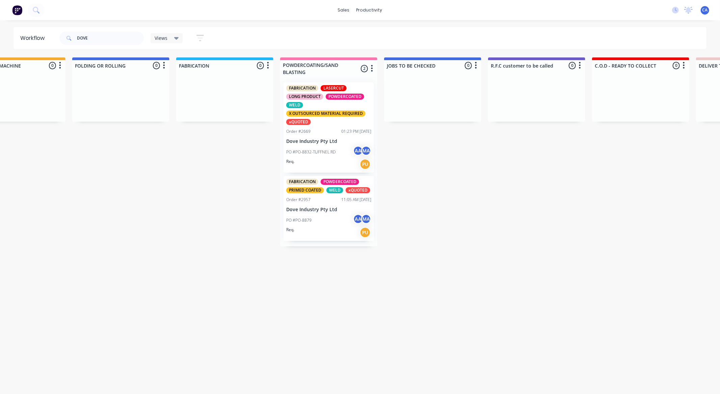
click at [326, 227] on div "Req. PU" at bounding box center [328, 231] width 85 height 11
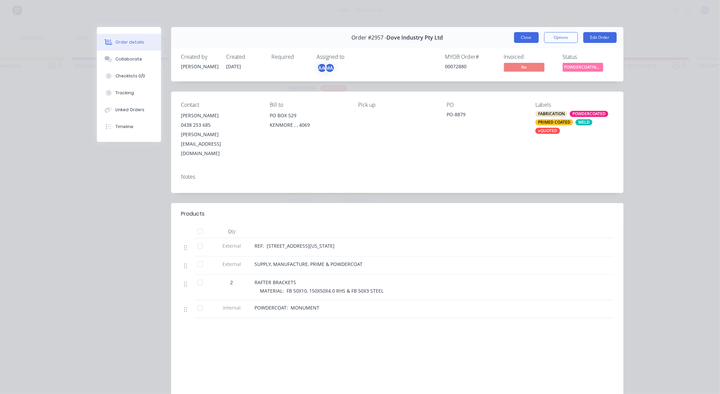
click at [532, 39] on button "Close" at bounding box center [526, 37] width 25 height 11
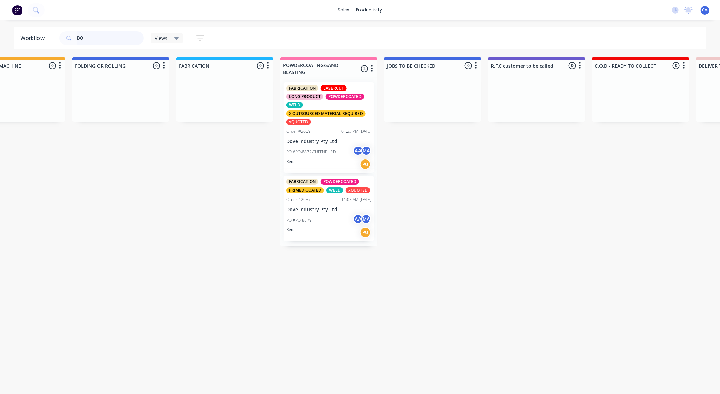
type input "D"
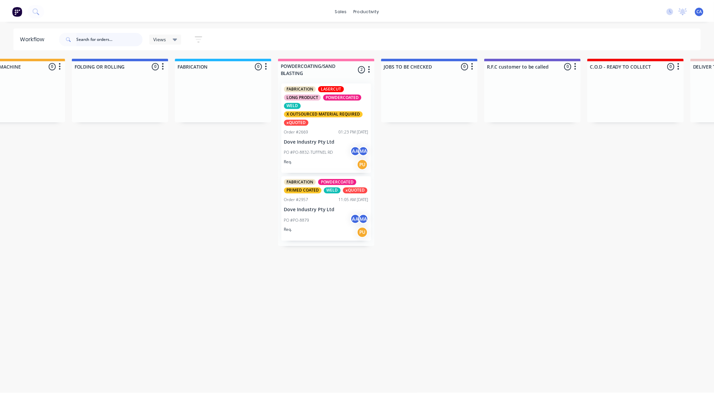
scroll to position [0, 0]
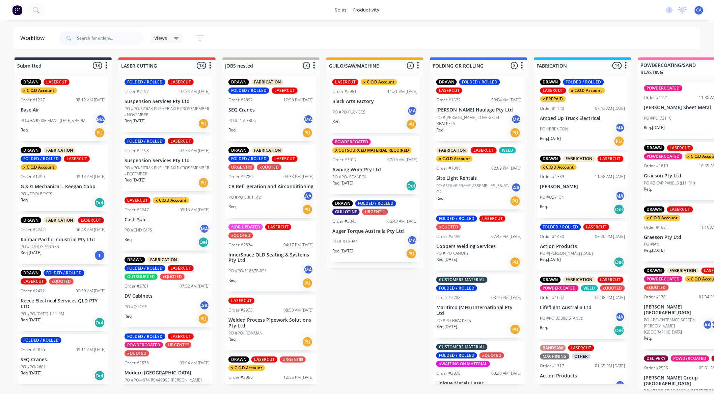
click at [371, 162] on div "Order #3017 07:16 AM [DATE]" at bounding box center [374, 160] width 85 height 6
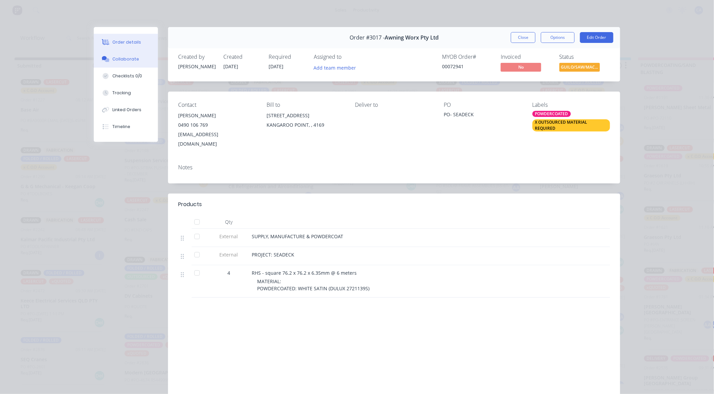
click at [121, 61] on div "Collaborate" at bounding box center [126, 59] width 27 height 6
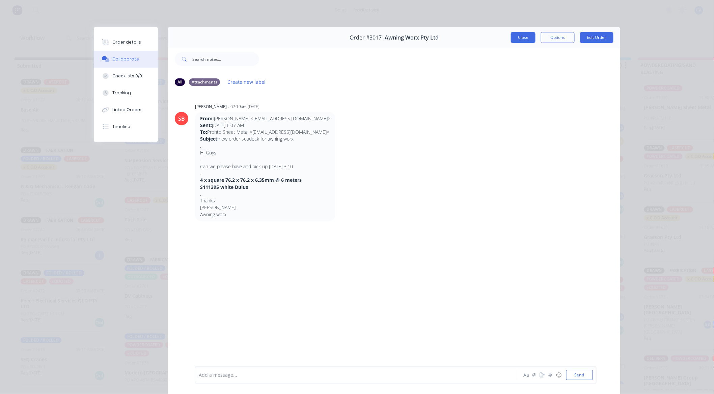
click at [522, 39] on button "Close" at bounding box center [523, 37] width 25 height 11
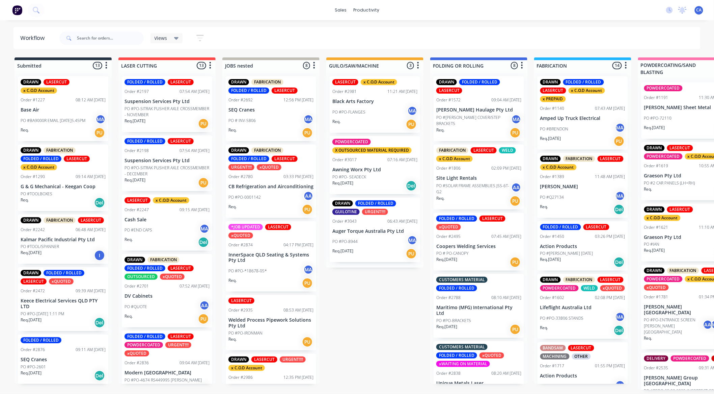
scroll to position [0, 107]
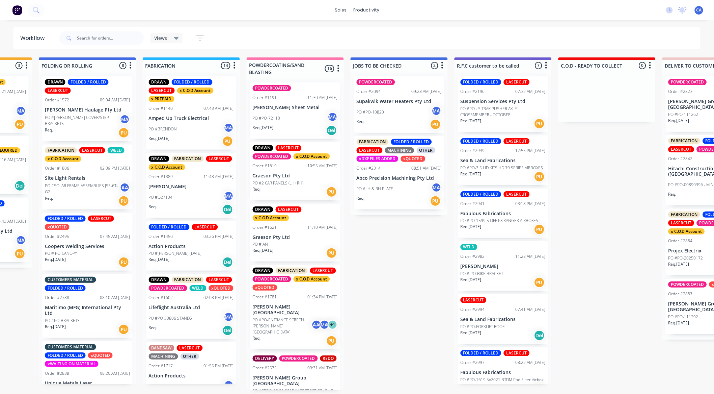
drag, startPoint x: 403, startPoint y: 198, endPoint x: 467, endPoint y: 203, distance: 64.0
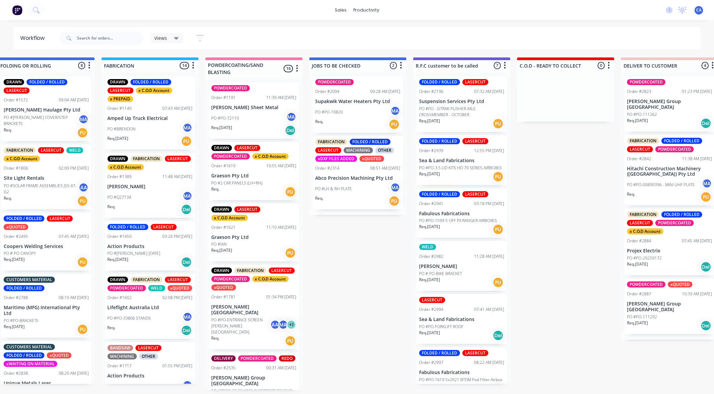
click at [473, 165] on p "PO #PO-3.5 LID KITS HD 79 SERIES AIRBOXES" at bounding box center [461, 168] width 83 height 6
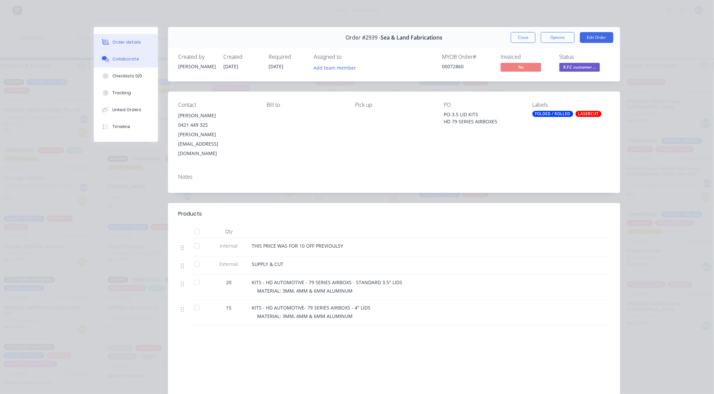
click at [124, 62] on div "Collaborate" at bounding box center [126, 59] width 27 height 6
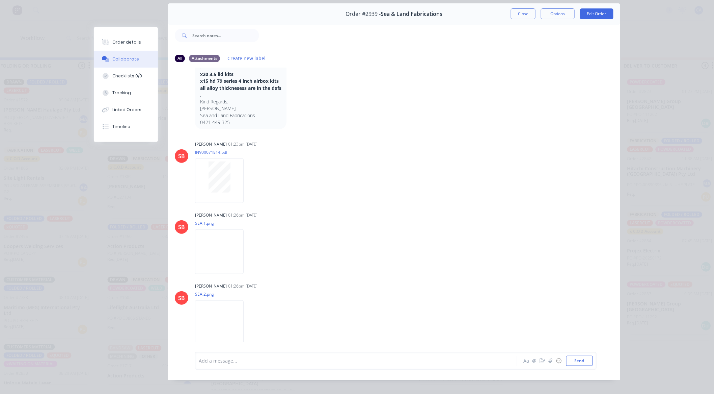
scroll to position [36, 0]
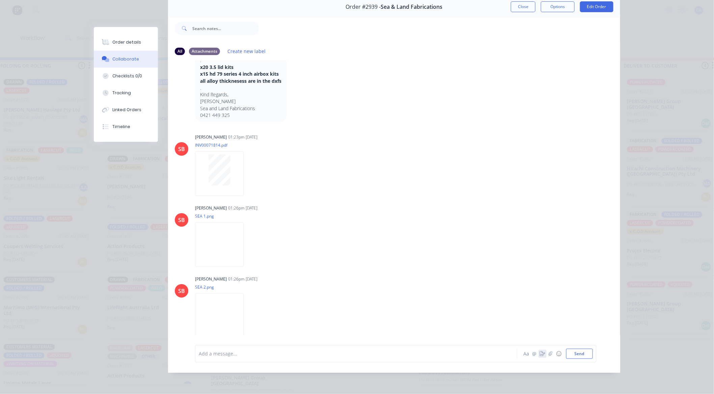
click at [541, 353] on icon "button" at bounding box center [542, 353] width 5 height 5
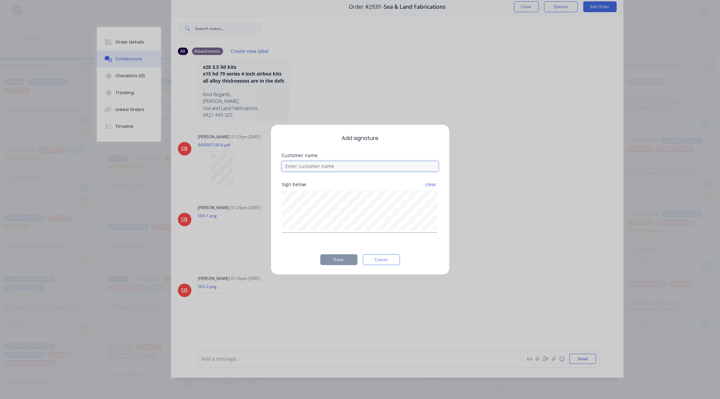
click at [354, 169] on input at bounding box center [360, 166] width 157 height 10
type input "[PERSON_NAME] AND [PERSON_NAME]"
click at [346, 255] on button "Done" at bounding box center [338, 260] width 37 height 11
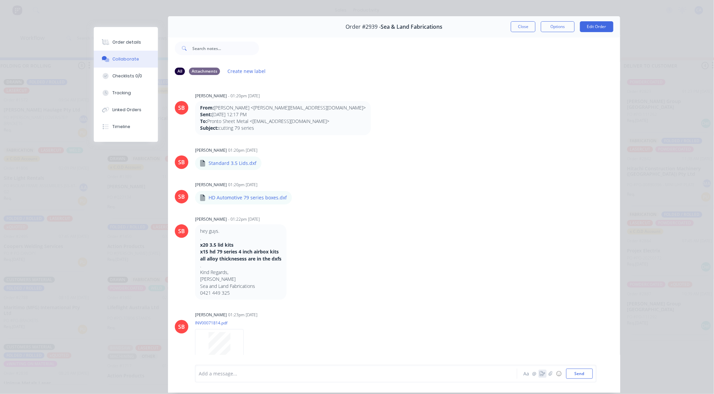
scroll to position [0, 0]
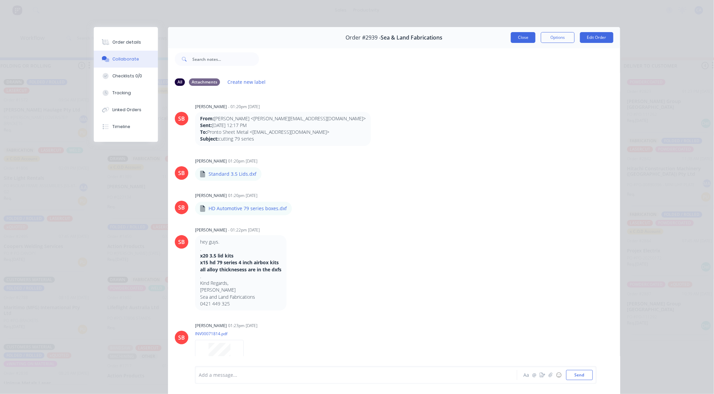
click at [520, 42] on button "Close" at bounding box center [523, 37] width 25 height 11
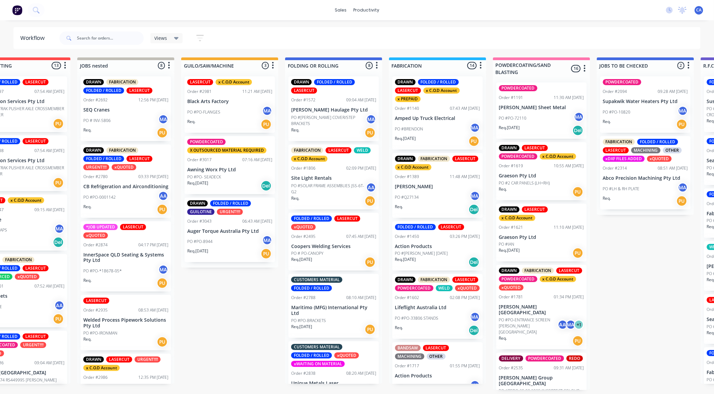
drag, startPoint x: 428, startPoint y: 226, endPoint x: 491, endPoint y: 221, distance: 63.3
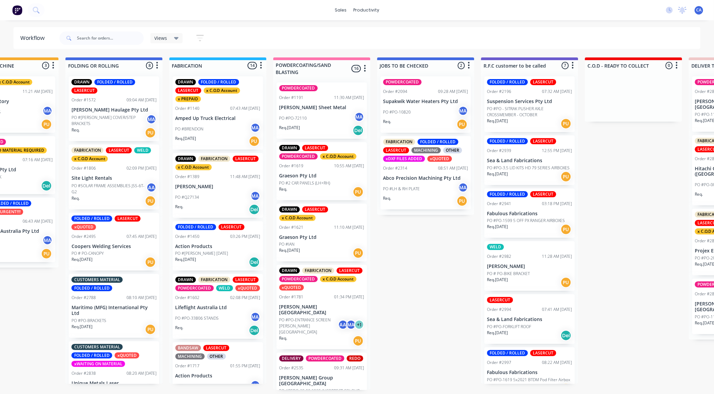
drag, startPoint x: 525, startPoint y: 232, endPoint x: 533, endPoint y: 230, distance: 8.5
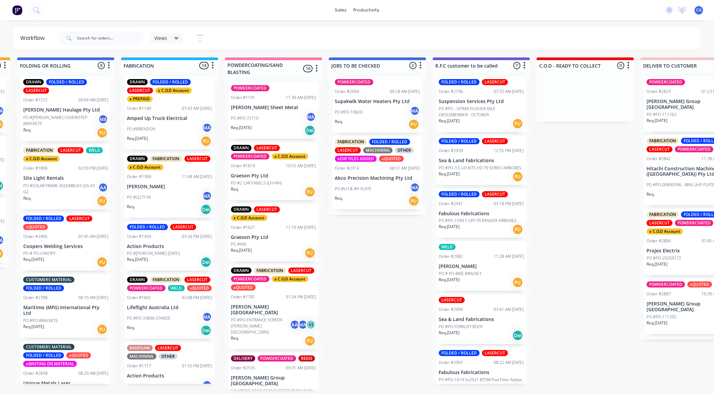
scroll to position [0, 440]
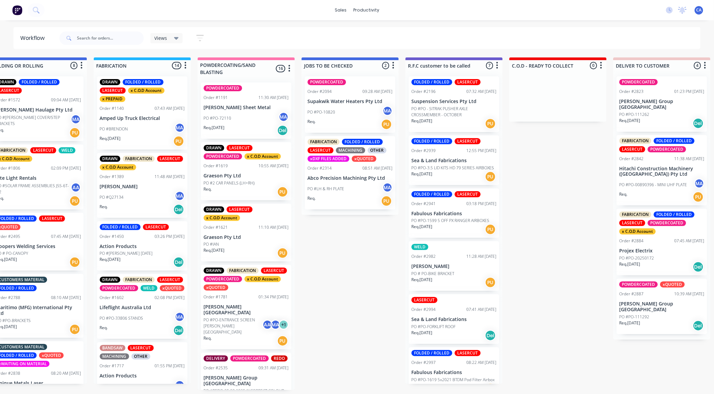
click at [347, 185] on div "PO #LH & RH PLATE MA" at bounding box center [350, 188] width 85 height 13
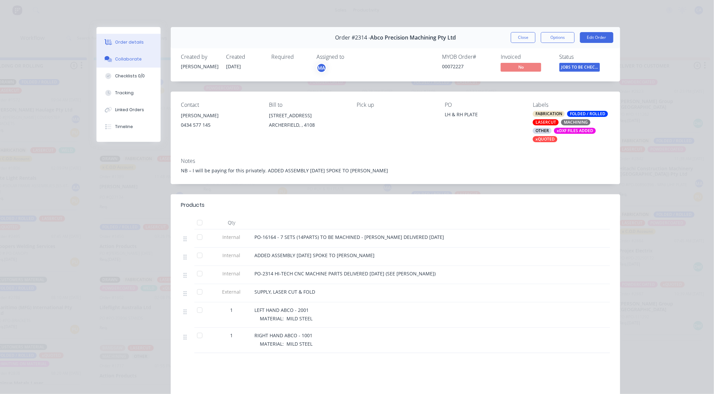
click at [112, 65] on button "Collaborate" at bounding box center [129, 59] width 64 height 17
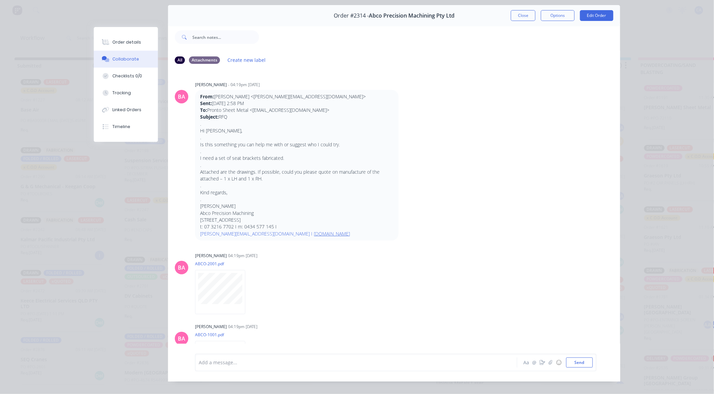
scroll to position [0, 0]
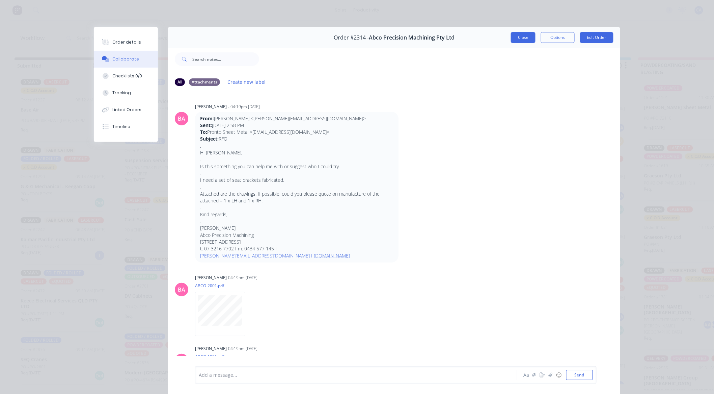
click at [522, 41] on button "Close" at bounding box center [523, 37] width 25 height 11
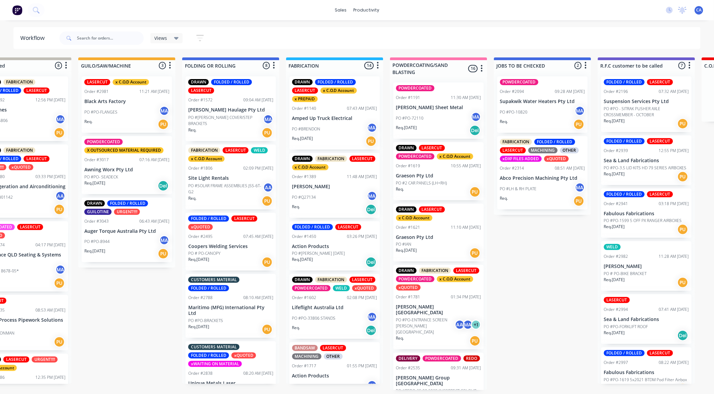
drag, startPoint x: 483, startPoint y: 154, endPoint x: 511, endPoint y: 150, distance: 28.4
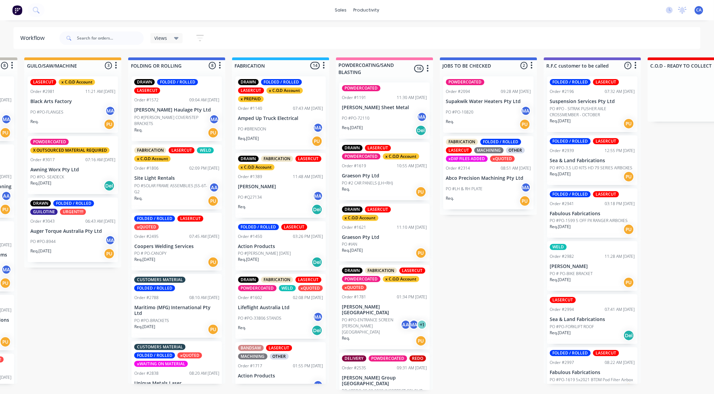
scroll to position [0, 374]
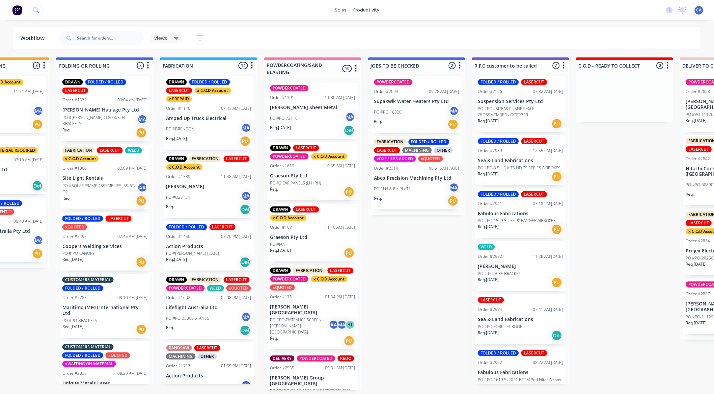
click at [420, 116] on div "PO #PO-10820 MA" at bounding box center [416, 112] width 85 height 13
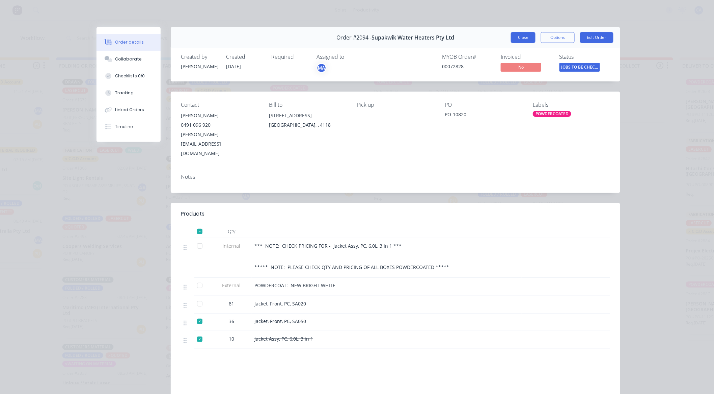
drag, startPoint x: 524, startPoint y: 39, endPoint x: 517, endPoint y: 43, distance: 7.4
click at [524, 39] on button "Close" at bounding box center [523, 37] width 25 height 11
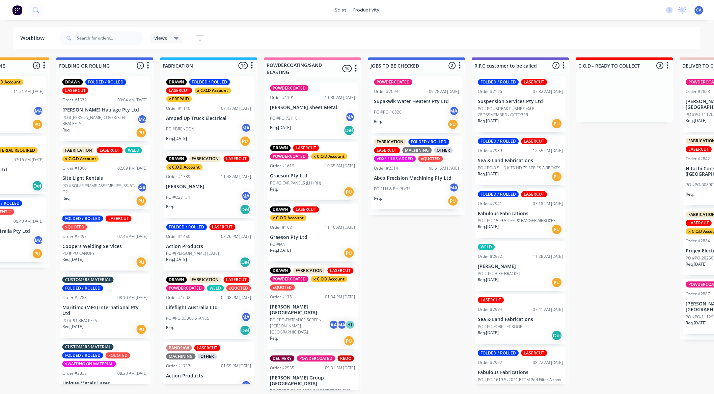
click at [407, 115] on div "PO #PO-10820 MA" at bounding box center [416, 112] width 85 height 13
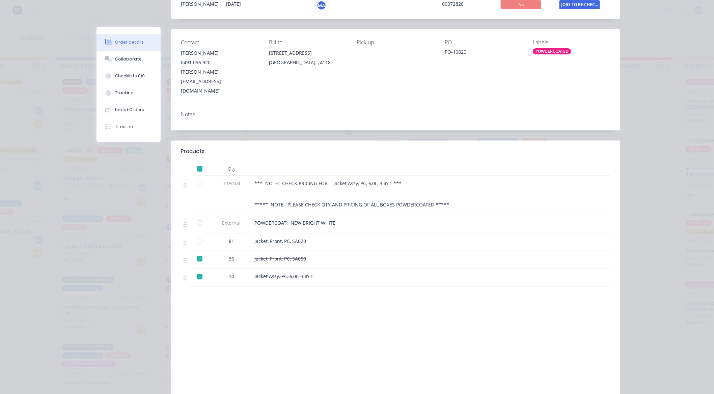
scroll to position [79, 0]
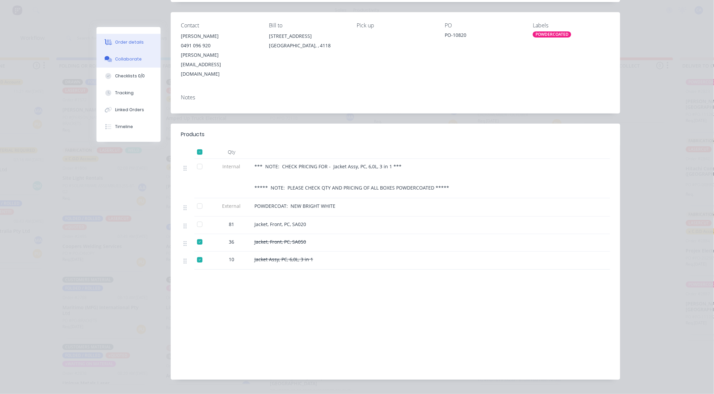
click at [144, 65] on button "Collaborate" at bounding box center [129, 59] width 64 height 17
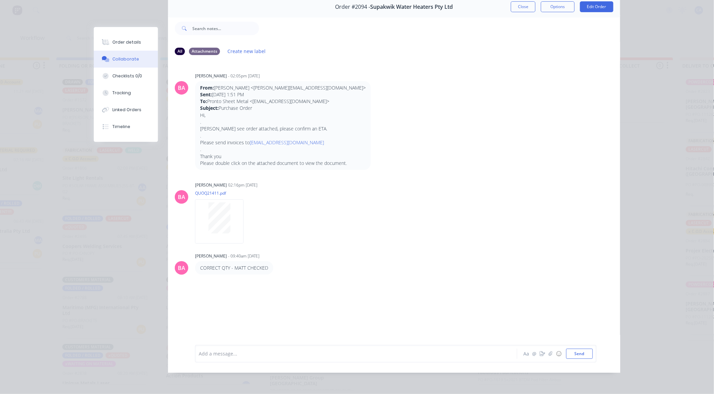
scroll to position [0, 0]
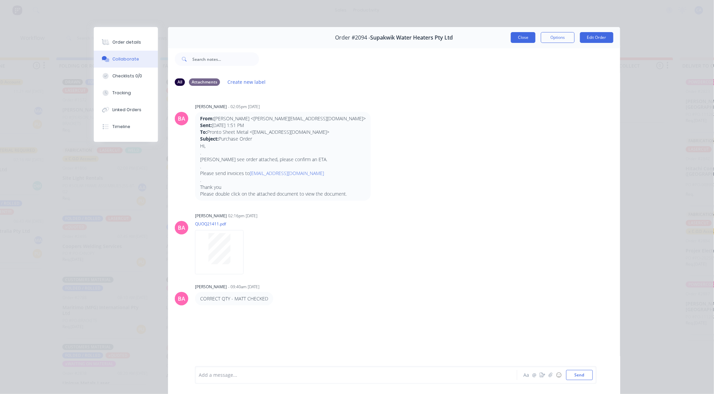
click at [517, 35] on button "Close" at bounding box center [523, 37] width 25 height 11
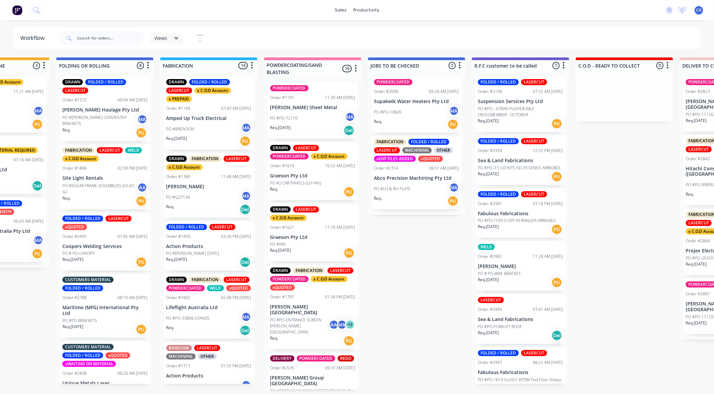
scroll to position [0, 374]
click at [87, 42] on input "text" at bounding box center [110, 38] width 67 height 14
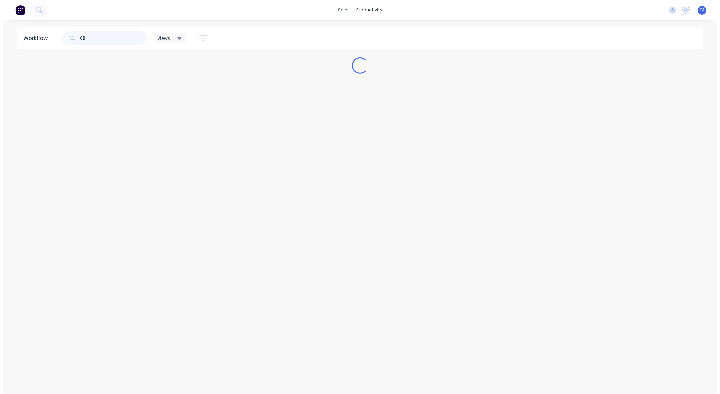
scroll to position [0, 0]
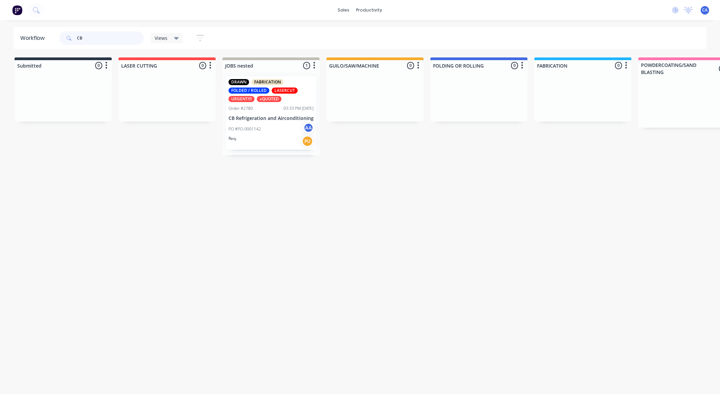
type input "CB"
click at [285, 139] on div "Req. PU" at bounding box center [271, 140] width 85 height 11
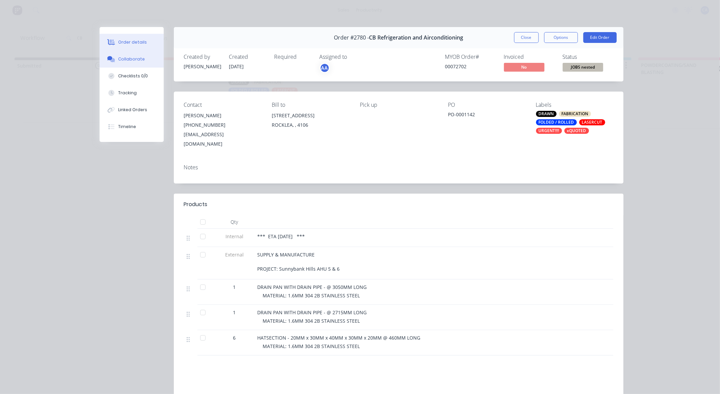
click at [133, 62] on button "Collaborate" at bounding box center [132, 59] width 64 height 17
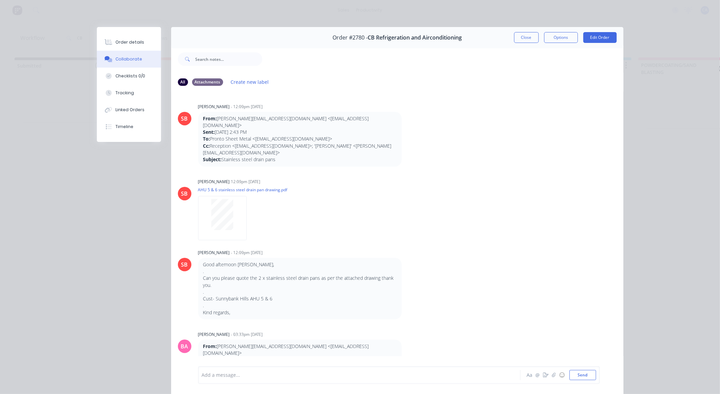
click at [519, 32] on button "Close" at bounding box center [526, 37] width 25 height 11
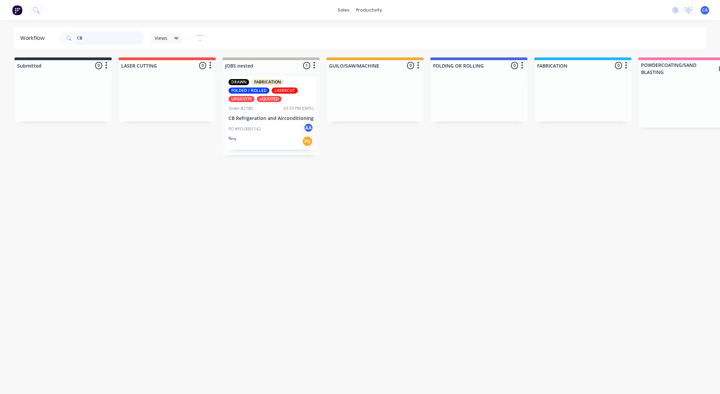
click at [0, 29] on div "Workflow CB Views Save new view None (Default) edit Show/Hide statuses Show lin…" at bounding box center [360, 38] width 720 height 22
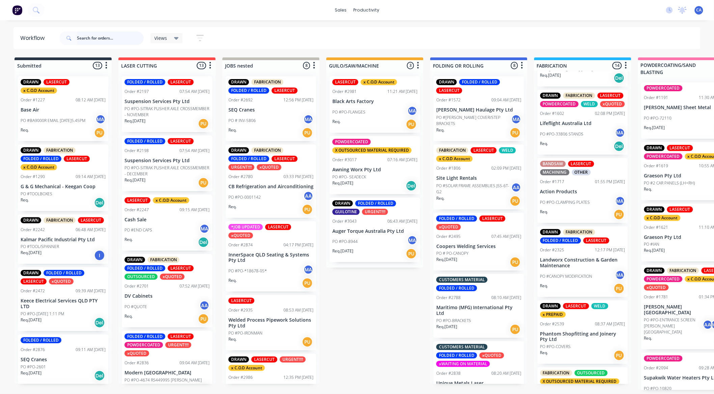
scroll to position [187, 0]
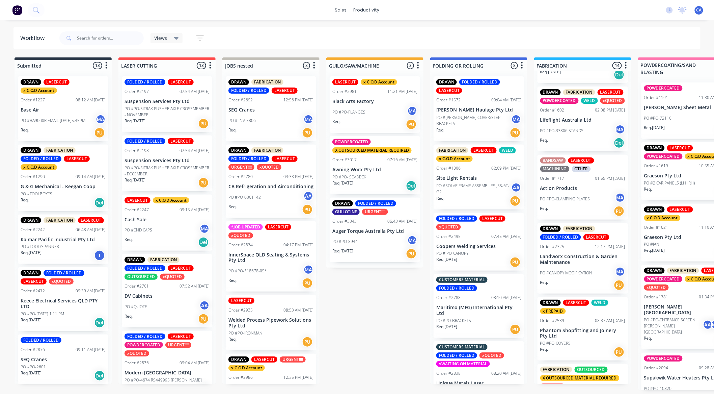
click at [358, 174] on p "PO #PO- SEADECK" at bounding box center [349, 177] width 34 height 6
